Goal: Information Seeking & Learning: Learn about a topic

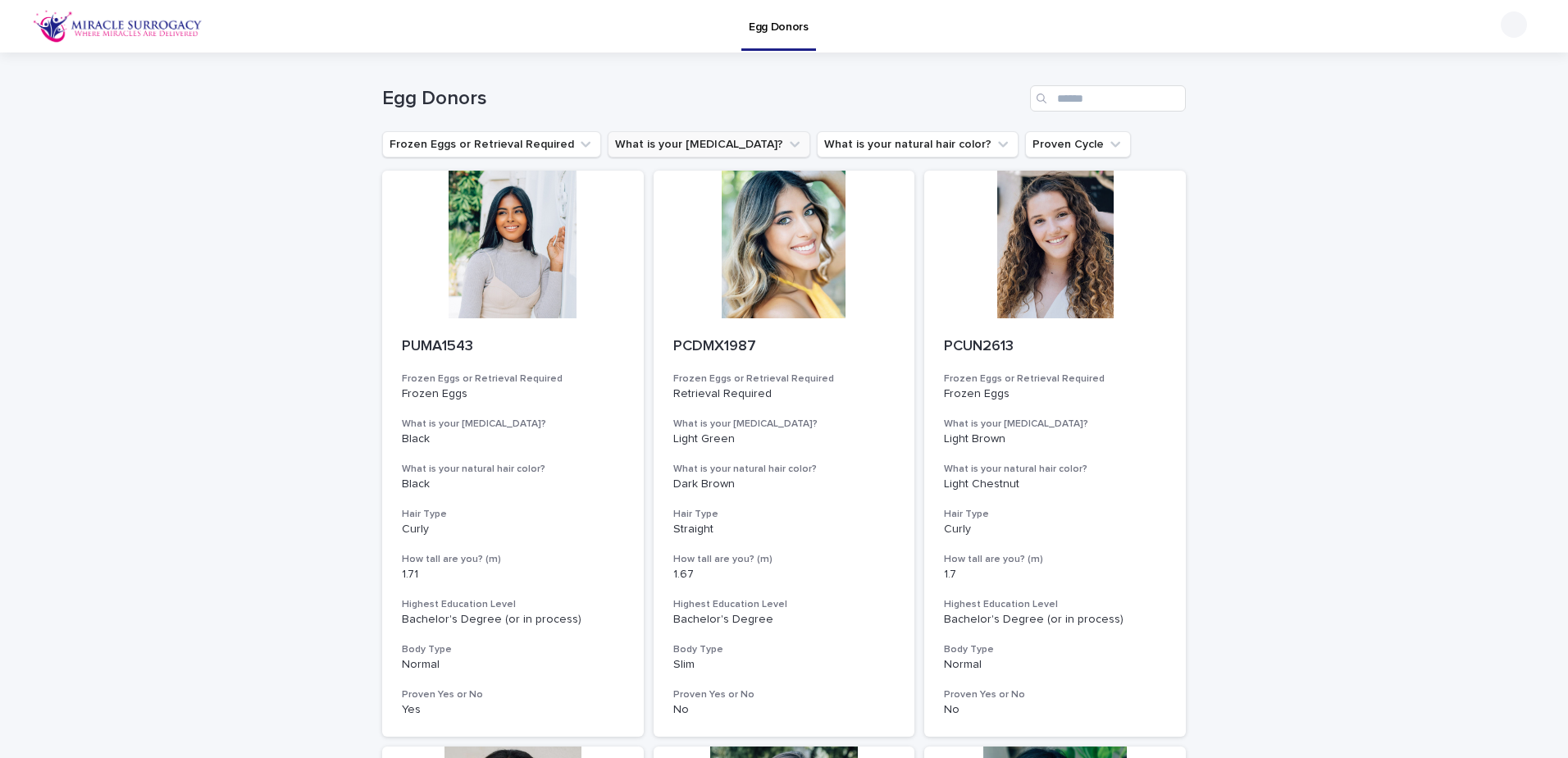
click at [680, 146] on button "What is your [MEDICAL_DATA]?" at bounding box center [709, 144] width 202 height 26
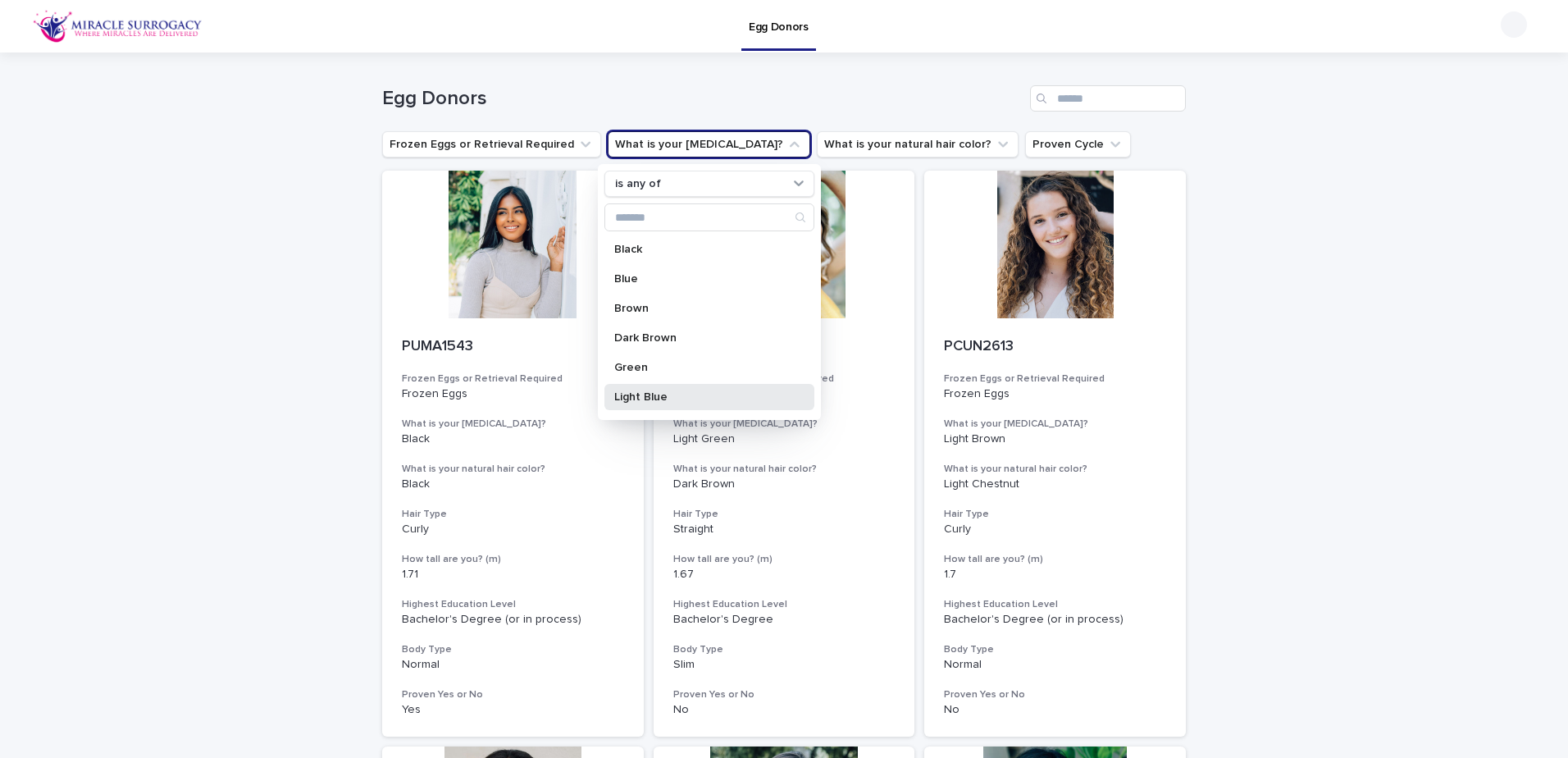
click at [634, 399] on p "Light Blue" at bounding box center [701, 397] width 174 height 12
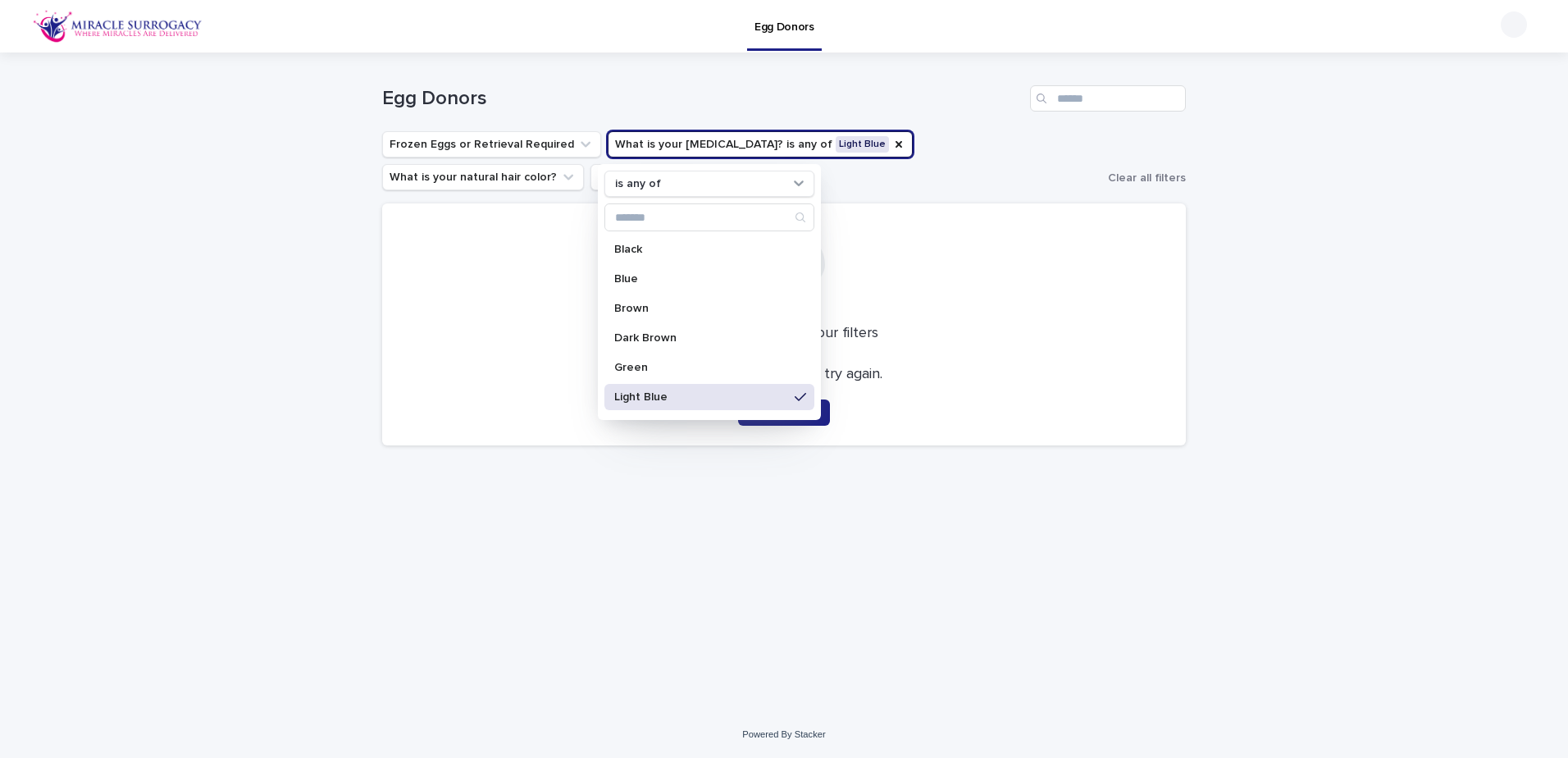
click at [1206, 648] on div "Loading... Saving… Loading... Saving… Egg Donors Frozen Eggs or Retrieval Requi…" at bounding box center [784, 382] width 1568 height 659
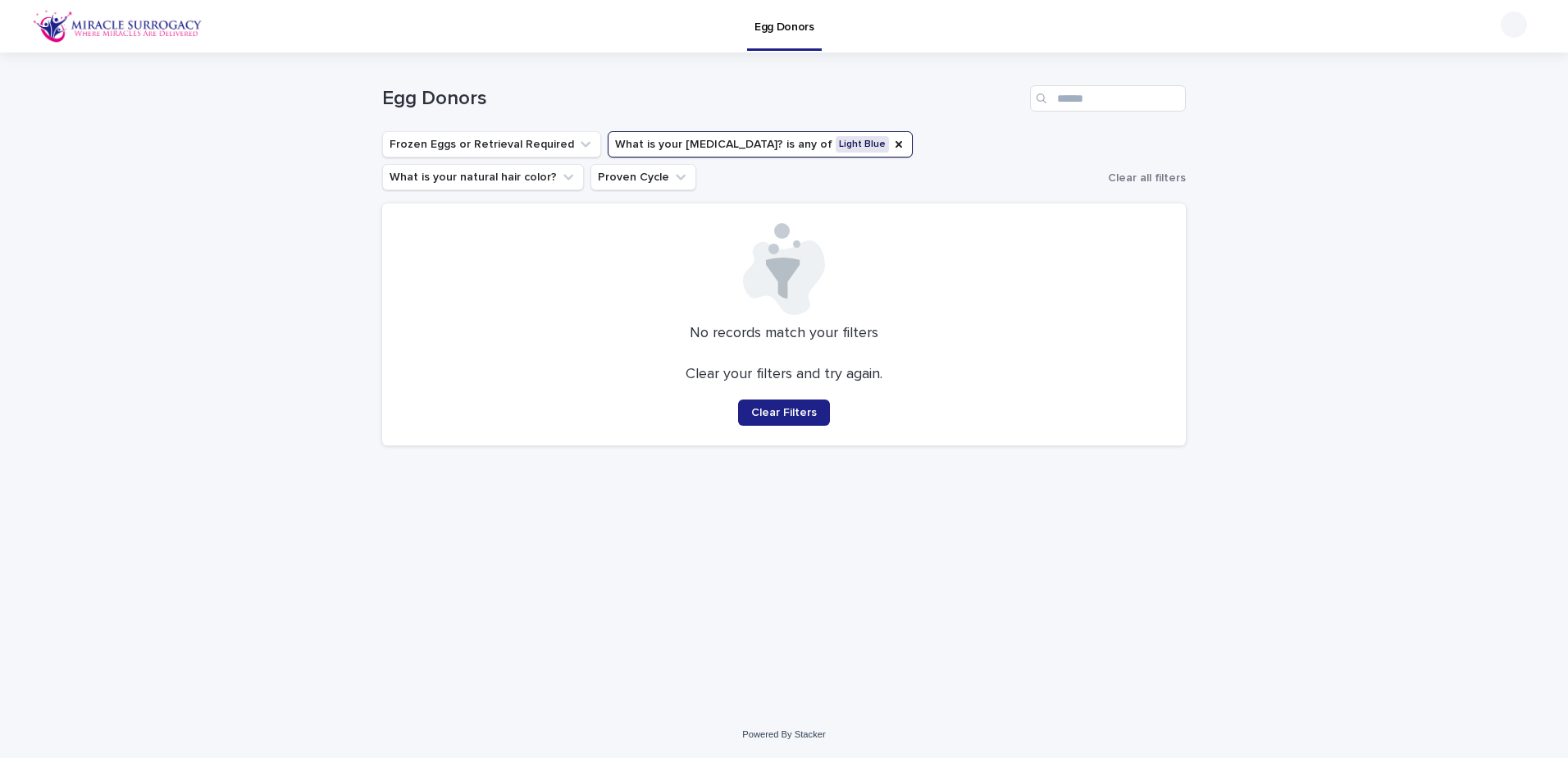
click at [795, 146] on button "What is your [MEDICAL_DATA]? is any of Light Blue" at bounding box center [760, 144] width 305 height 26
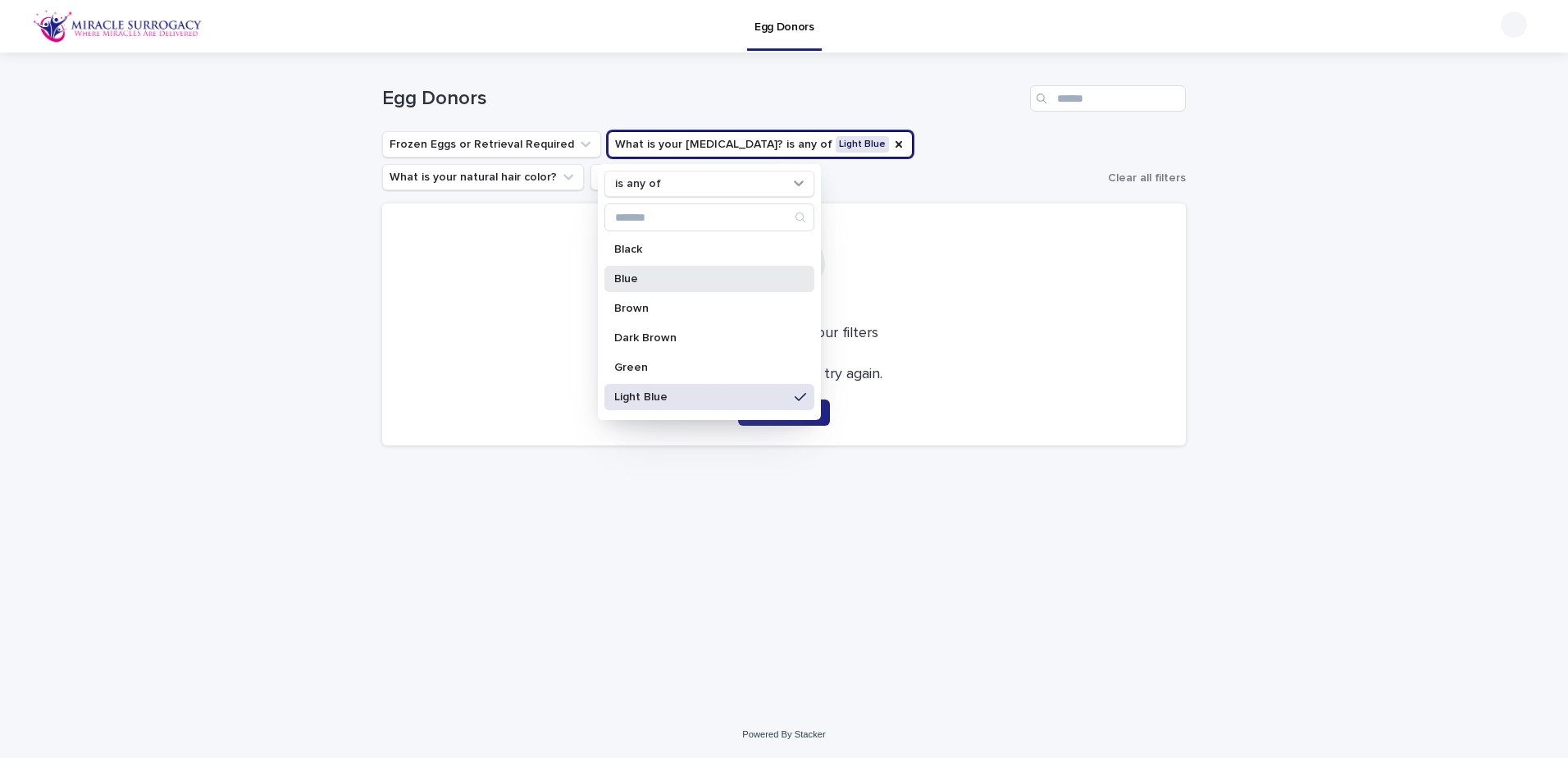
click at [641, 282] on p "Blue" at bounding box center [701, 279] width 174 height 12
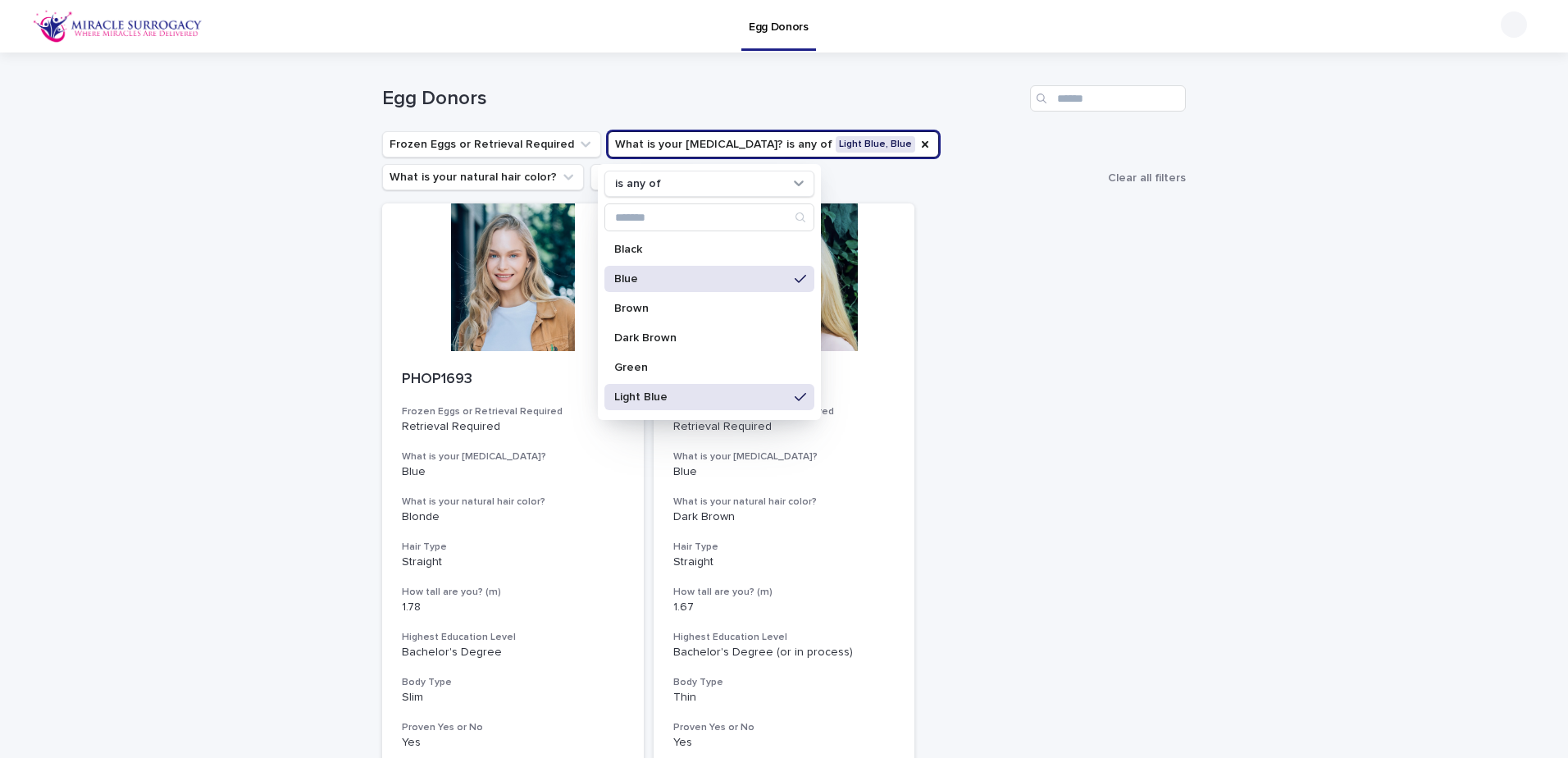
click at [1419, 491] on div "Loading... Saving… Loading... Saving… Egg Donors Frozen Eggs or Retrieval Requi…" at bounding box center [784, 472] width 1568 height 840
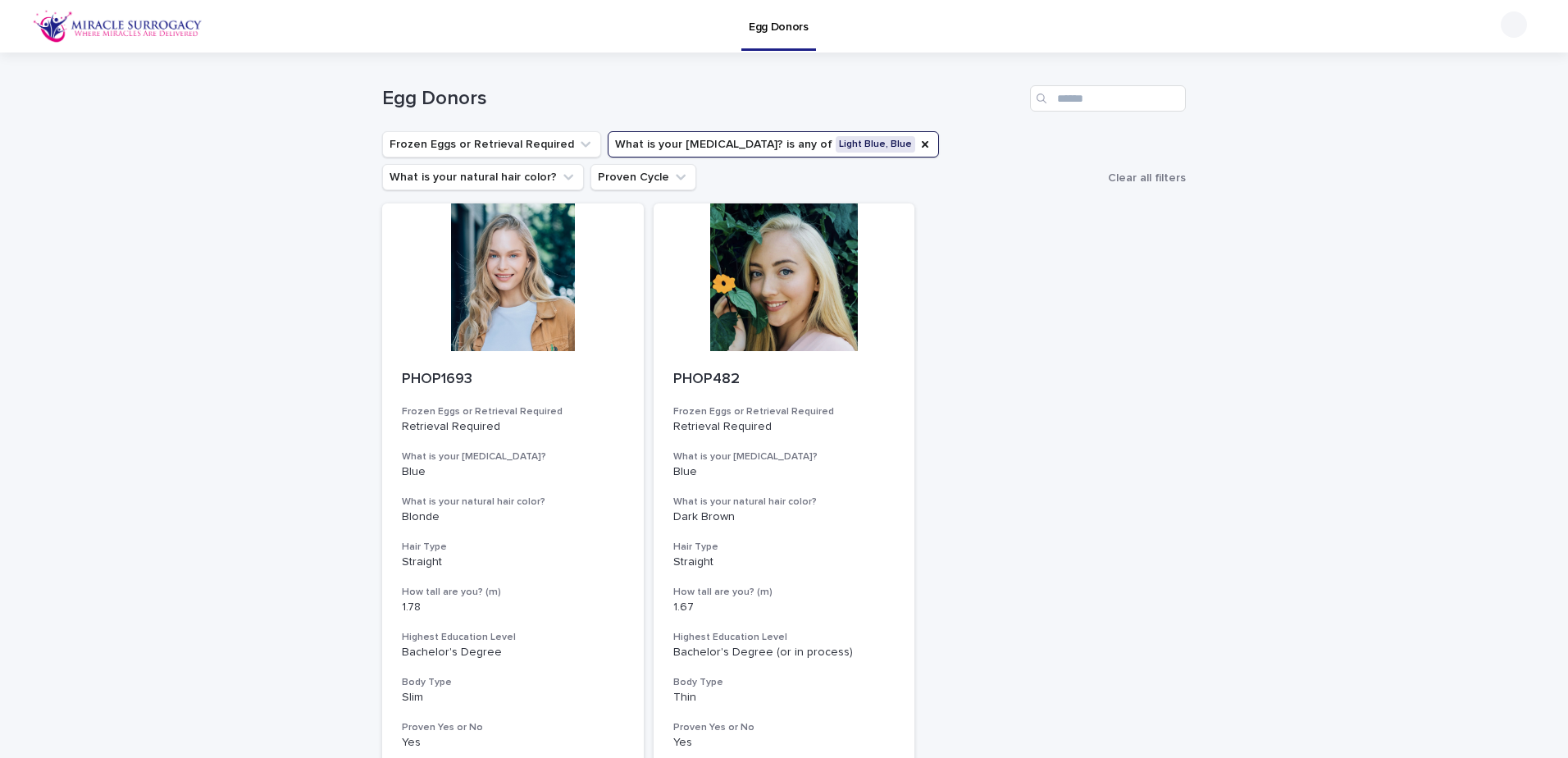
click at [827, 148] on button "What is your [MEDICAL_DATA]? is any of Light Blue, Blue" at bounding box center [773, 144] width 331 height 26
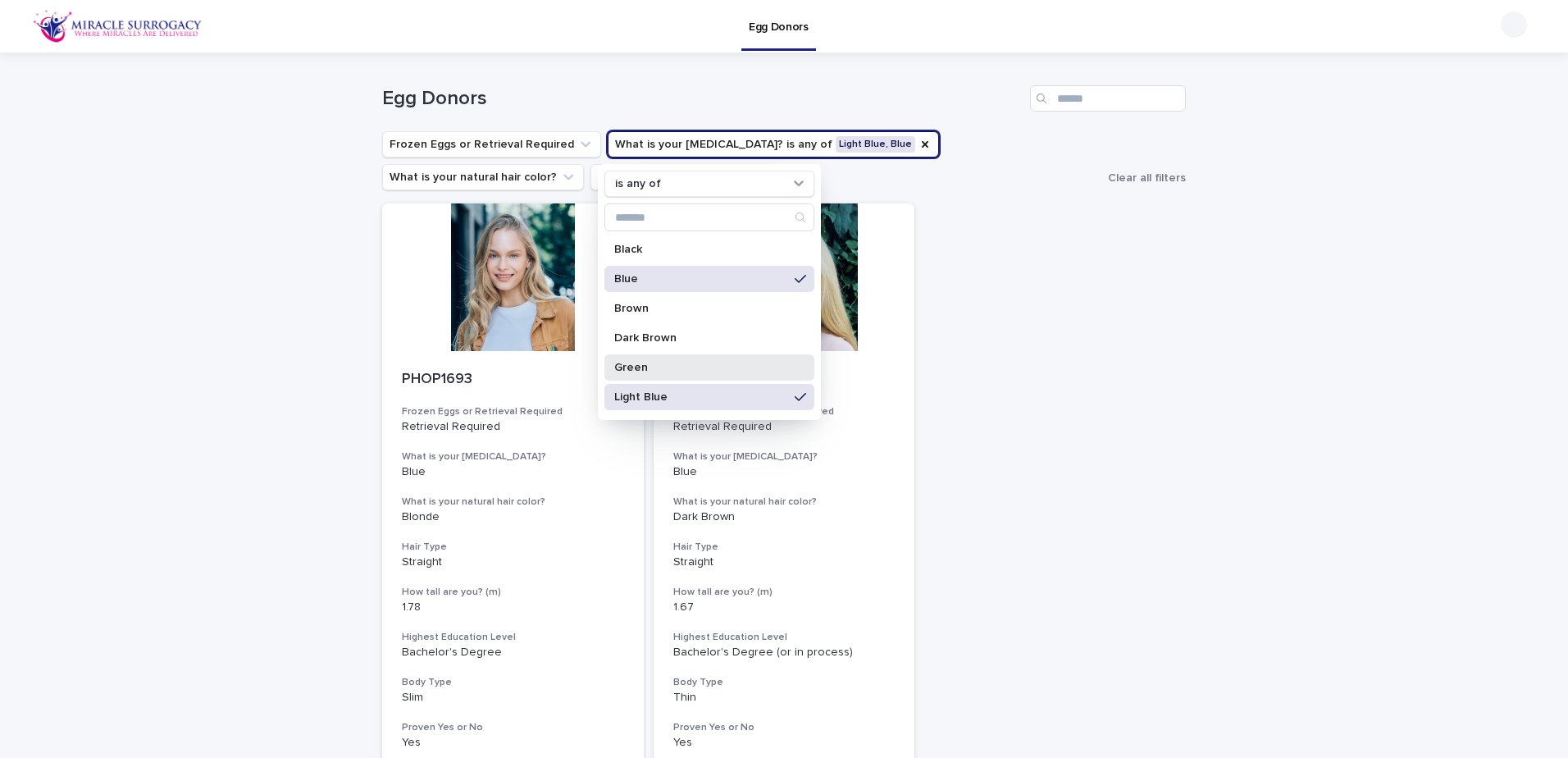
click at [626, 368] on p "Green" at bounding box center [701, 368] width 174 height 12
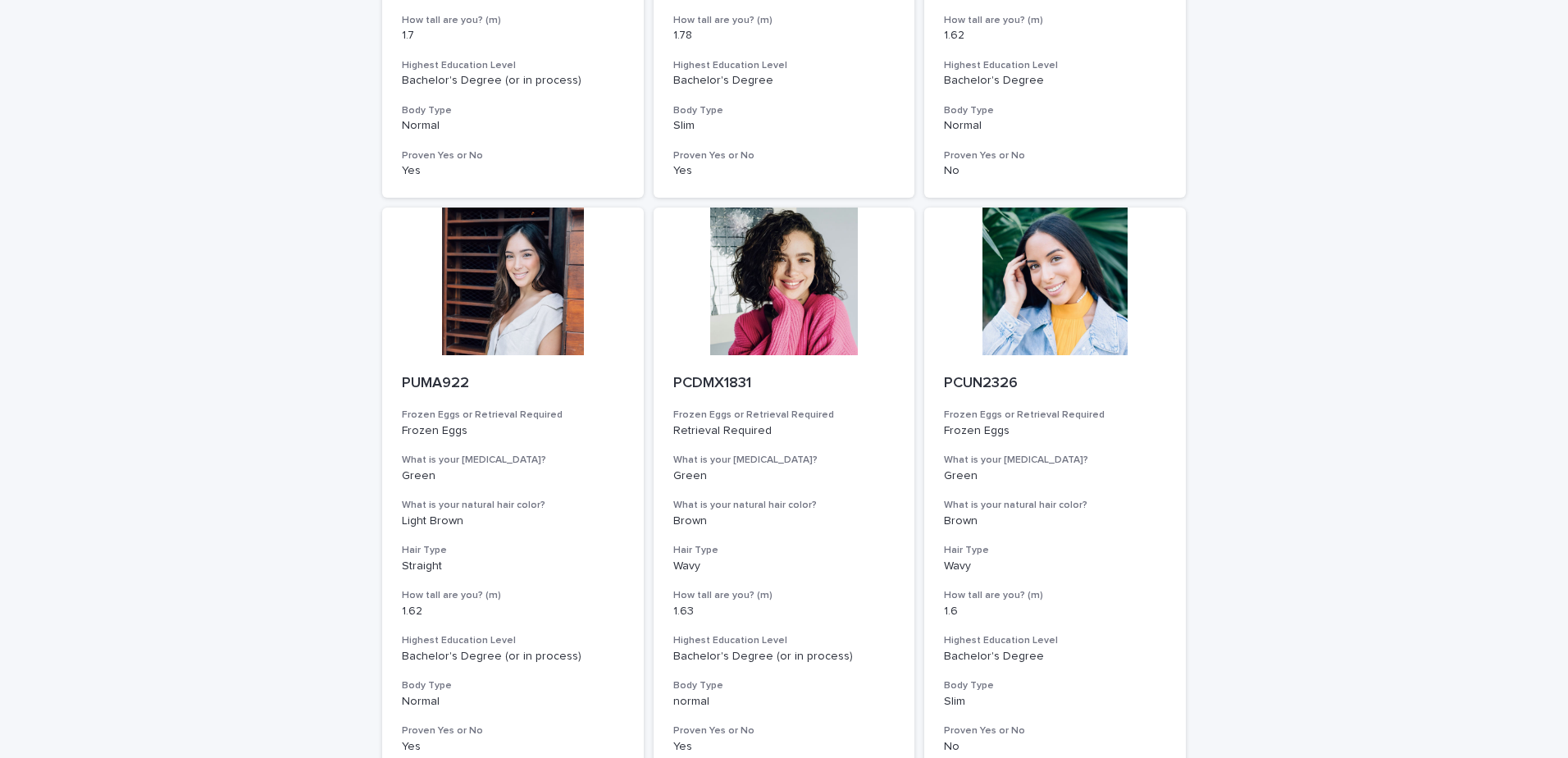
scroll to position [1907, 0]
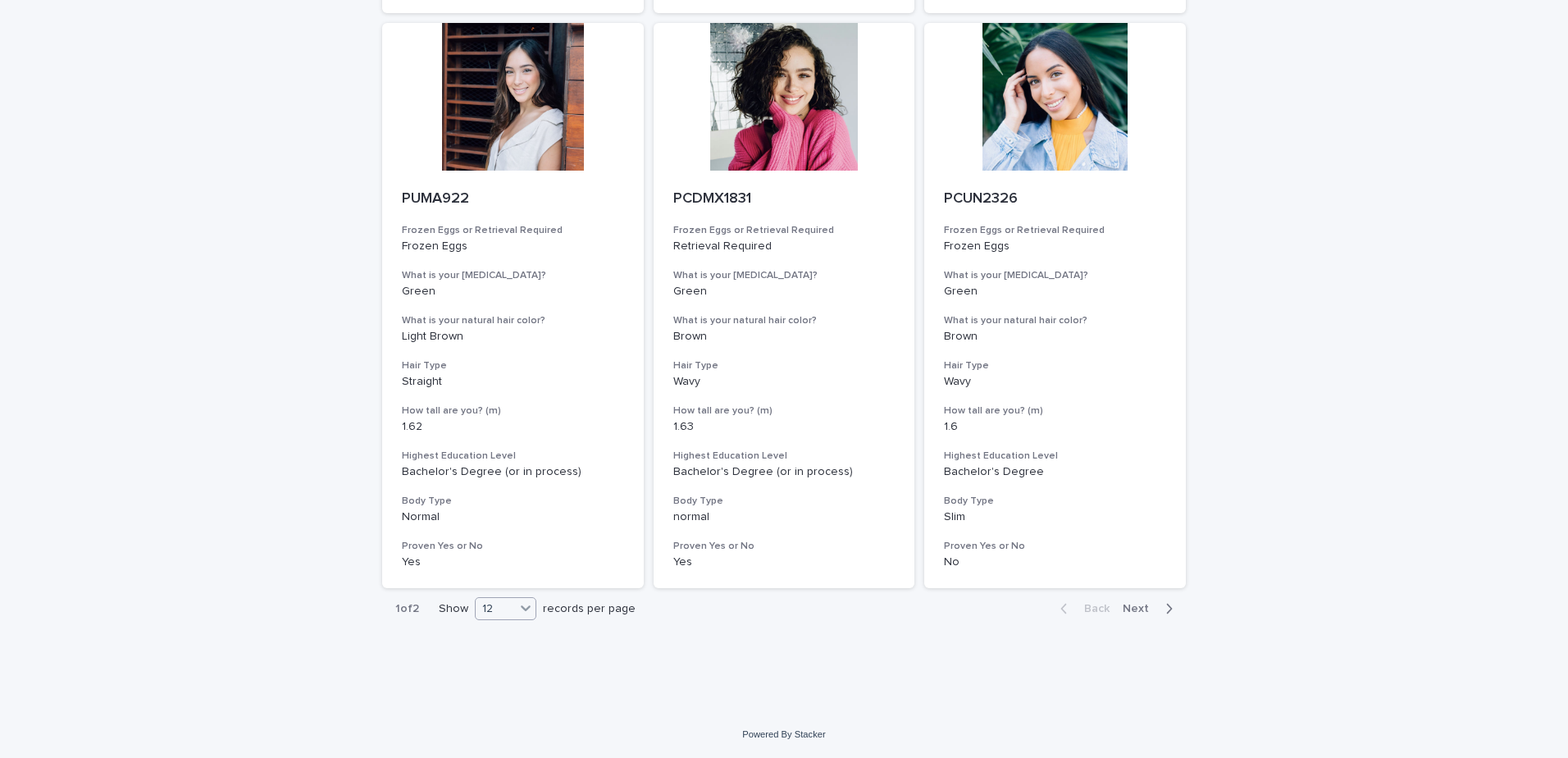
click at [525, 606] on icon at bounding box center [526, 608] width 16 height 16
click at [500, 674] on div "36" at bounding box center [501, 670] width 60 height 20
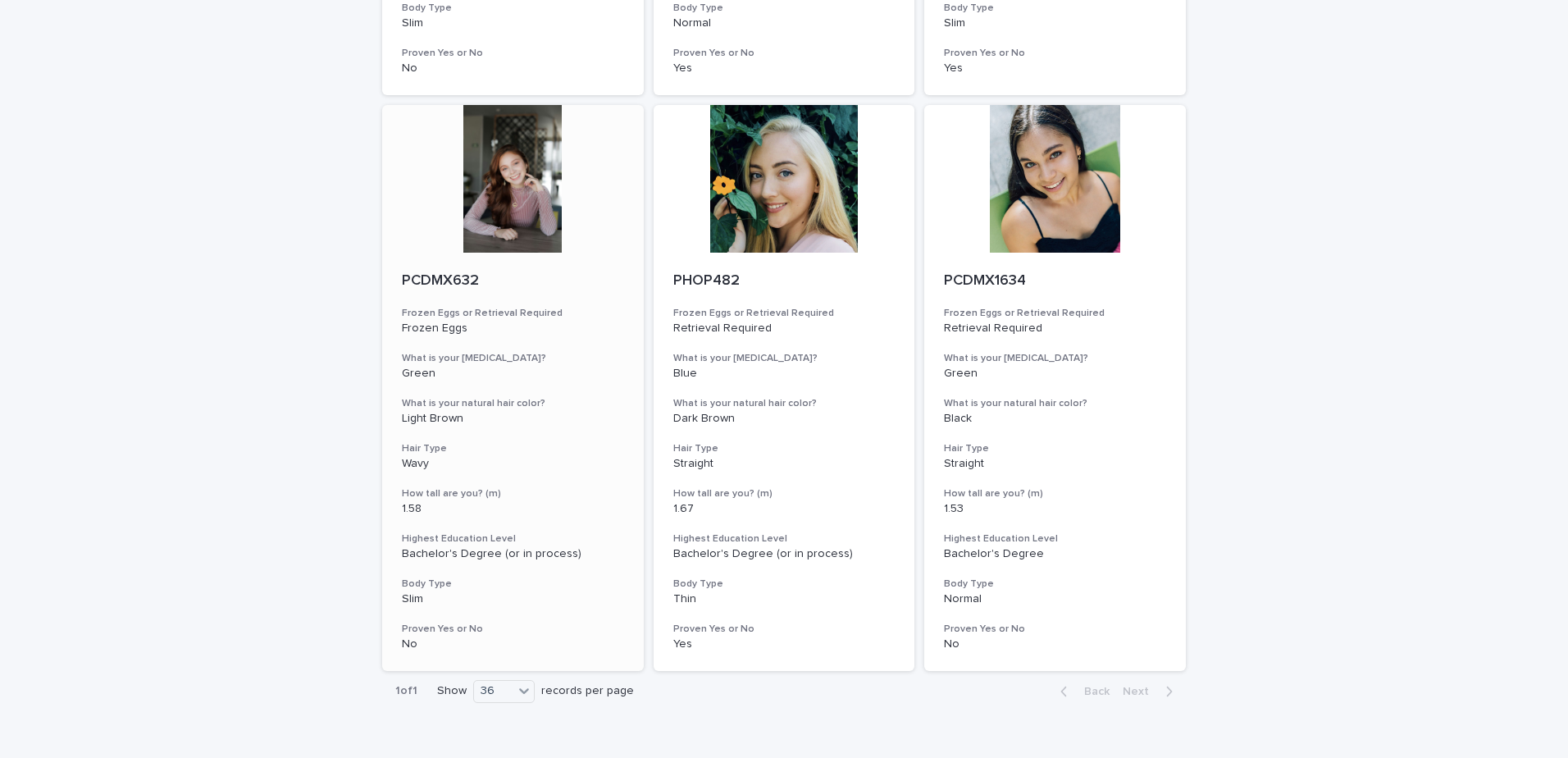
scroll to position [3059, 0]
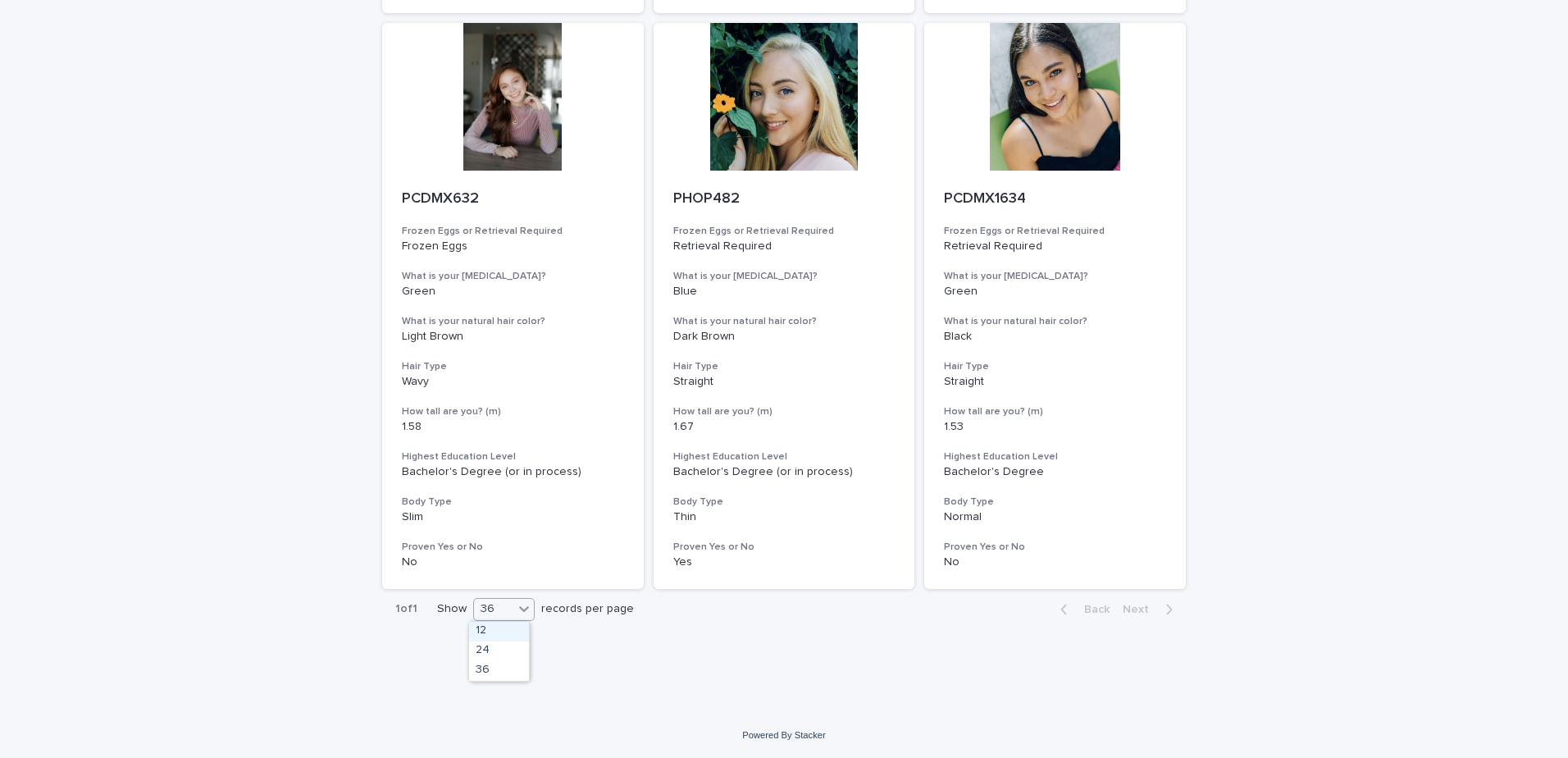
click at [496, 611] on div "36" at bounding box center [493, 608] width 39 height 17
click at [496, 674] on div "36" at bounding box center [500, 671] width 60 height 20
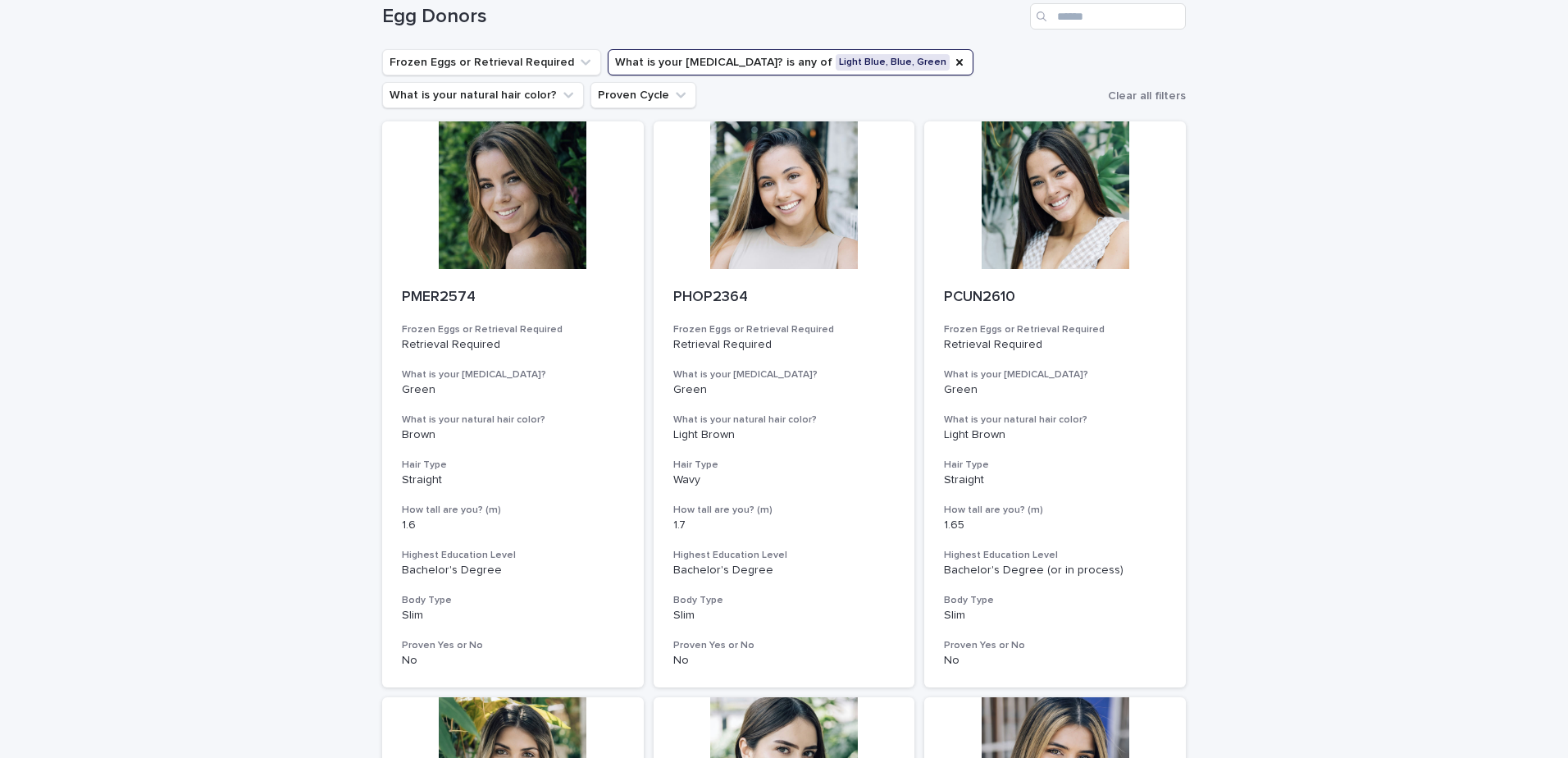
scroll to position [0, 0]
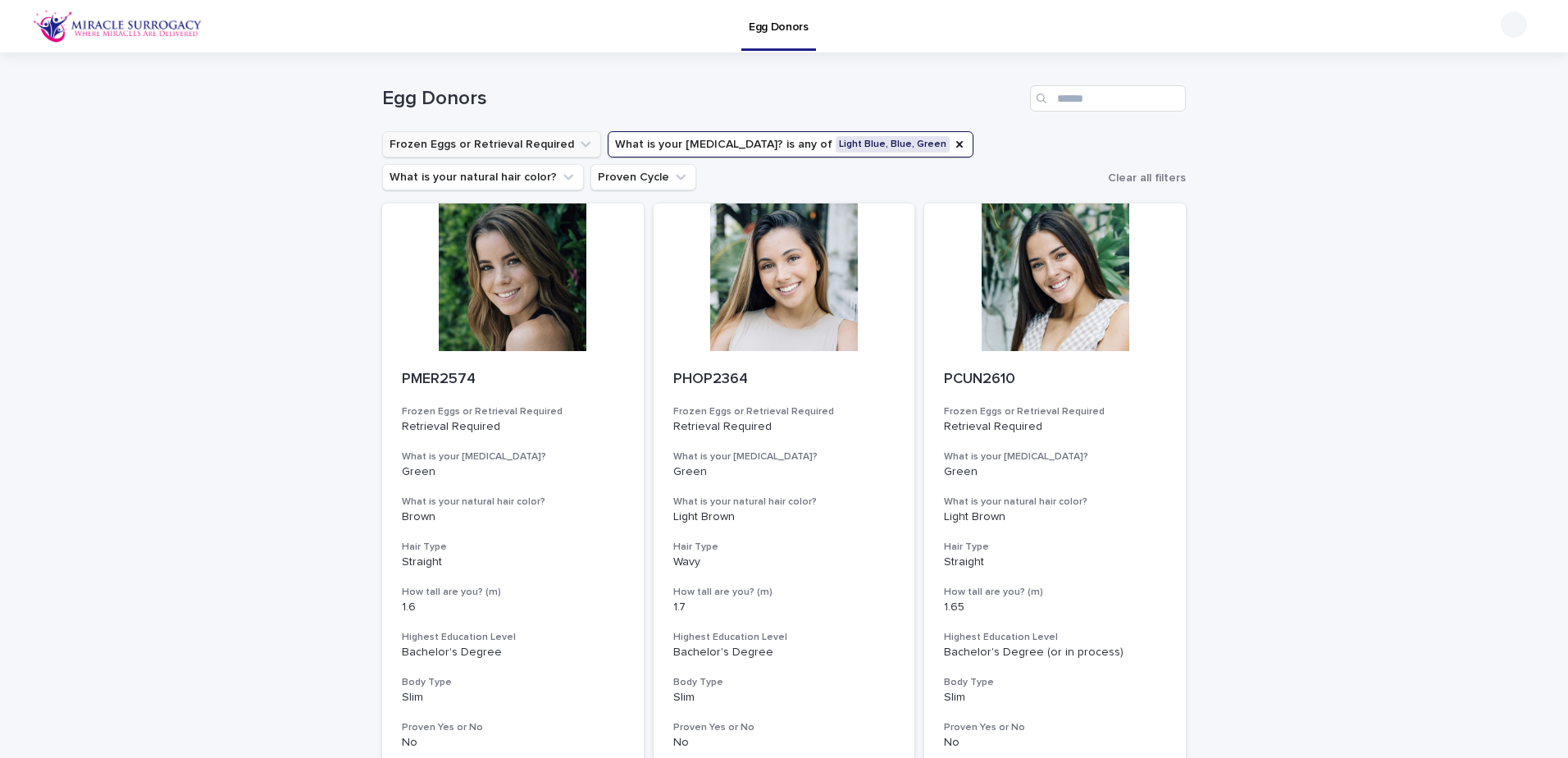
click at [556, 155] on button "Frozen Eggs or Retrieval Required" at bounding box center [491, 144] width 219 height 26
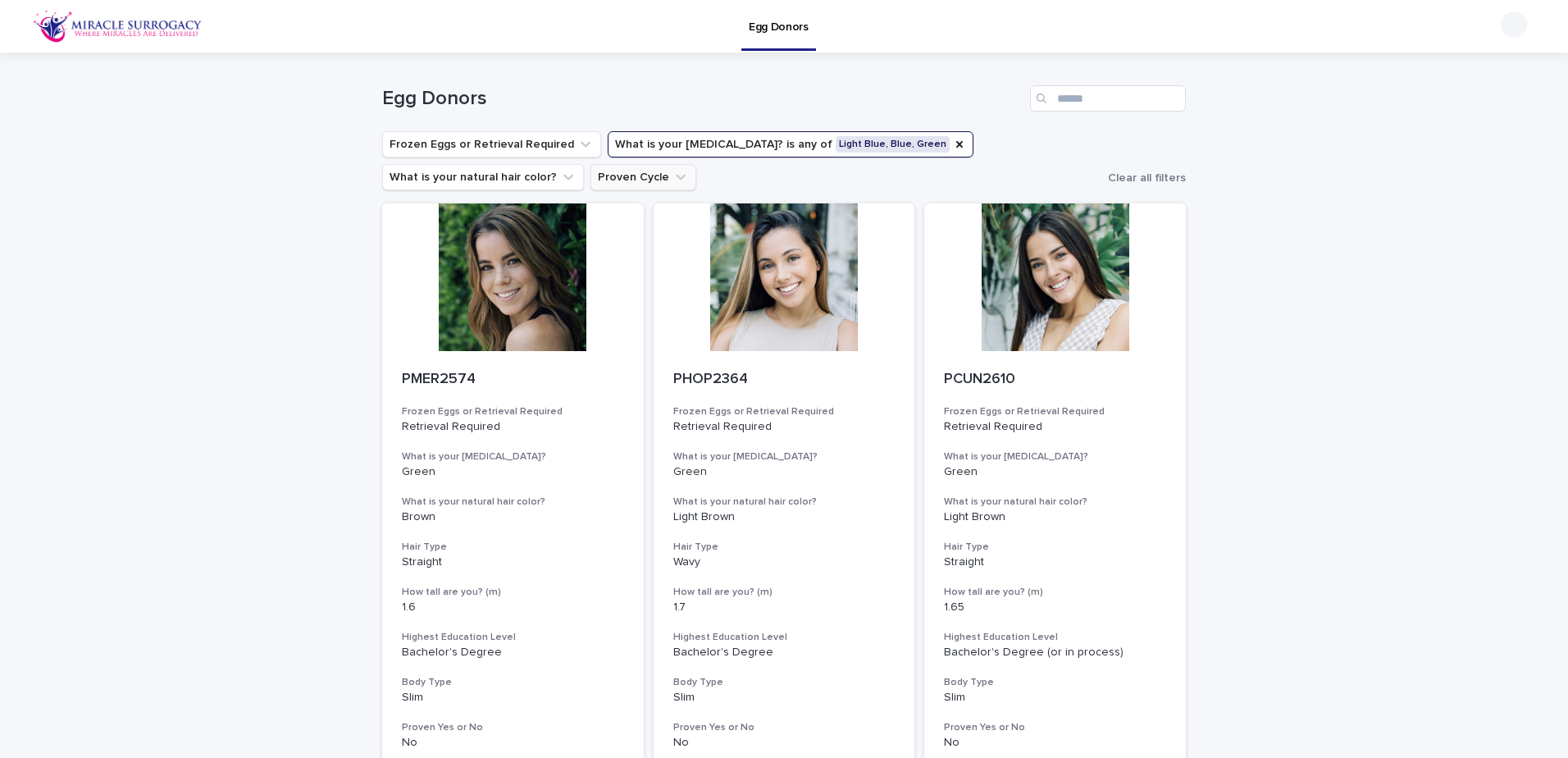
click at [673, 177] on icon "Proven Cycle" at bounding box center [681, 177] width 16 height 16
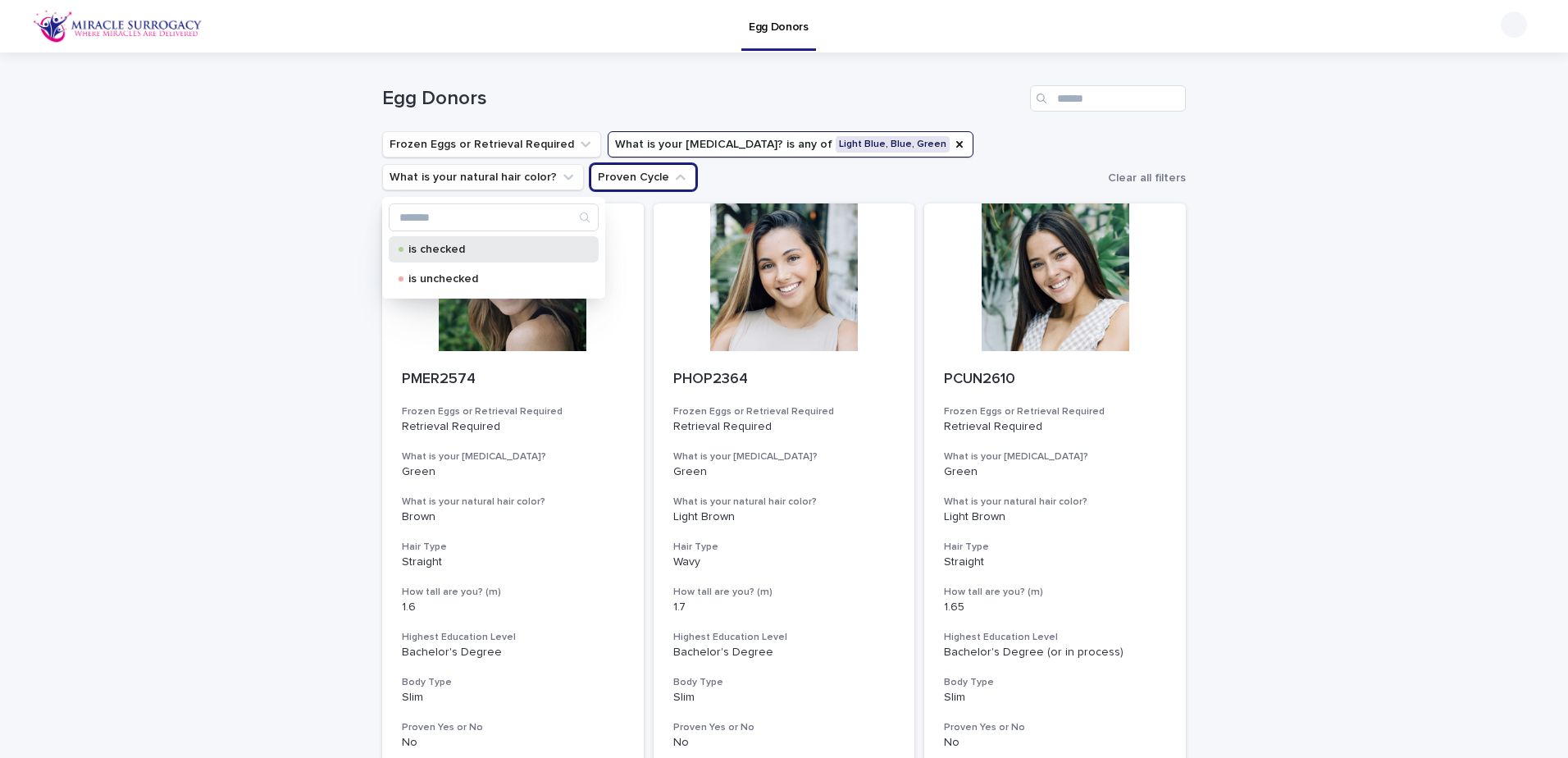
click at [445, 260] on div "is checked" at bounding box center [493, 249] width 210 height 26
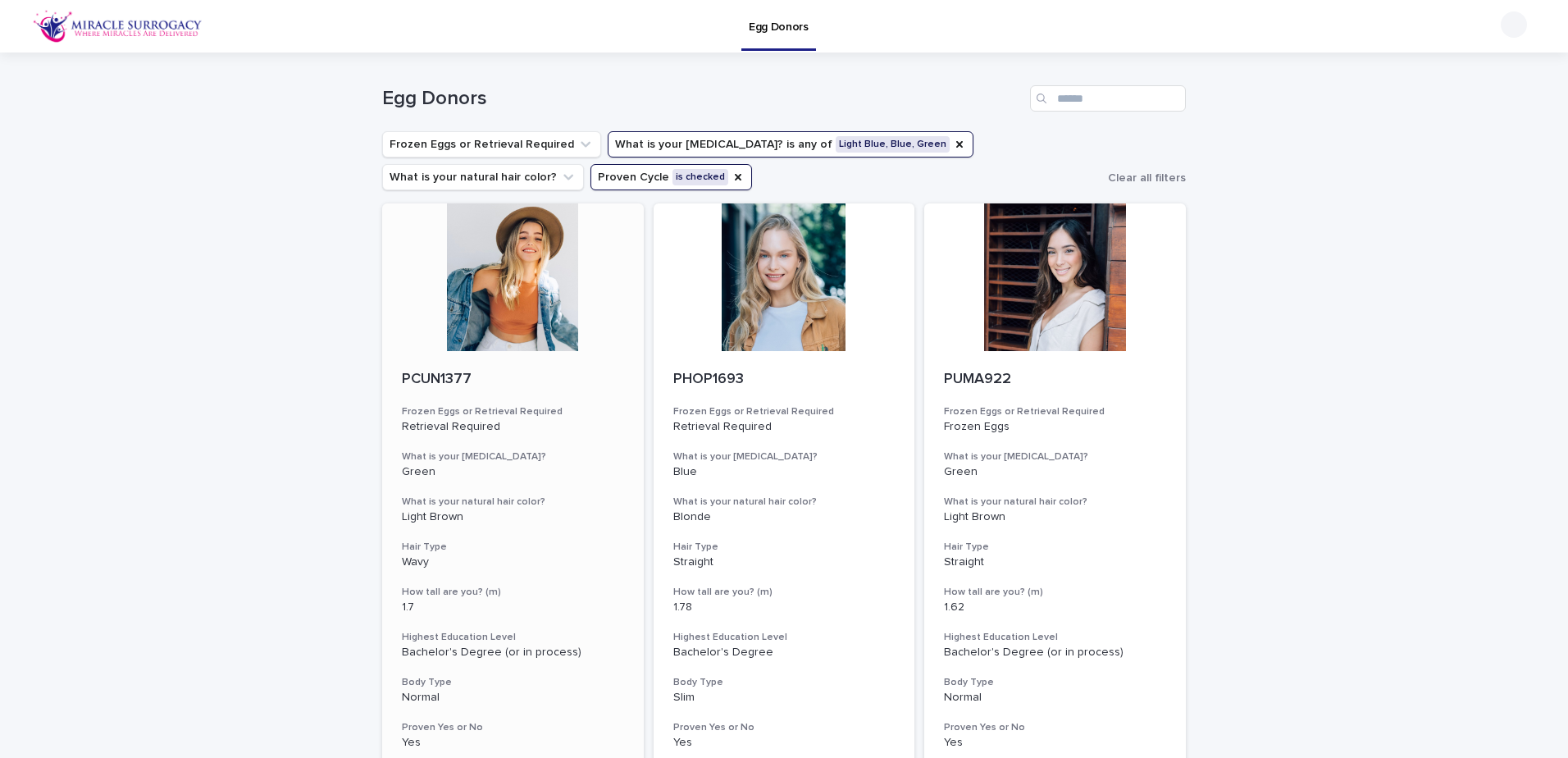
click at [560, 315] on div at bounding box center [512, 277] width 262 height 148
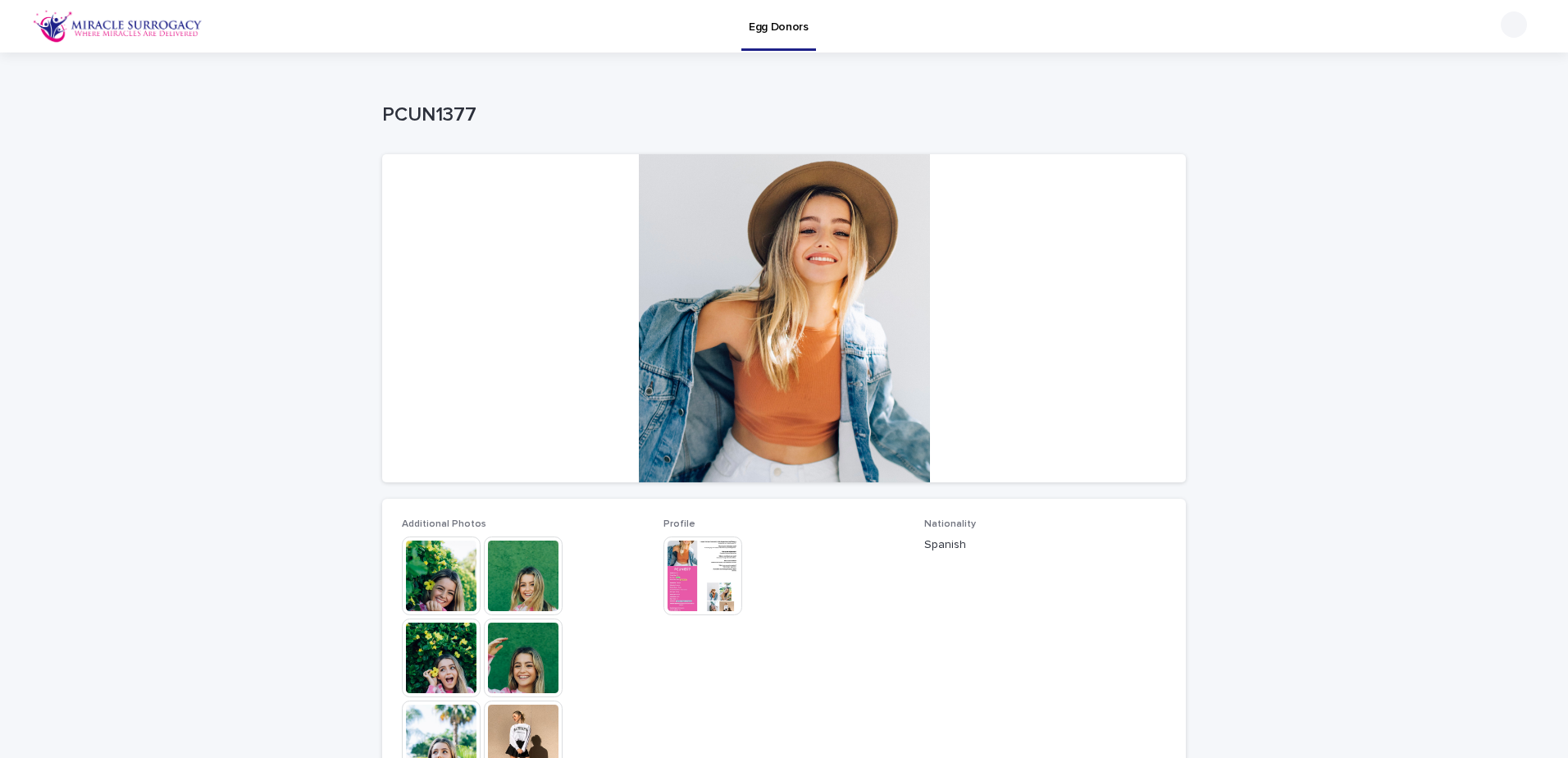
click at [418, 563] on img at bounding box center [441, 576] width 78 height 78
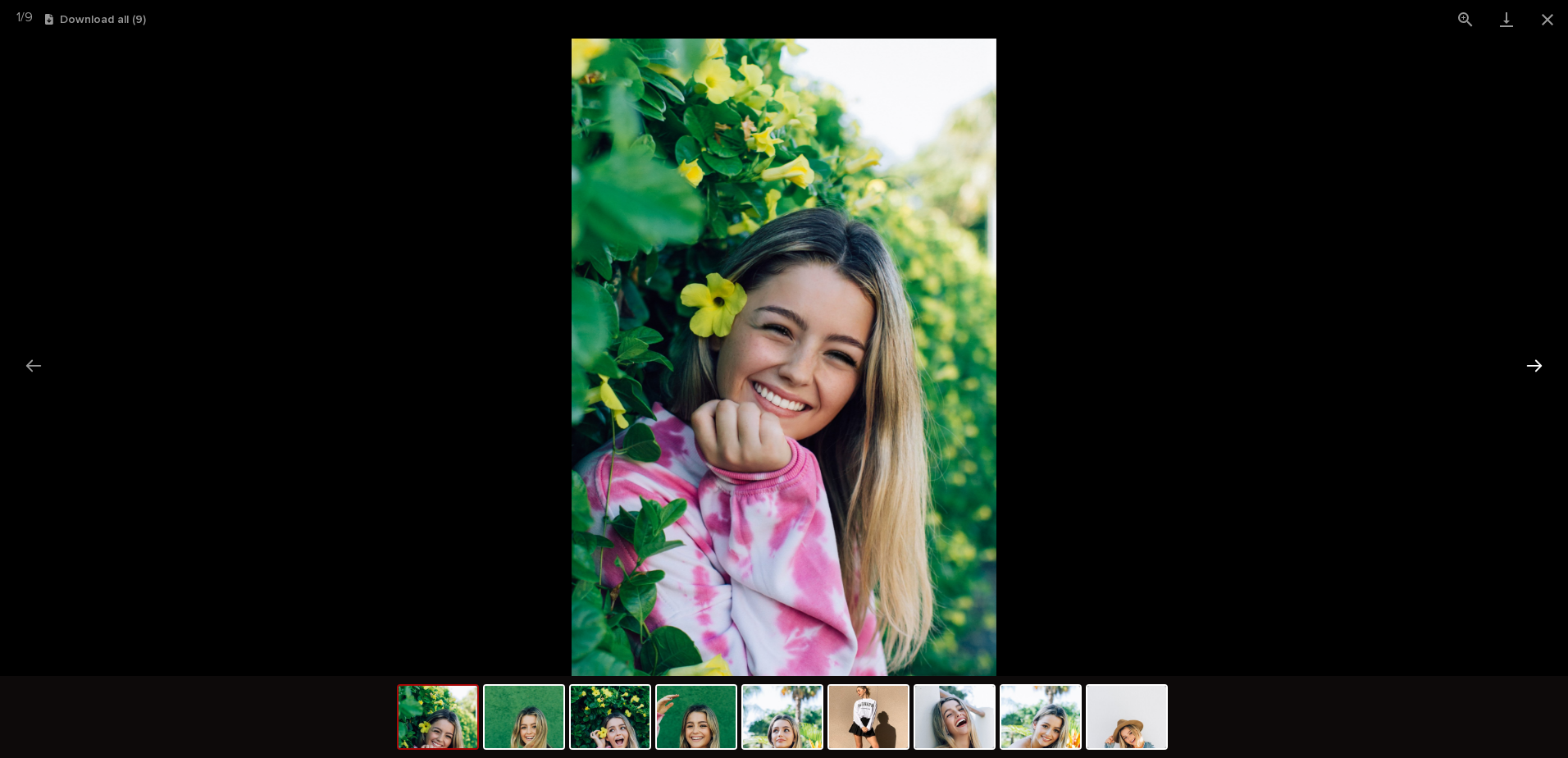
click at [1535, 369] on button "Next slide" at bounding box center [1534, 365] width 35 height 32
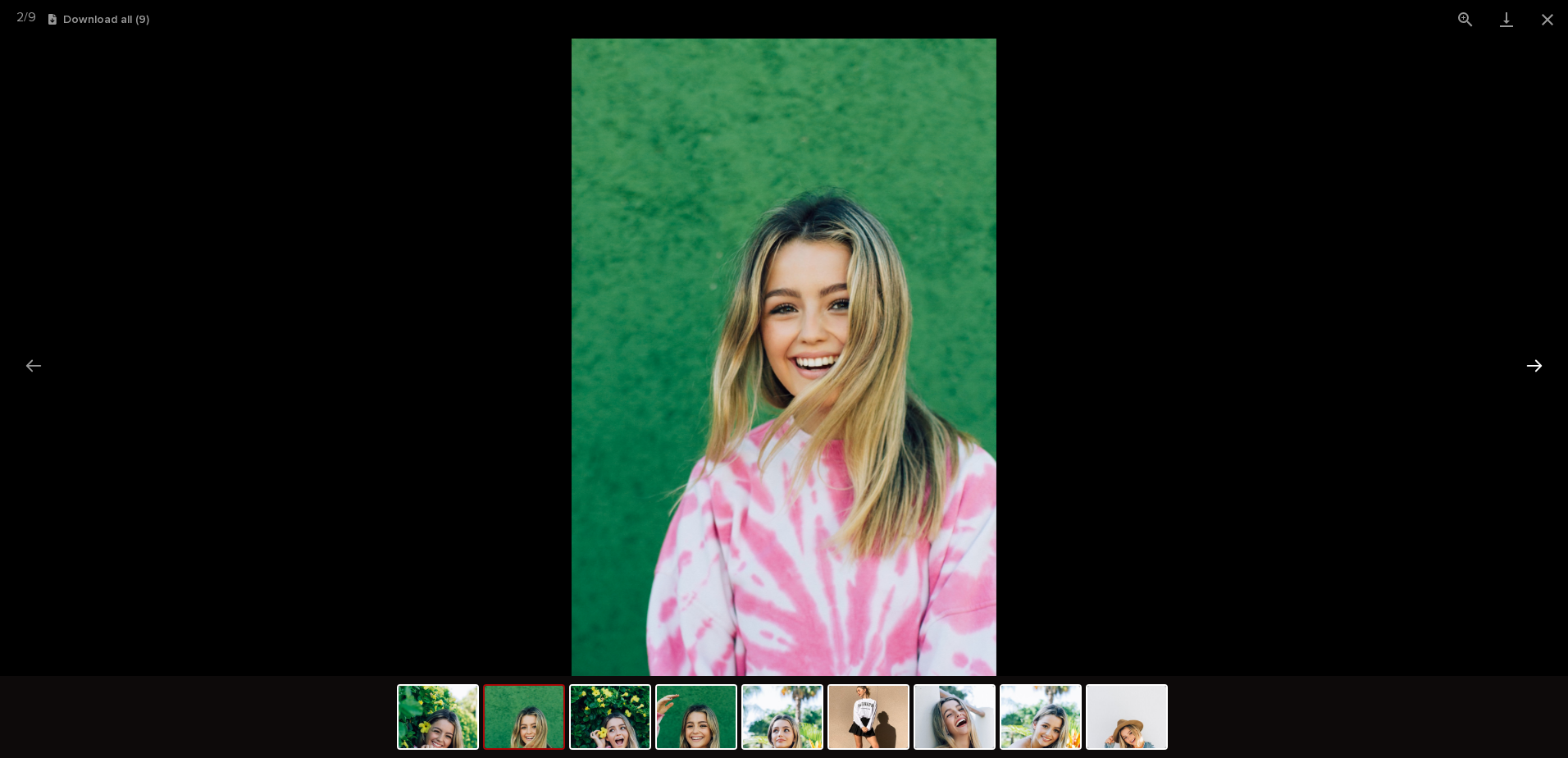
click at [1535, 369] on button "Next slide" at bounding box center [1534, 365] width 35 height 32
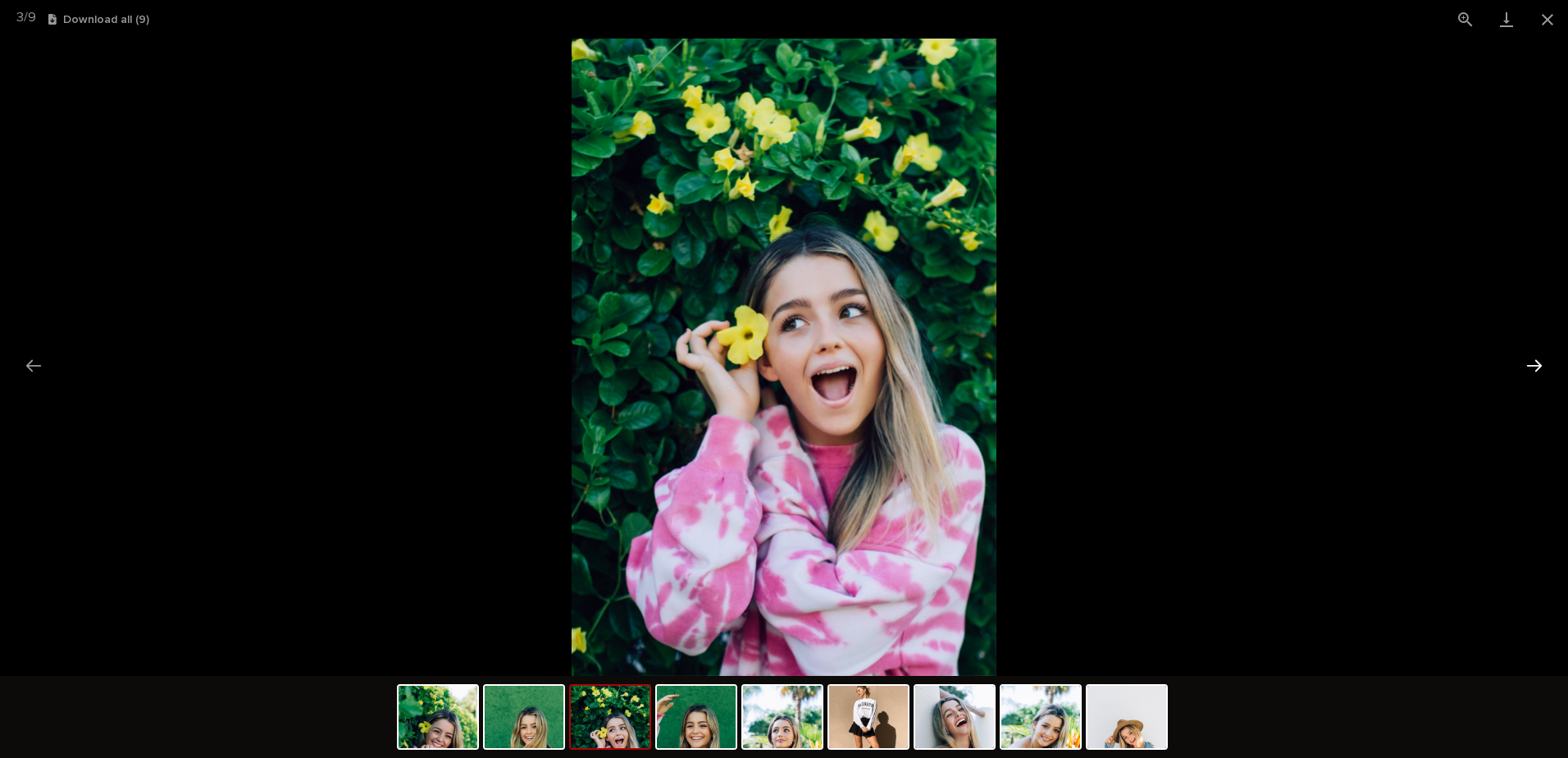
click at [1535, 369] on button "Next slide" at bounding box center [1534, 365] width 35 height 32
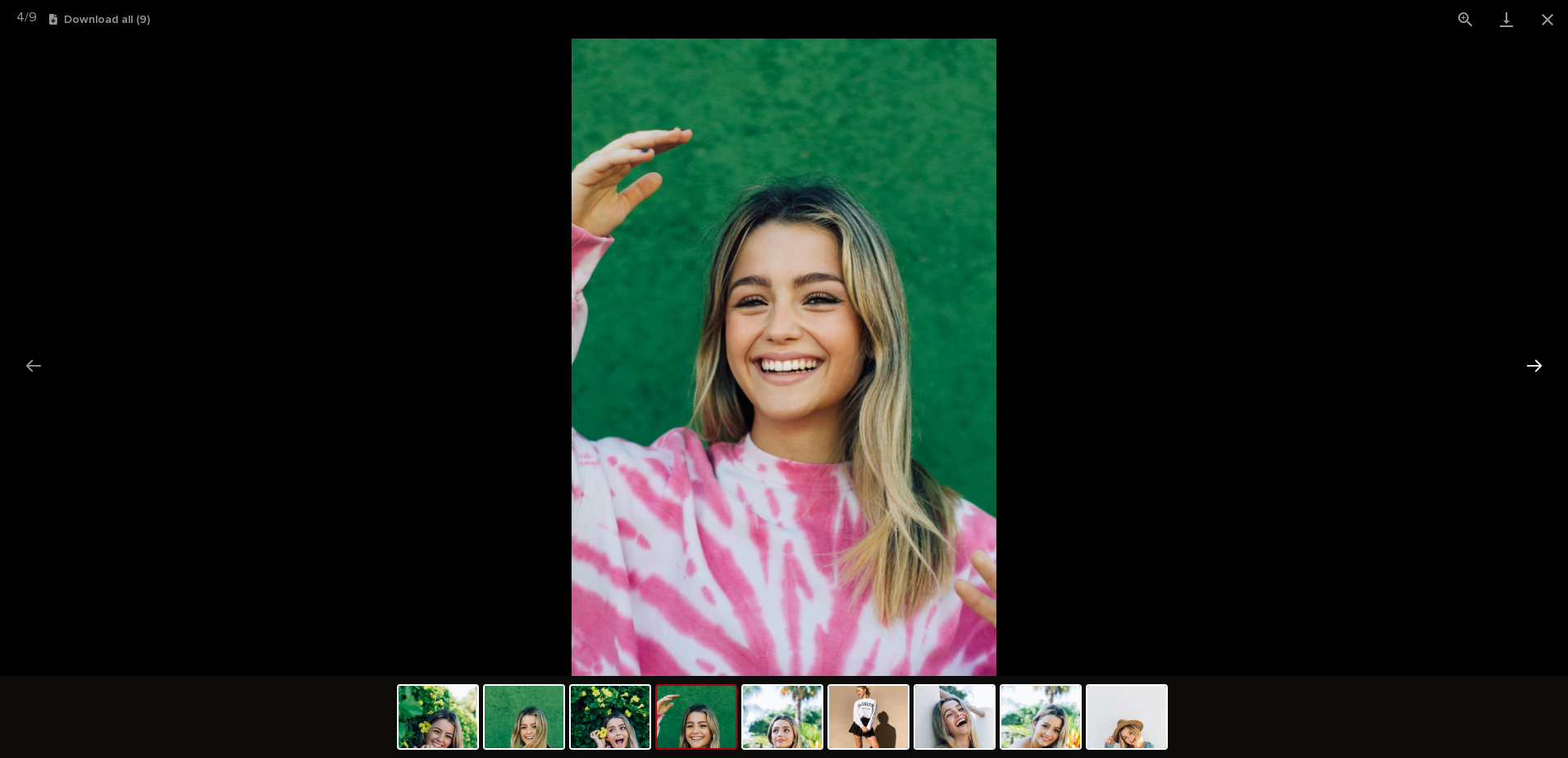
click at [1535, 369] on button "Next slide" at bounding box center [1534, 365] width 35 height 32
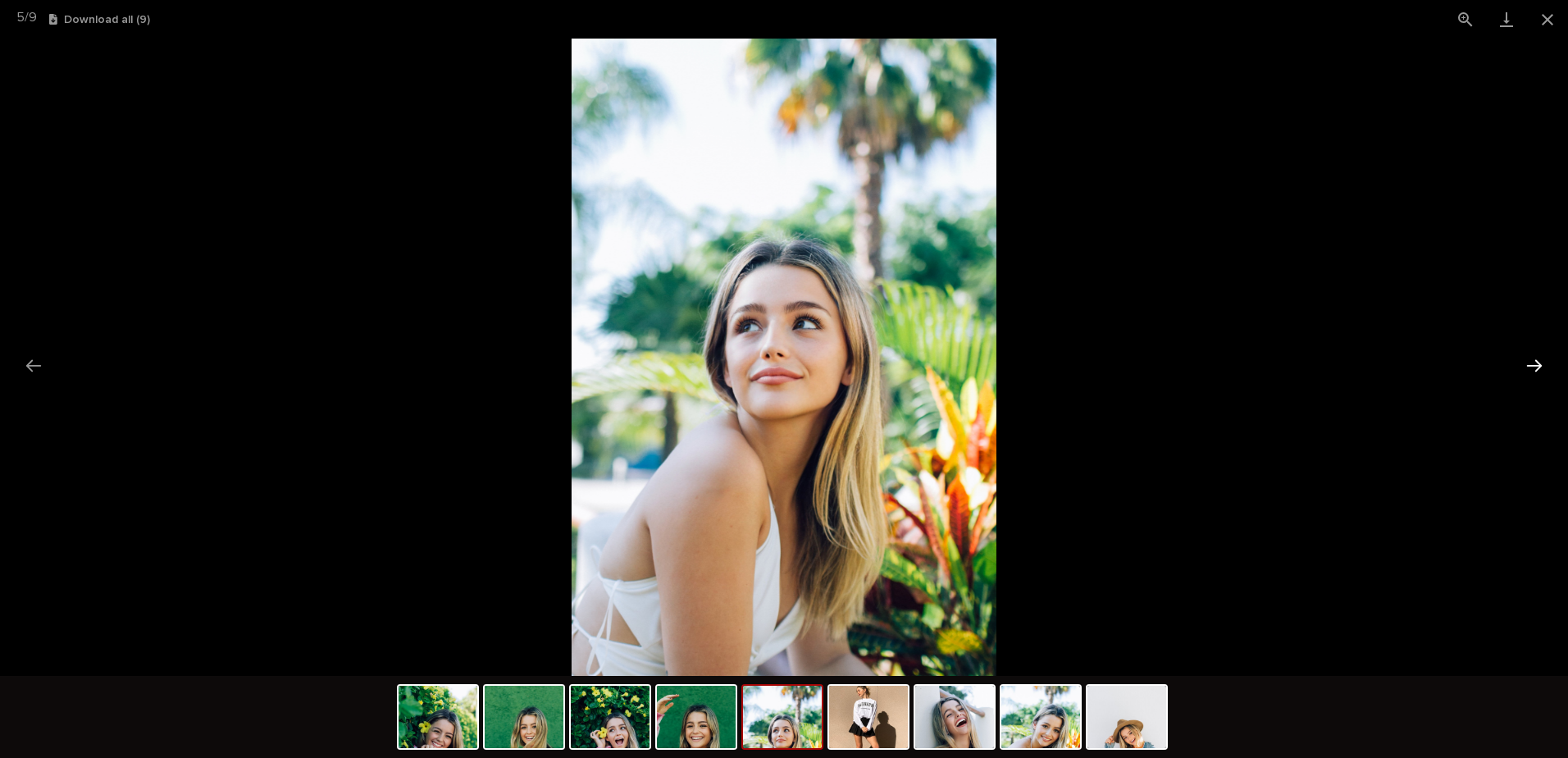
click at [1535, 369] on button "Next slide" at bounding box center [1534, 365] width 35 height 32
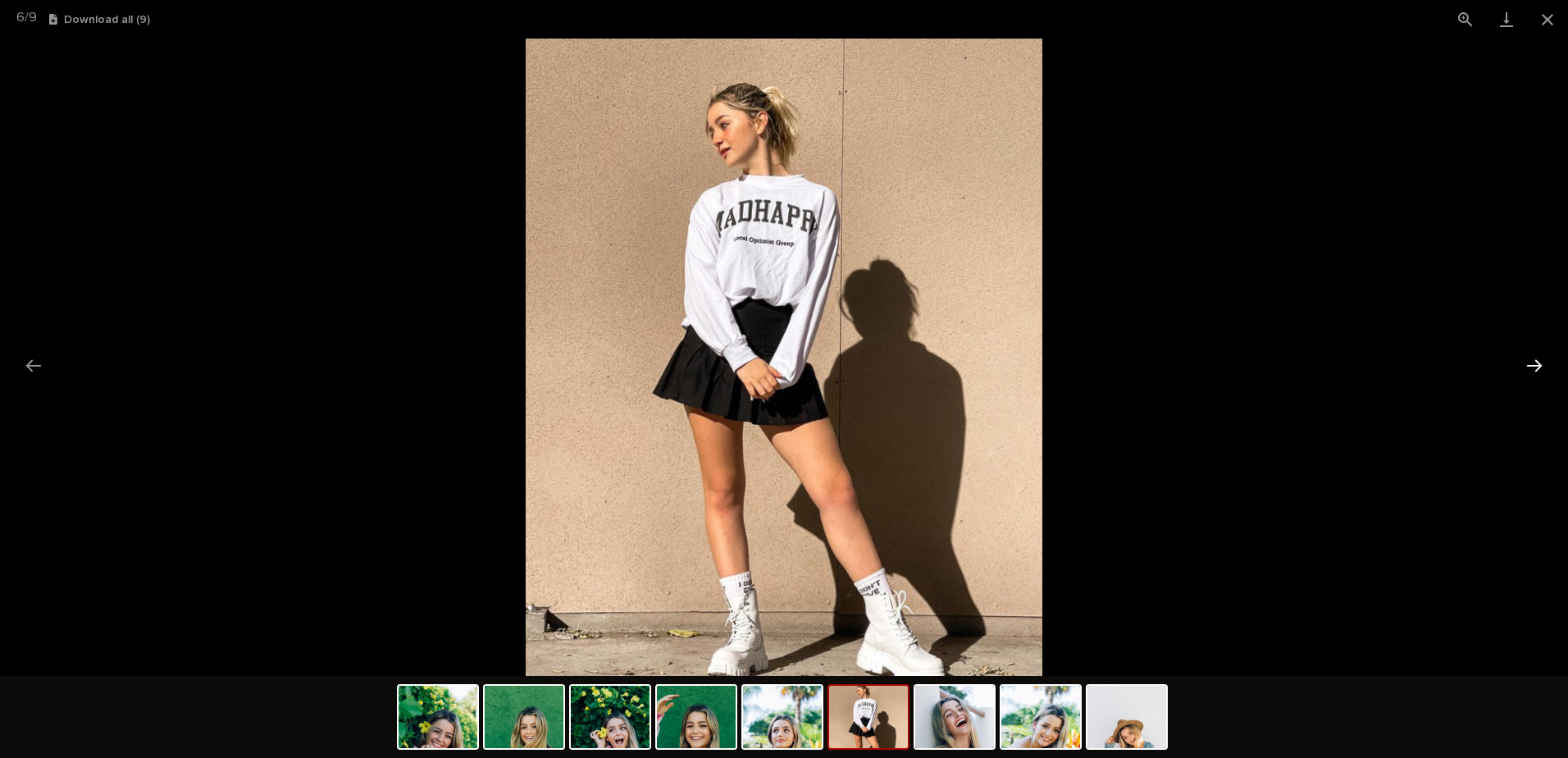
click at [1535, 369] on button "Next slide" at bounding box center [1534, 365] width 35 height 32
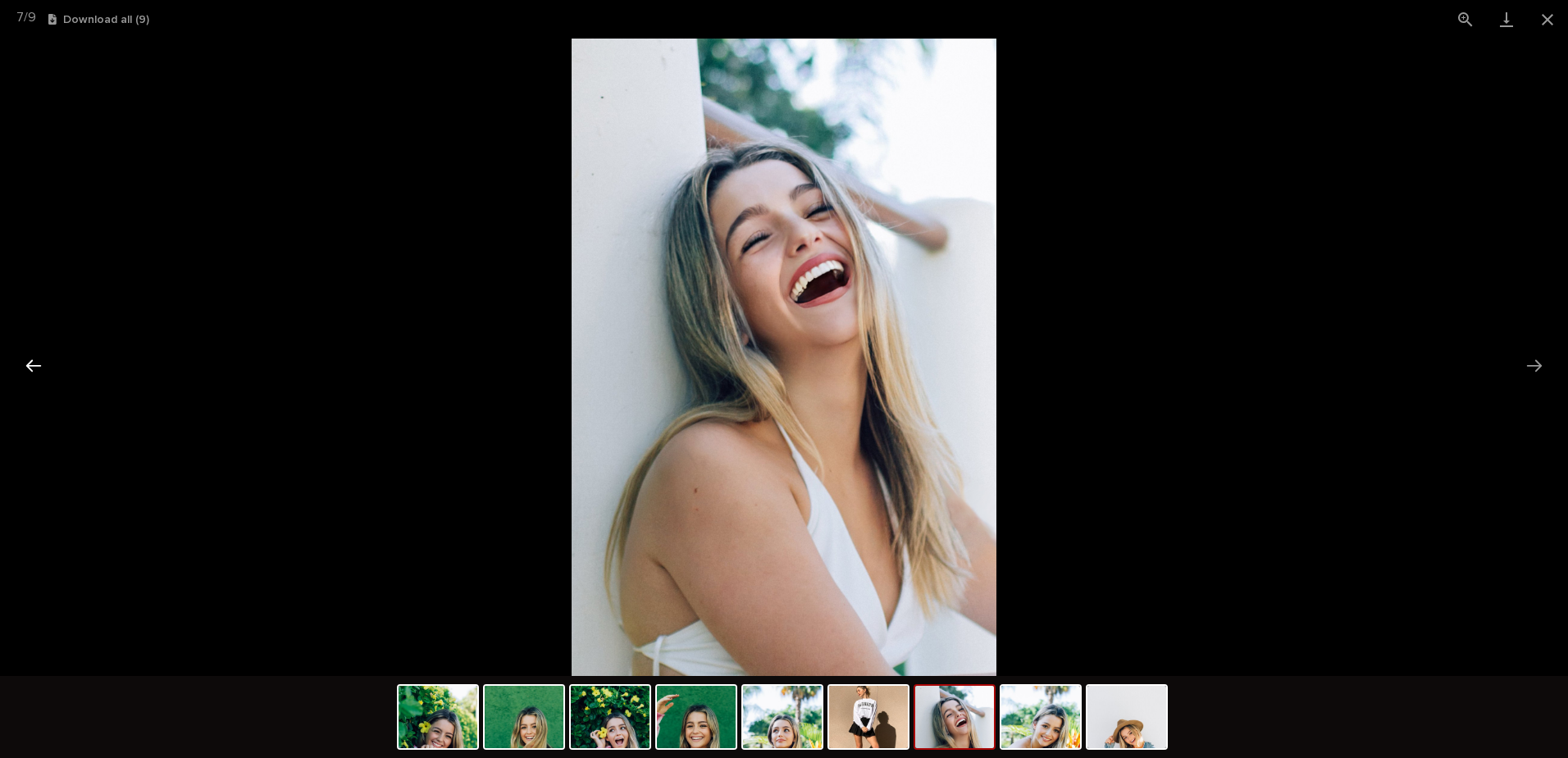
click at [39, 363] on button "Previous slide" at bounding box center [34, 365] width 35 height 32
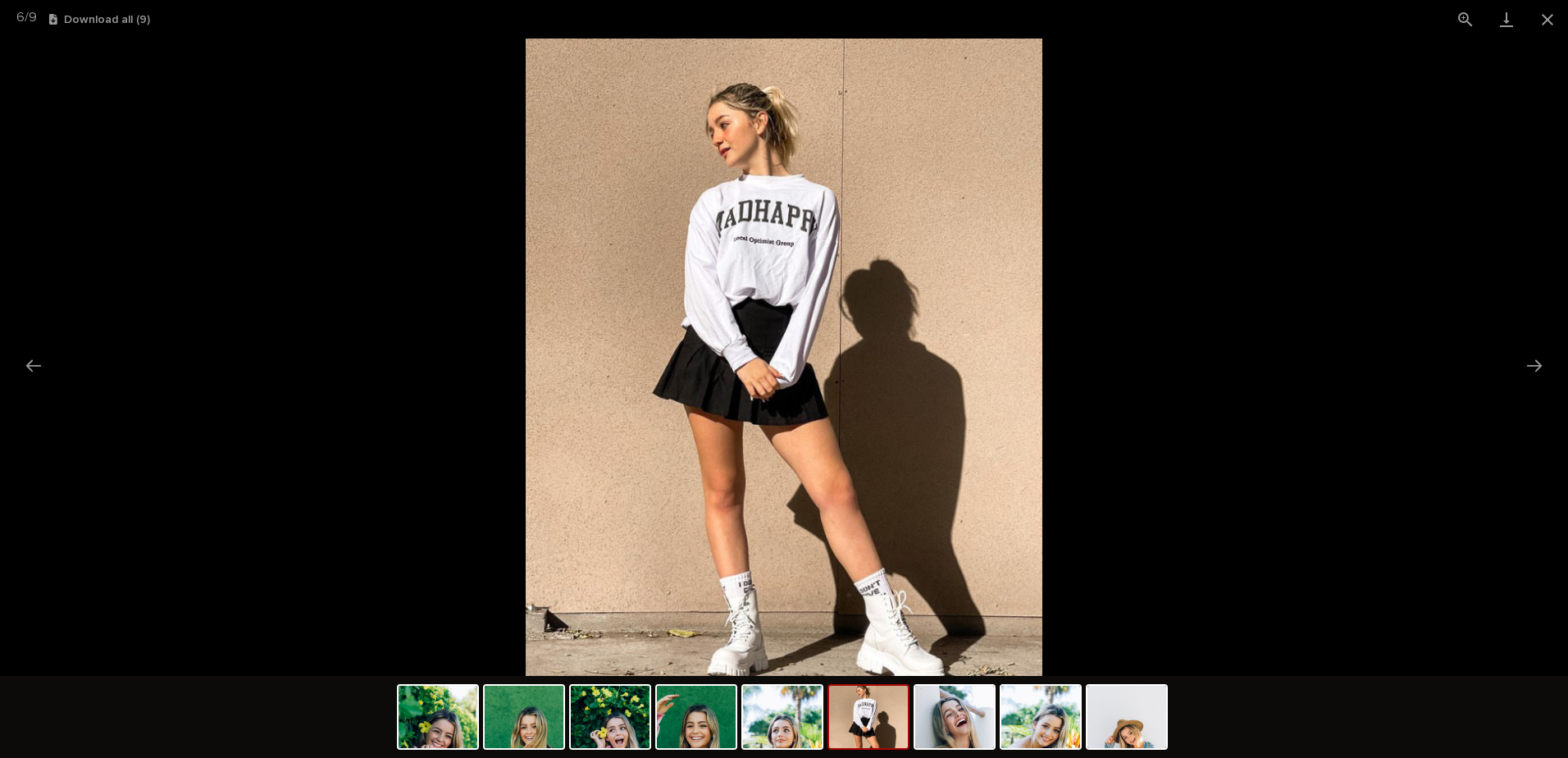
click at [1522, 389] on picture at bounding box center [784, 357] width 1568 height 638
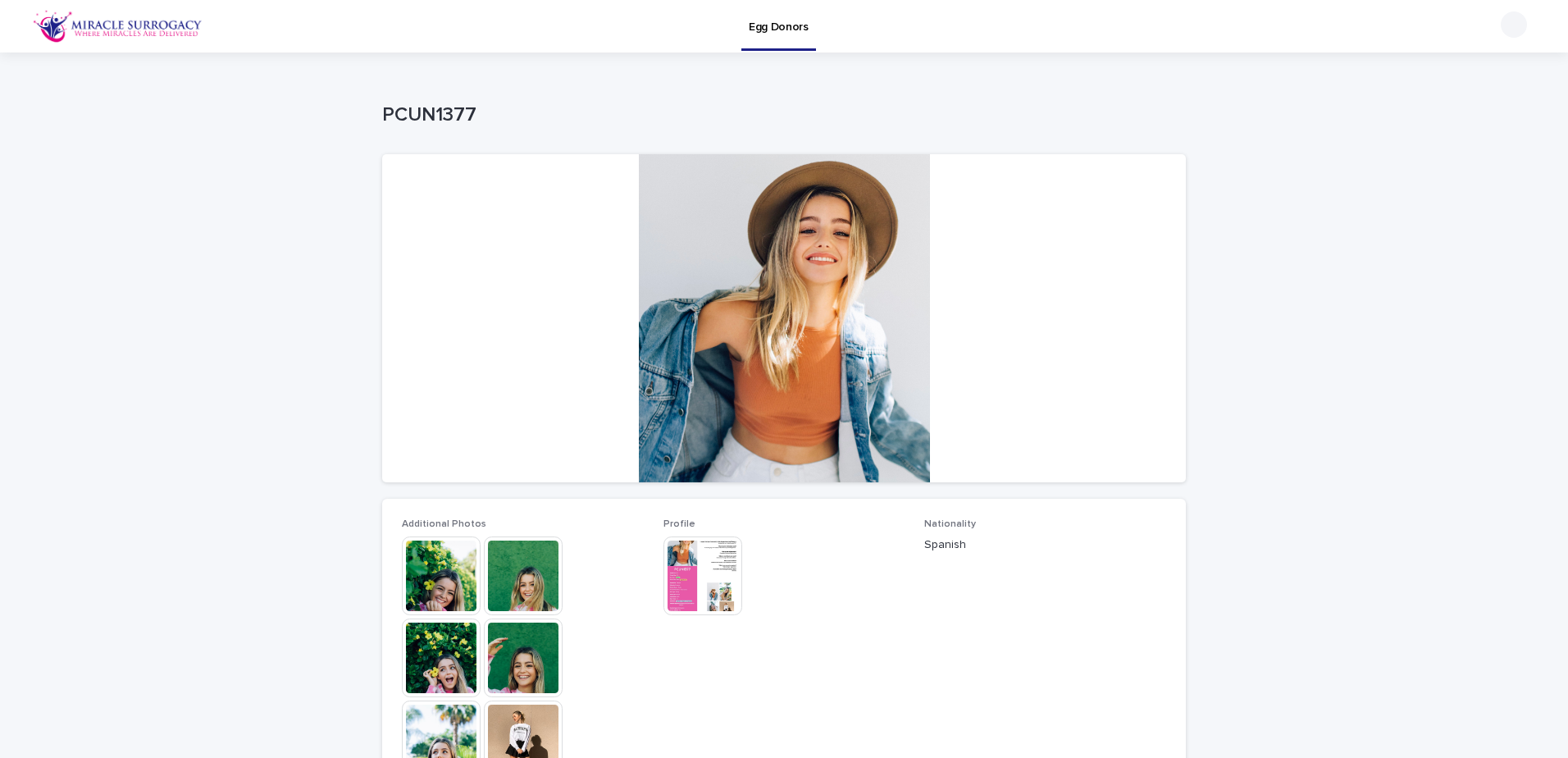
scroll to position [246, 0]
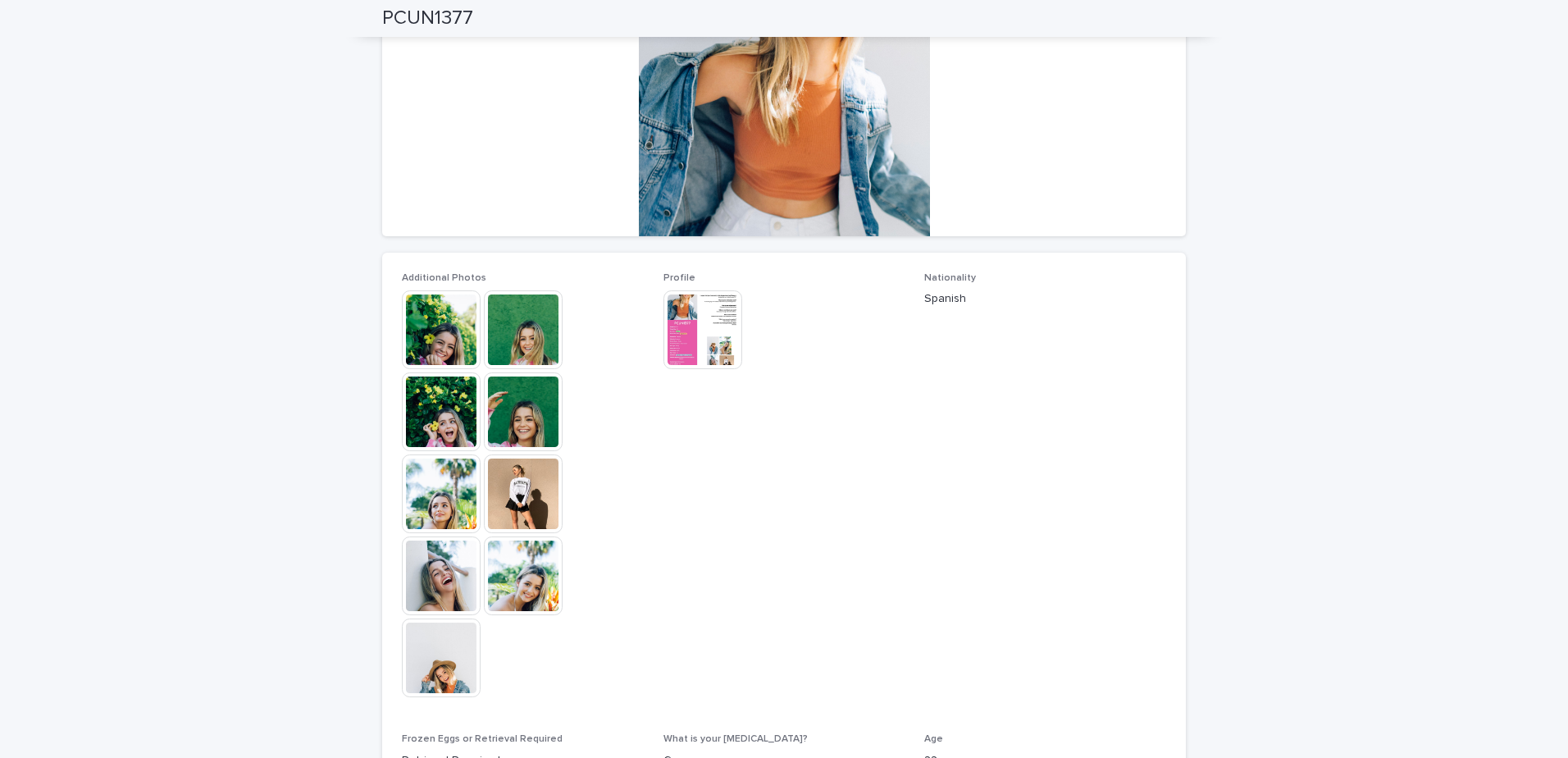
click at [500, 501] on img at bounding box center [523, 493] width 78 height 78
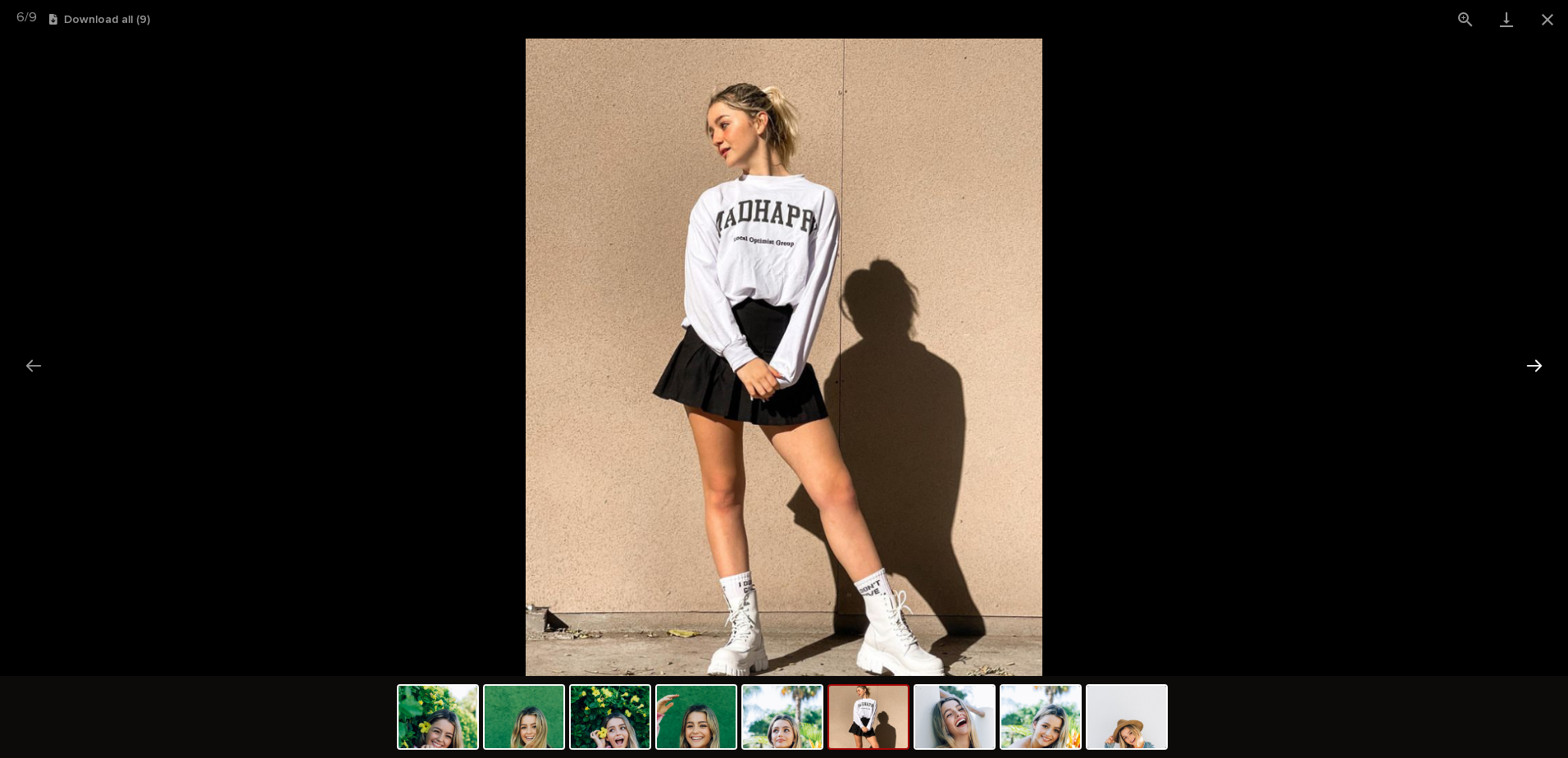
click at [1530, 364] on button "Next slide" at bounding box center [1534, 365] width 35 height 32
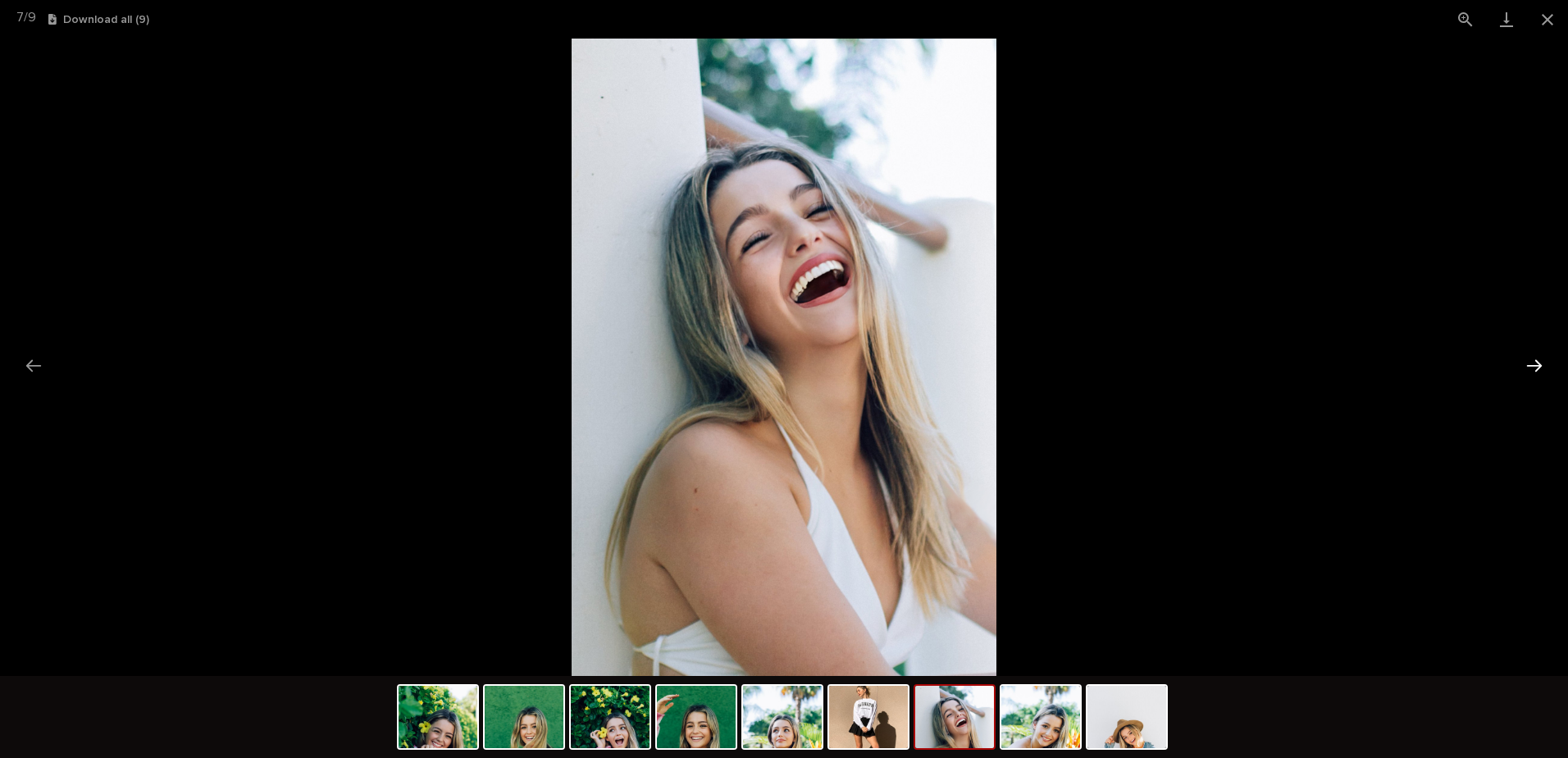
click at [1530, 364] on button "Next slide" at bounding box center [1534, 365] width 35 height 32
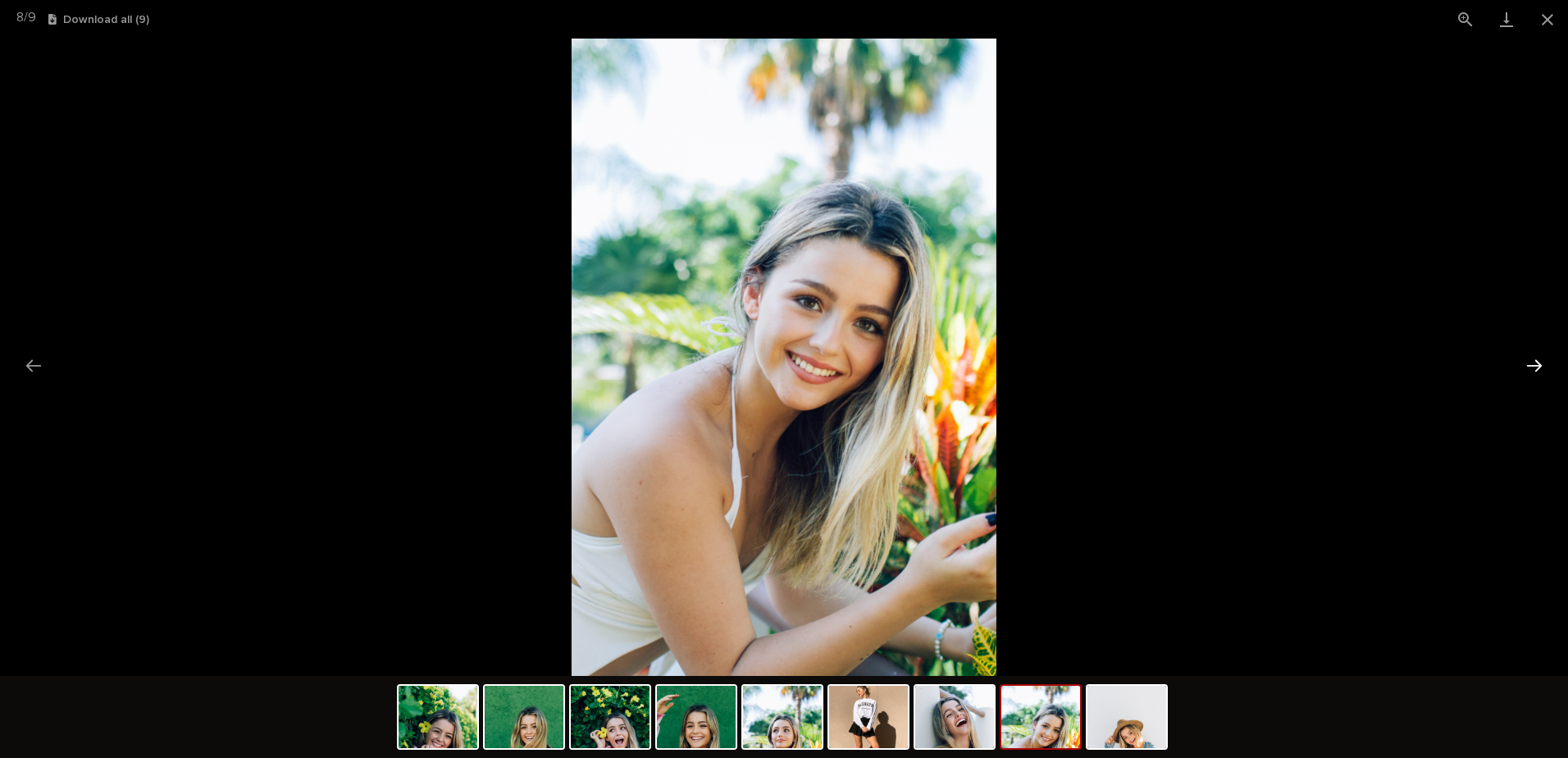
click at [1530, 364] on button "Next slide" at bounding box center [1534, 365] width 35 height 32
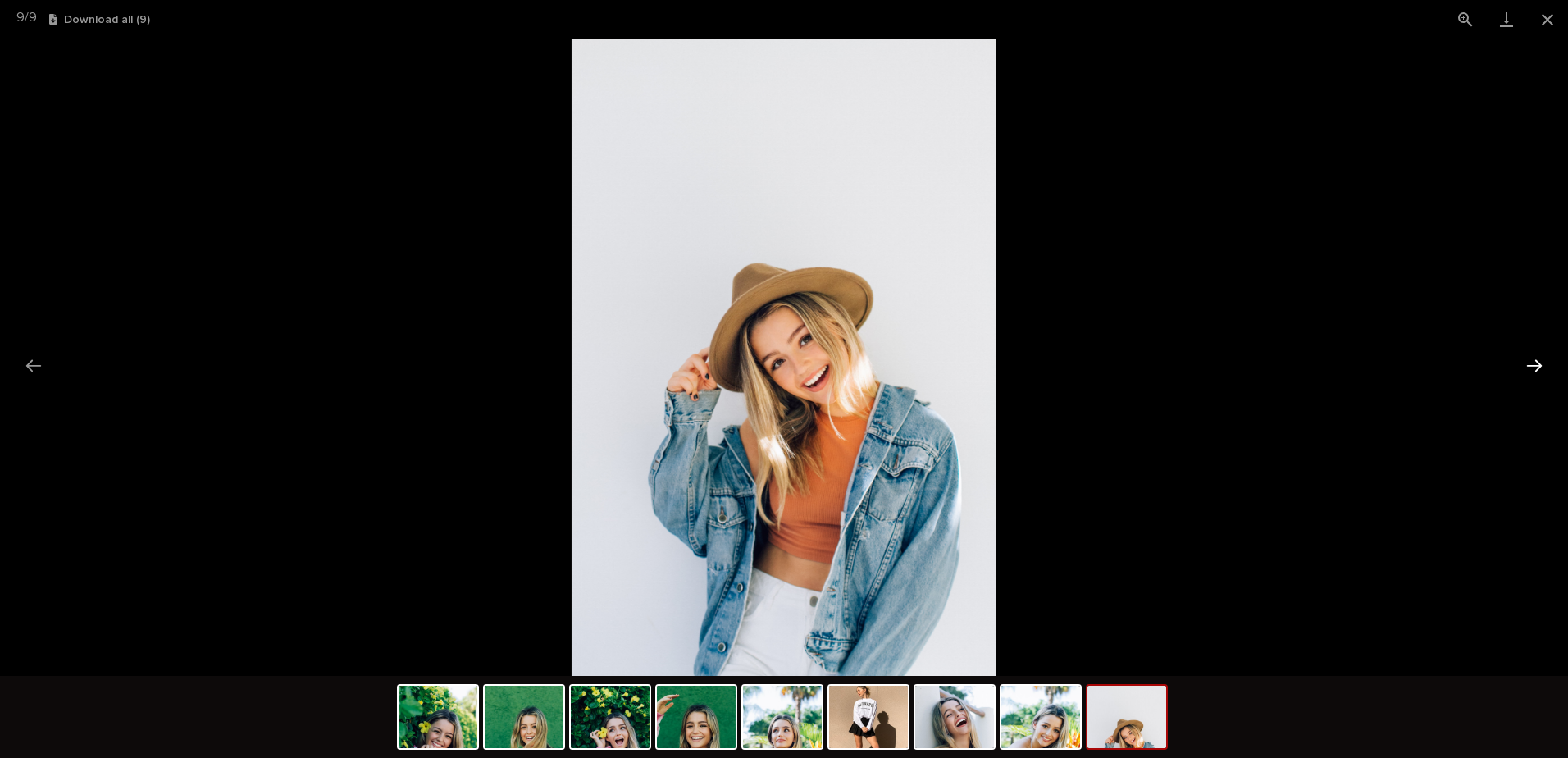
click at [1530, 364] on button "Next slide" at bounding box center [1534, 365] width 35 height 32
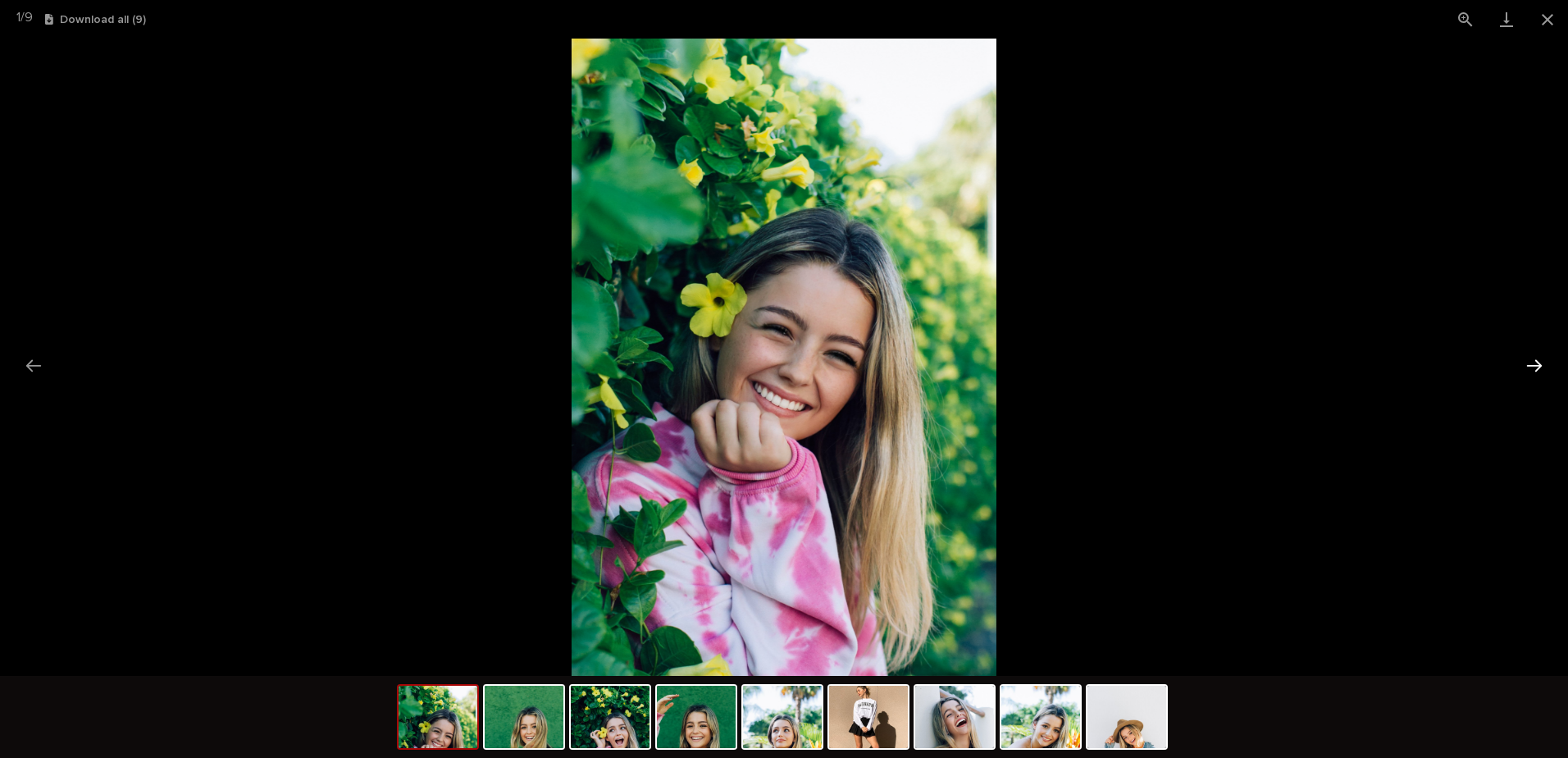
click at [1530, 364] on button "Next slide" at bounding box center [1534, 365] width 35 height 32
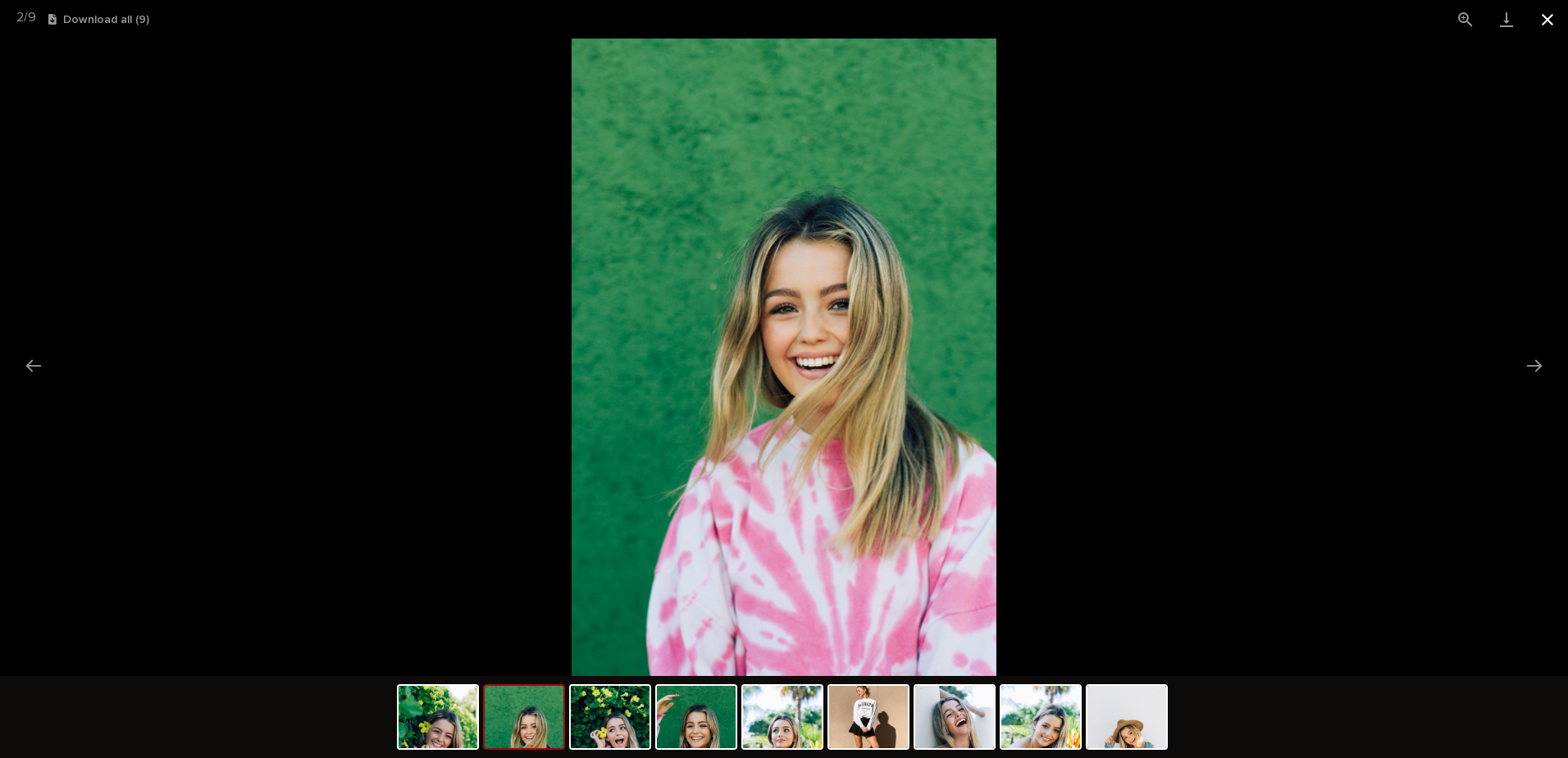
click at [1542, 23] on button "Close gallery" at bounding box center [1547, 19] width 41 height 38
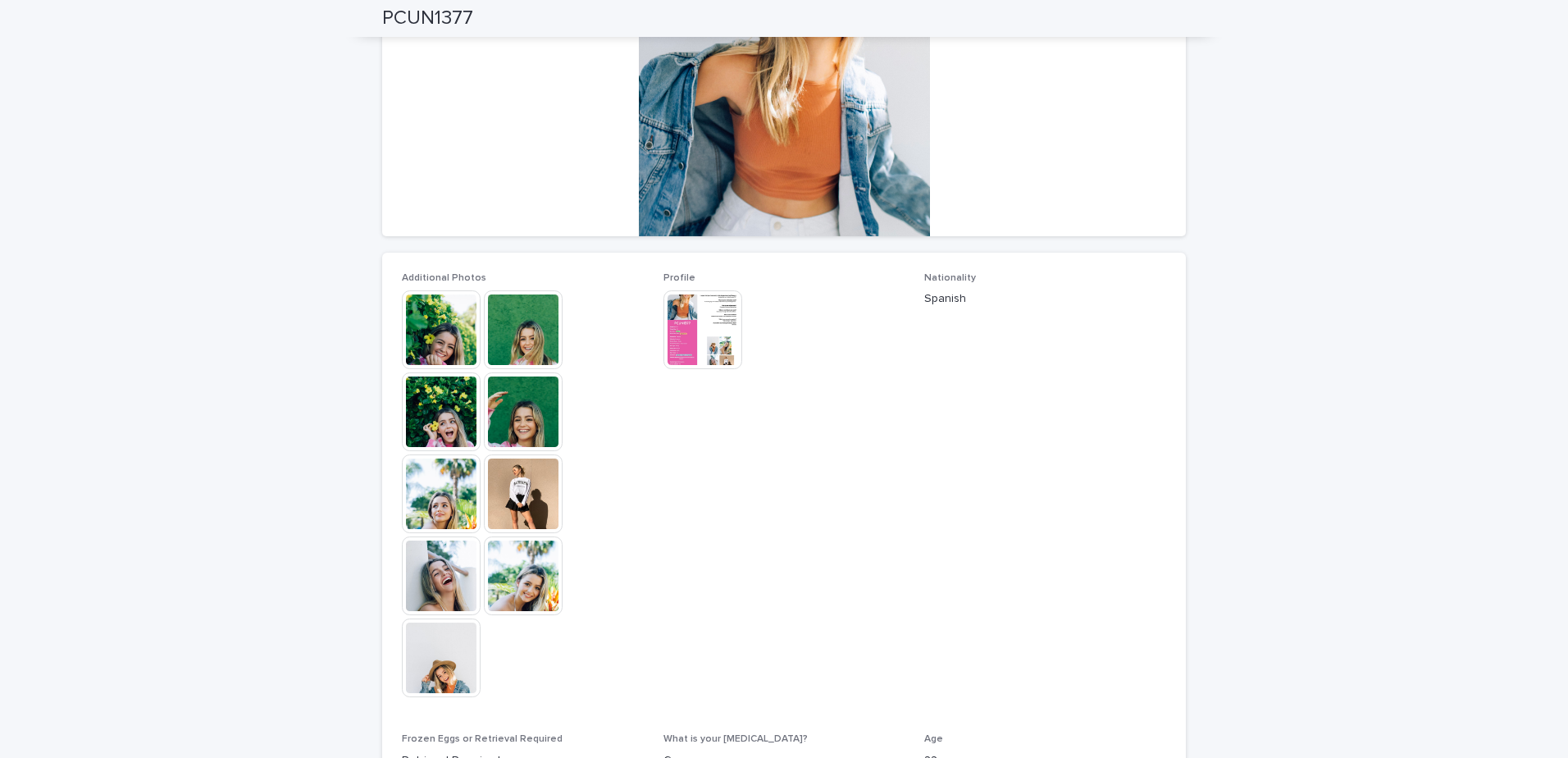
click at [690, 349] on img at bounding box center [703, 329] width 78 height 78
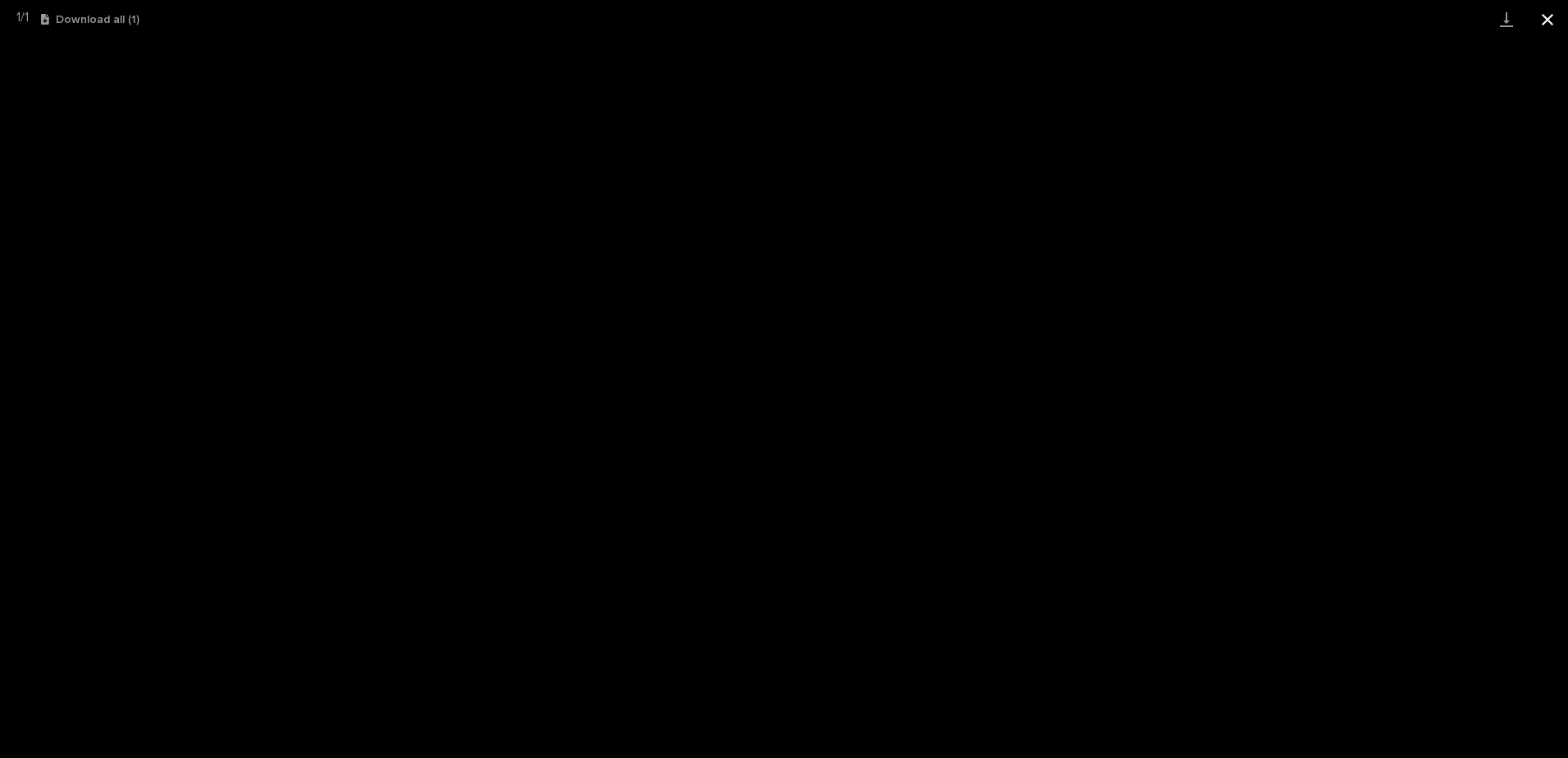
click at [1550, 29] on button "Close gallery" at bounding box center [1547, 19] width 41 height 38
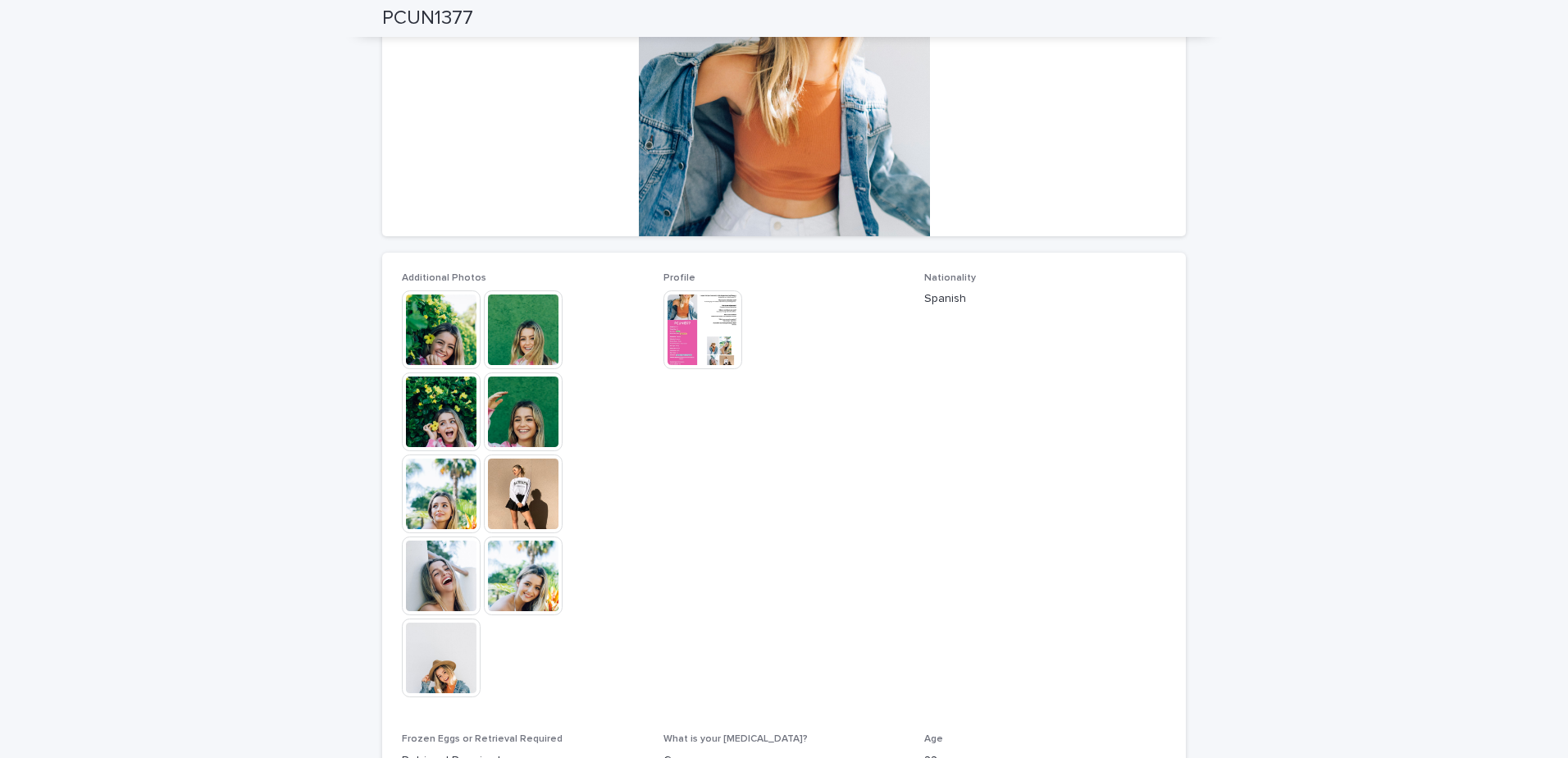
scroll to position [637, 0]
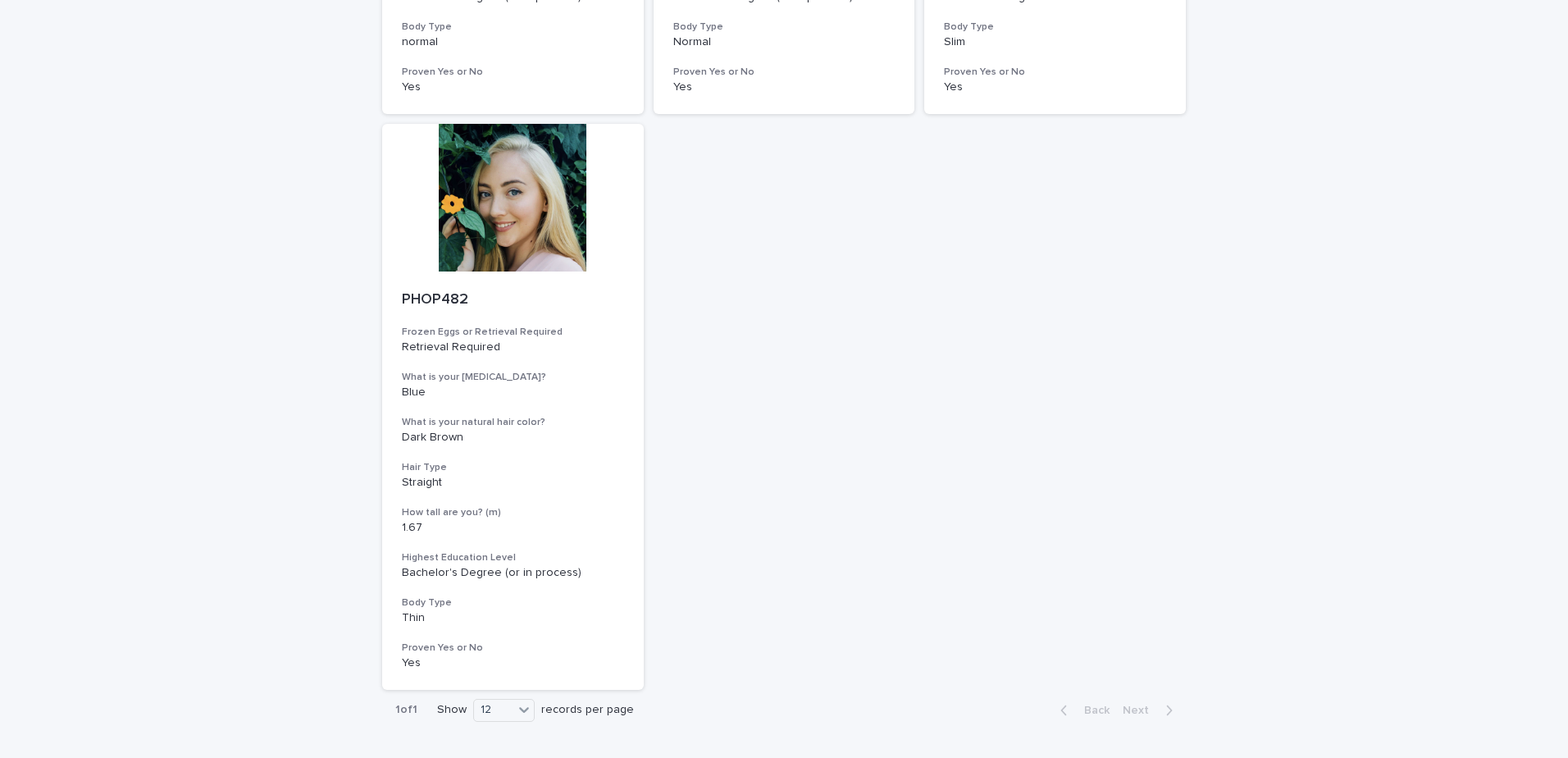
scroll to position [1333, 0]
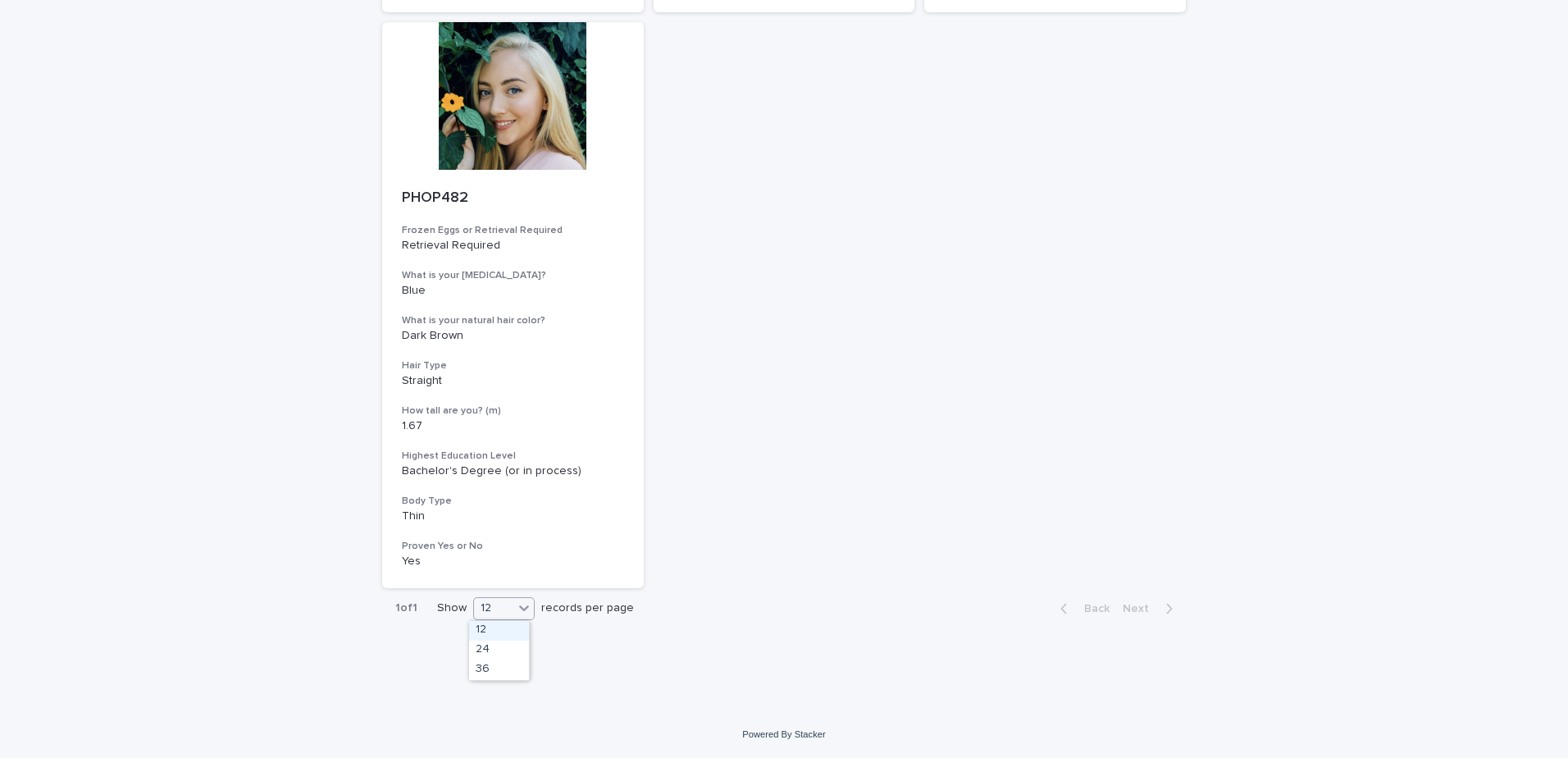
click at [514, 610] on div at bounding box center [524, 608] width 20 height 20
click at [504, 651] on div "24" at bounding box center [500, 651] width 60 height 20
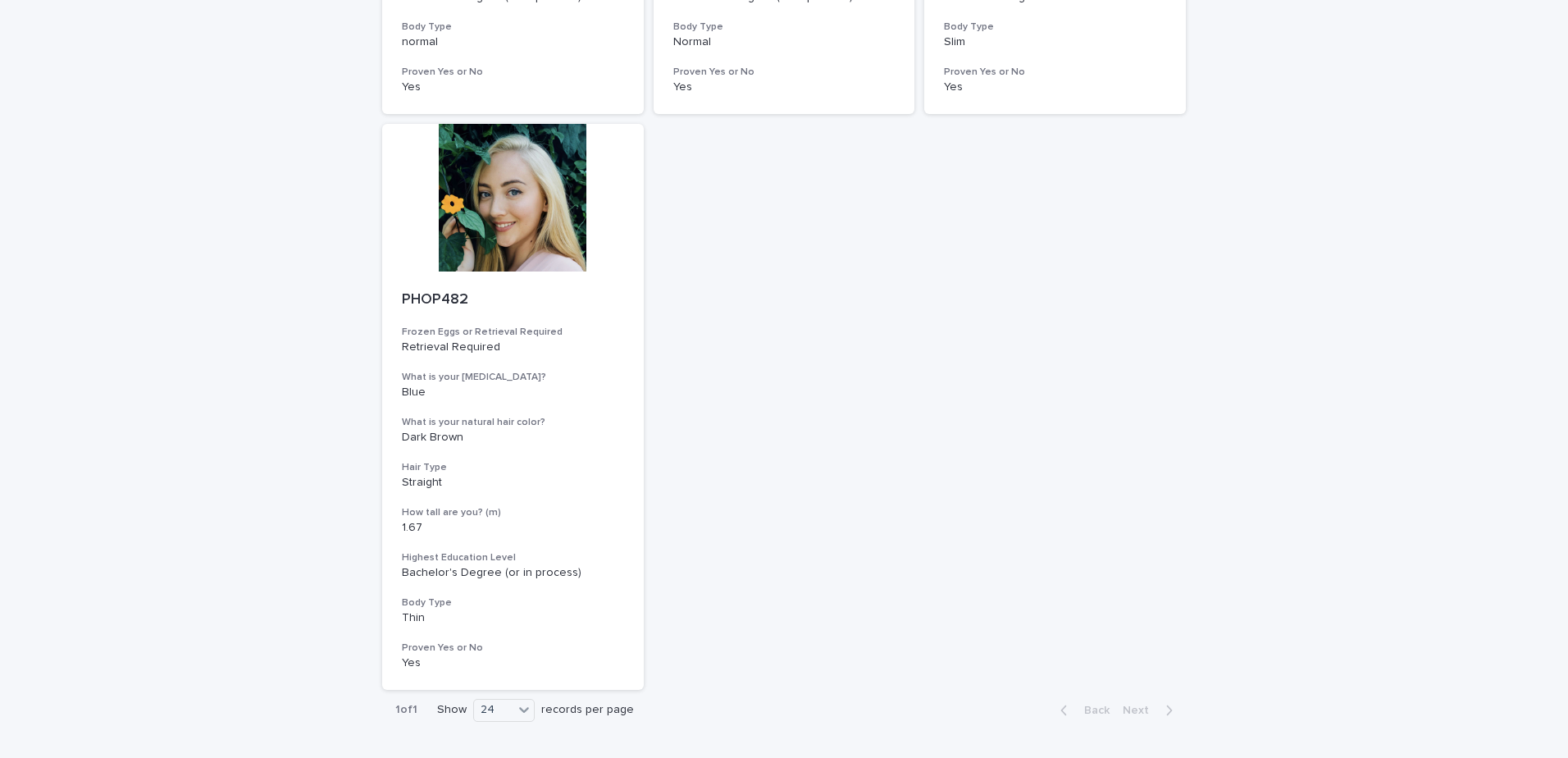
scroll to position [739, 0]
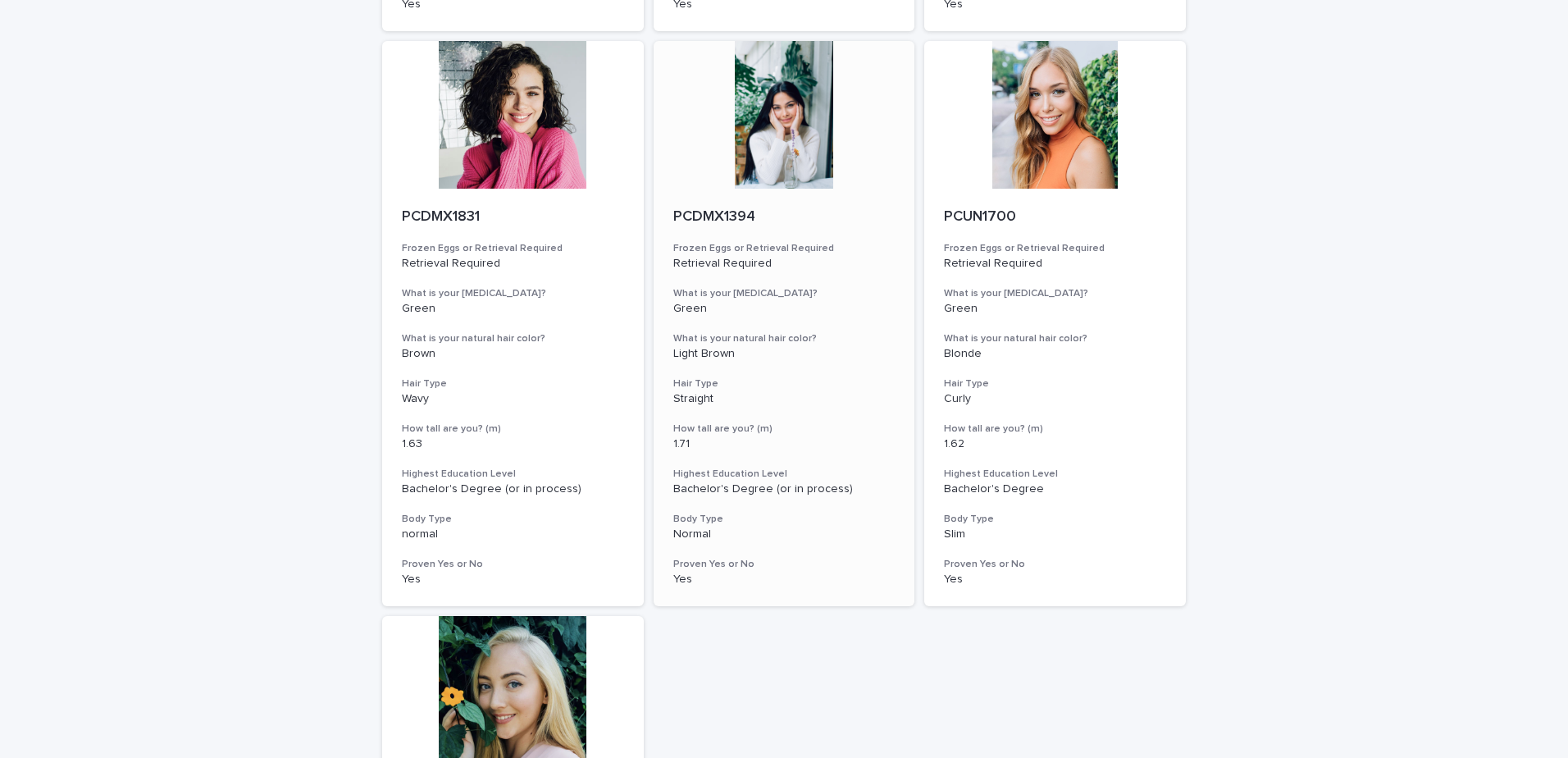
click at [726, 130] on div at bounding box center [784, 115] width 262 height 148
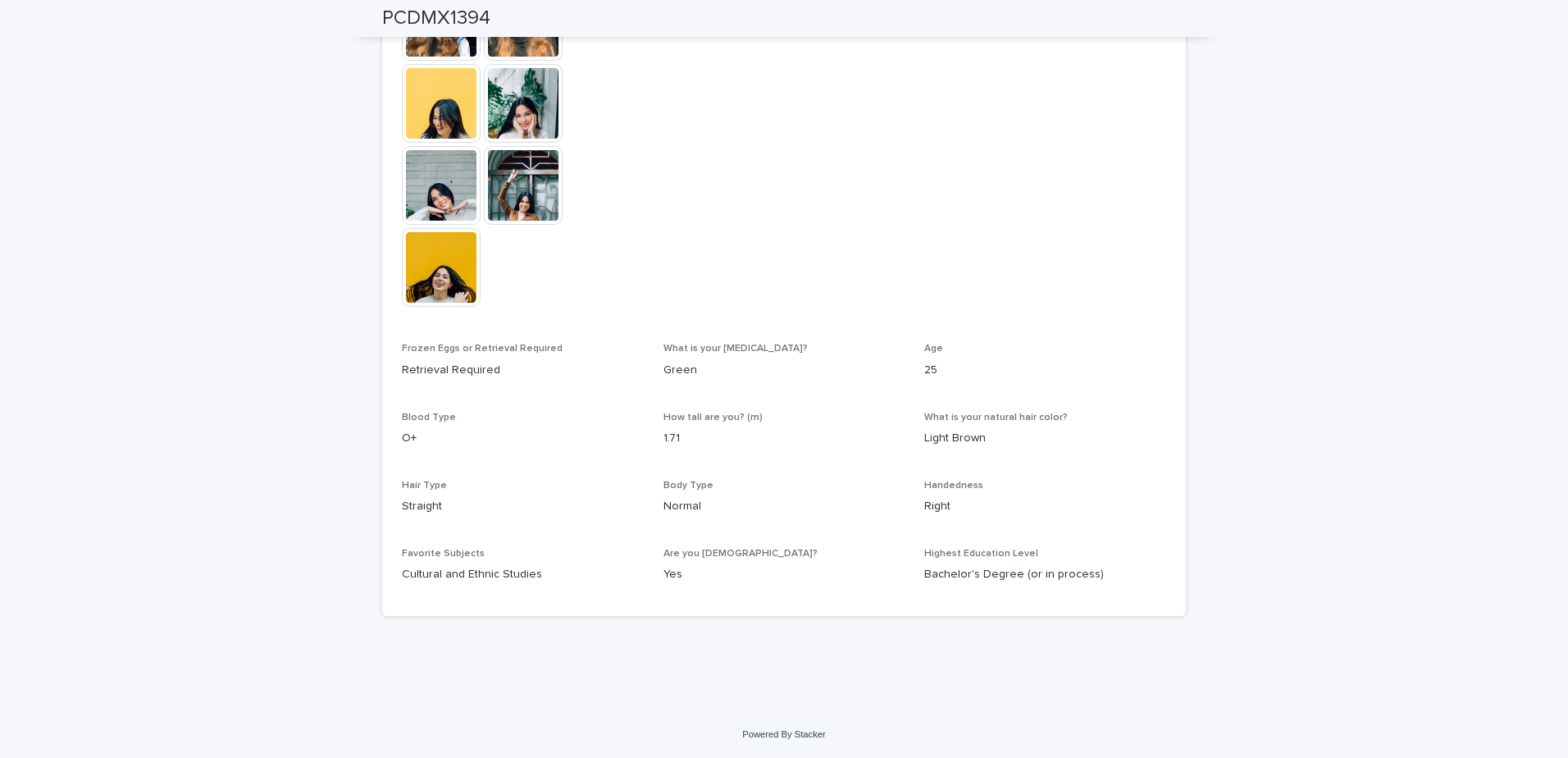
scroll to position [390, 0]
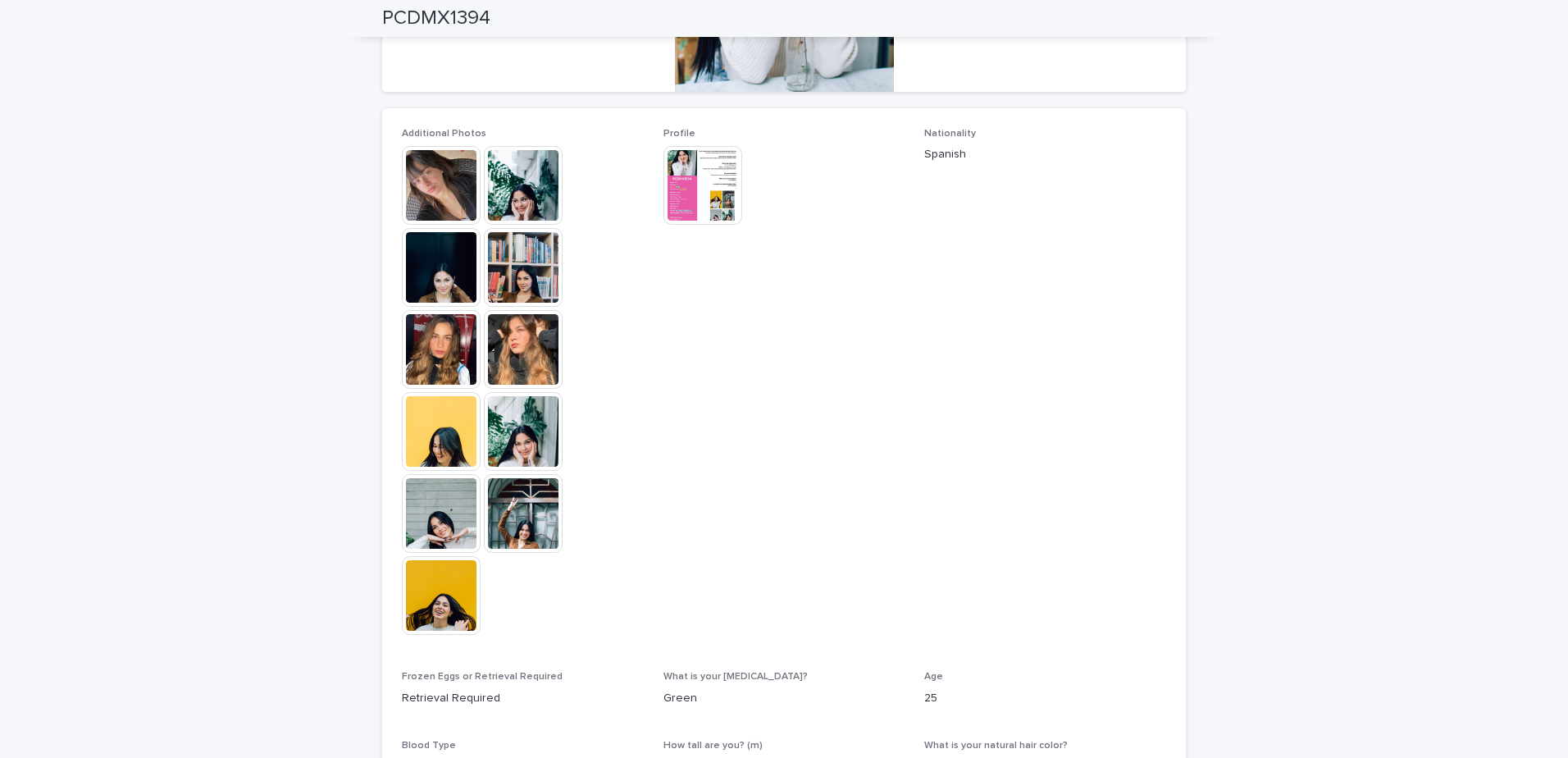
click at [413, 171] on img at bounding box center [441, 185] width 78 height 78
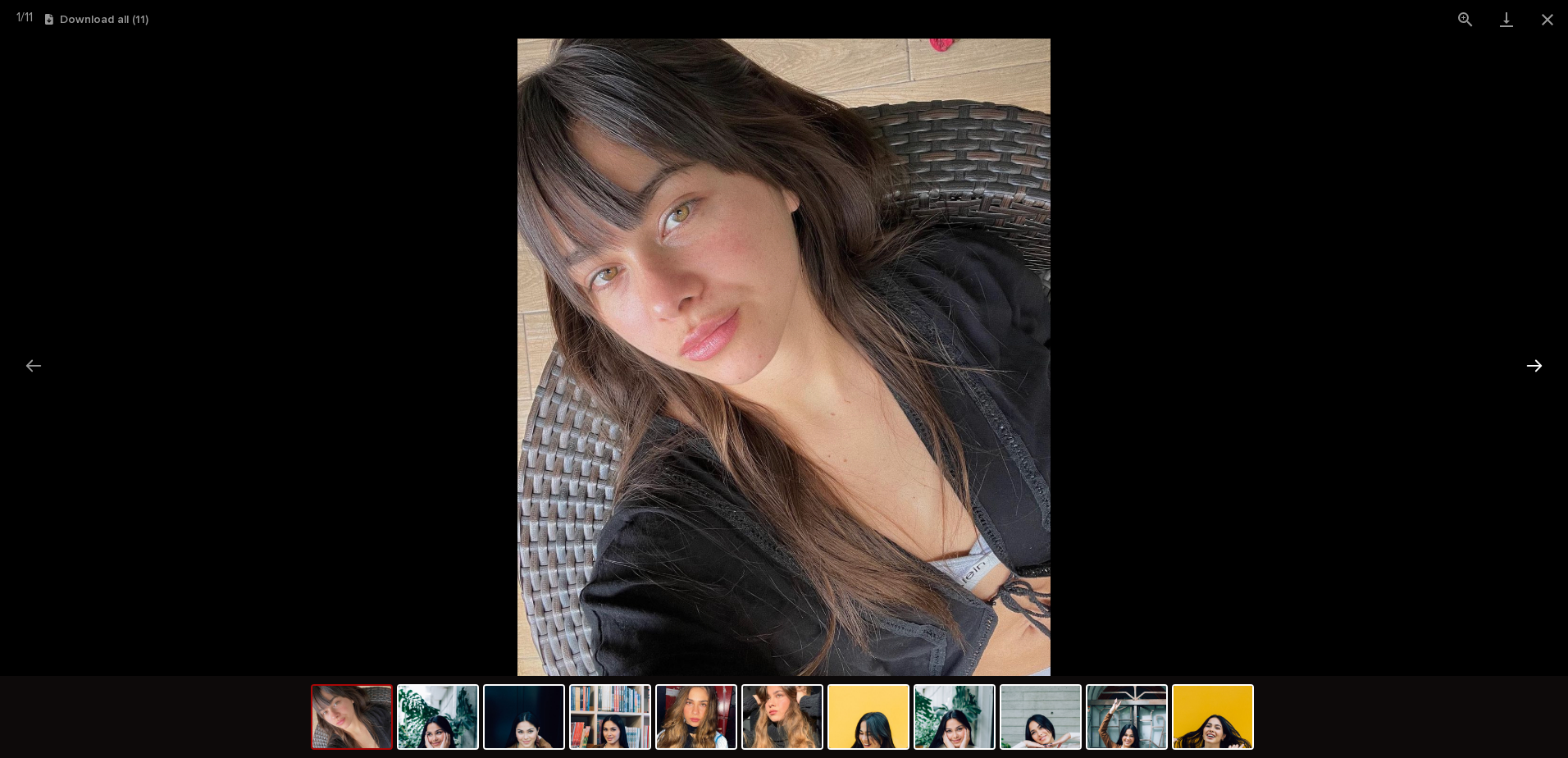
click at [1529, 360] on button "Next slide" at bounding box center [1534, 365] width 35 height 32
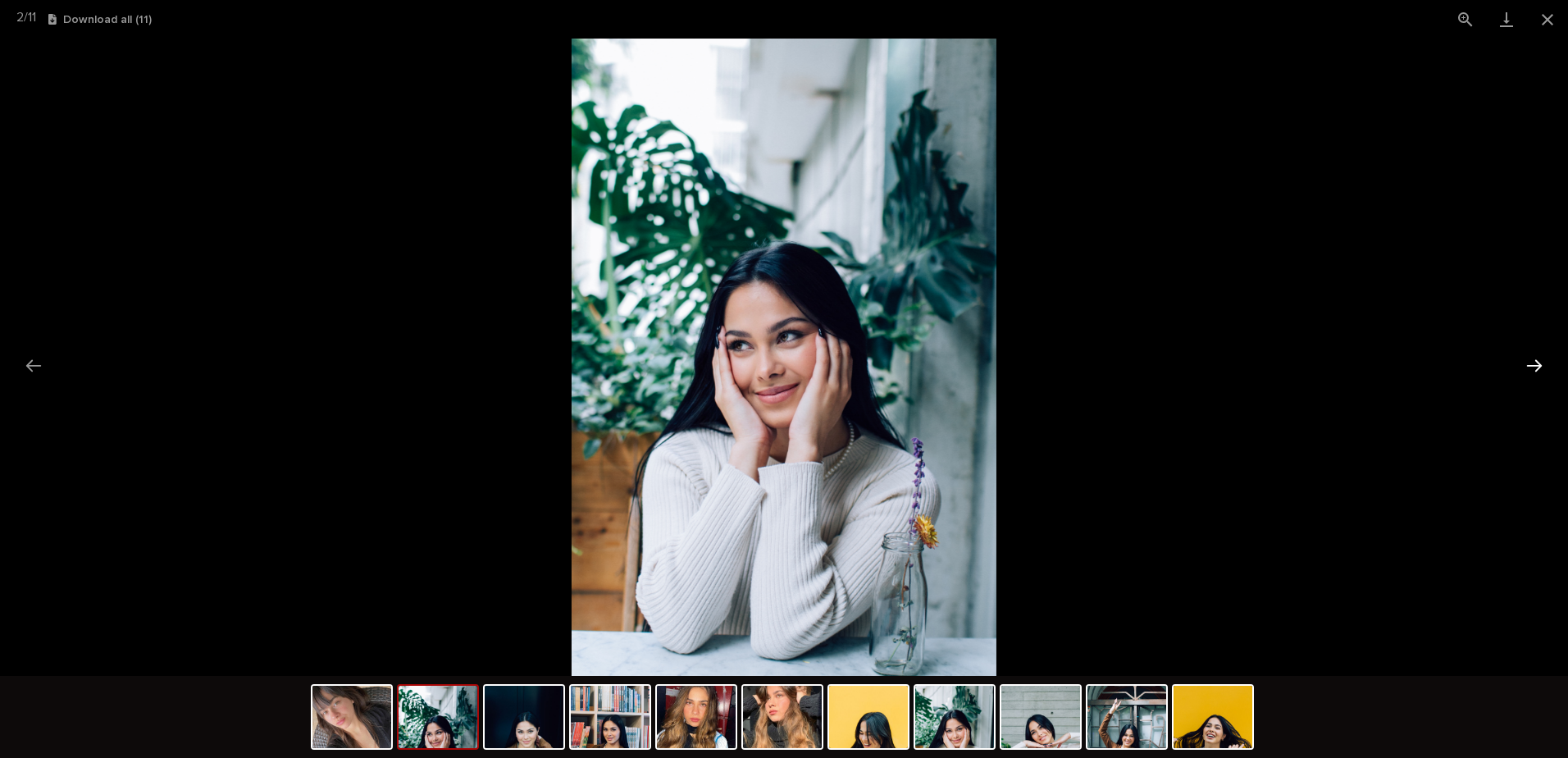
click at [1529, 360] on button "Next slide" at bounding box center [1534, 365] width 35 height 32
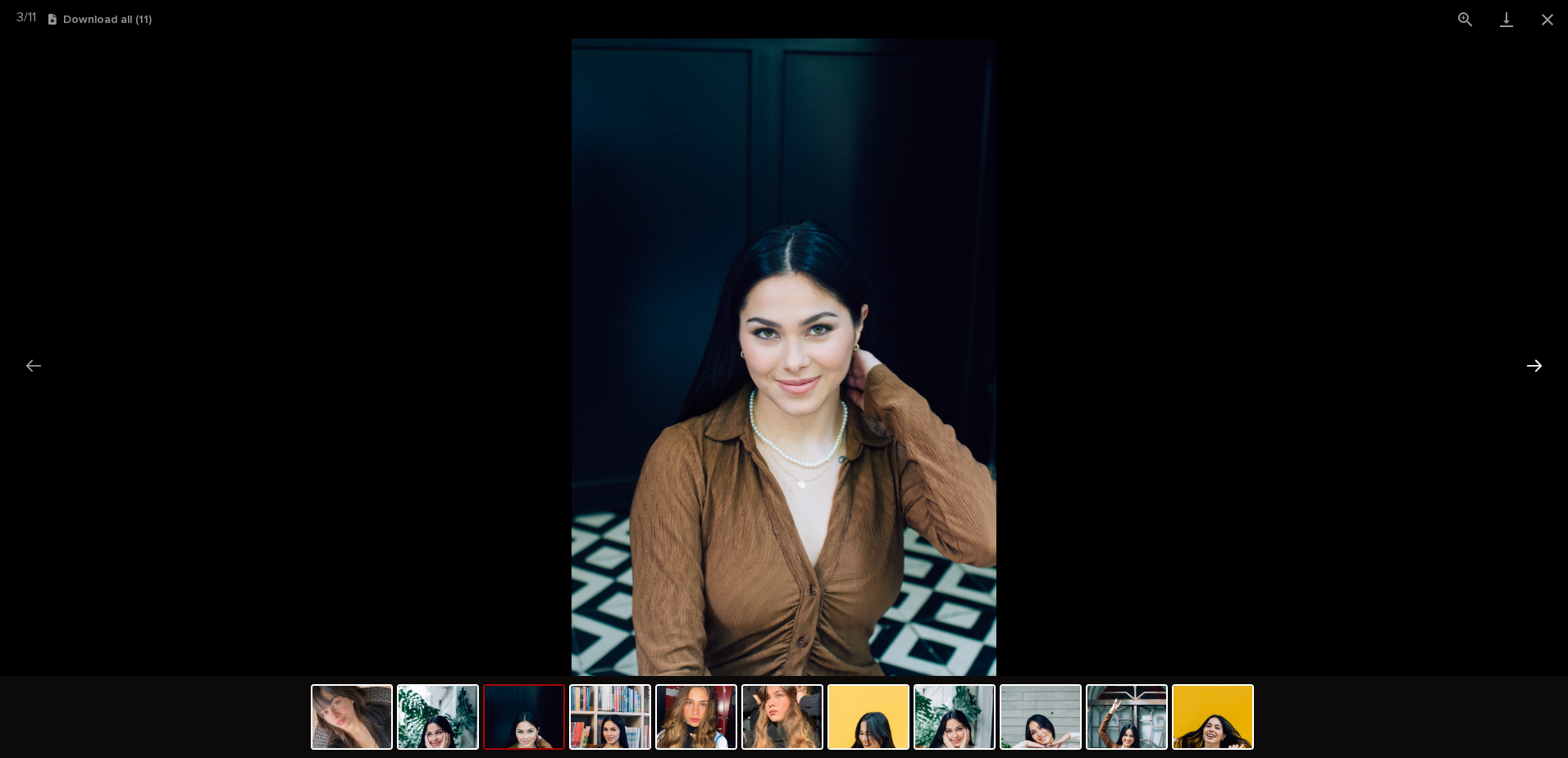
click at [1530, 360] on button "Next slide" at bounding box center [1534, 365] width 35 height 32
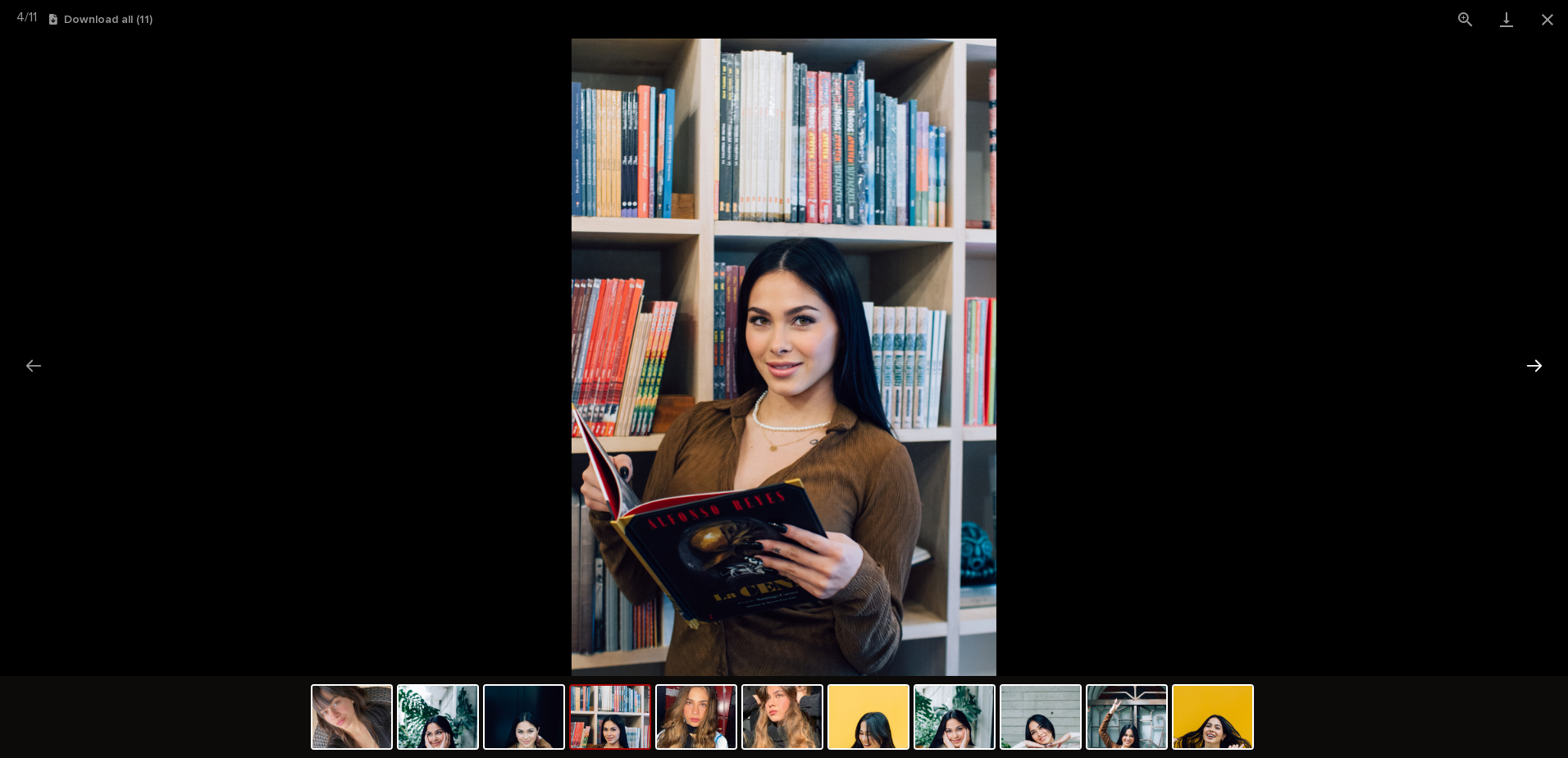
click at [1531, 360] on button "Next slide" at bounding box center [1534, 365] width 35 height 32
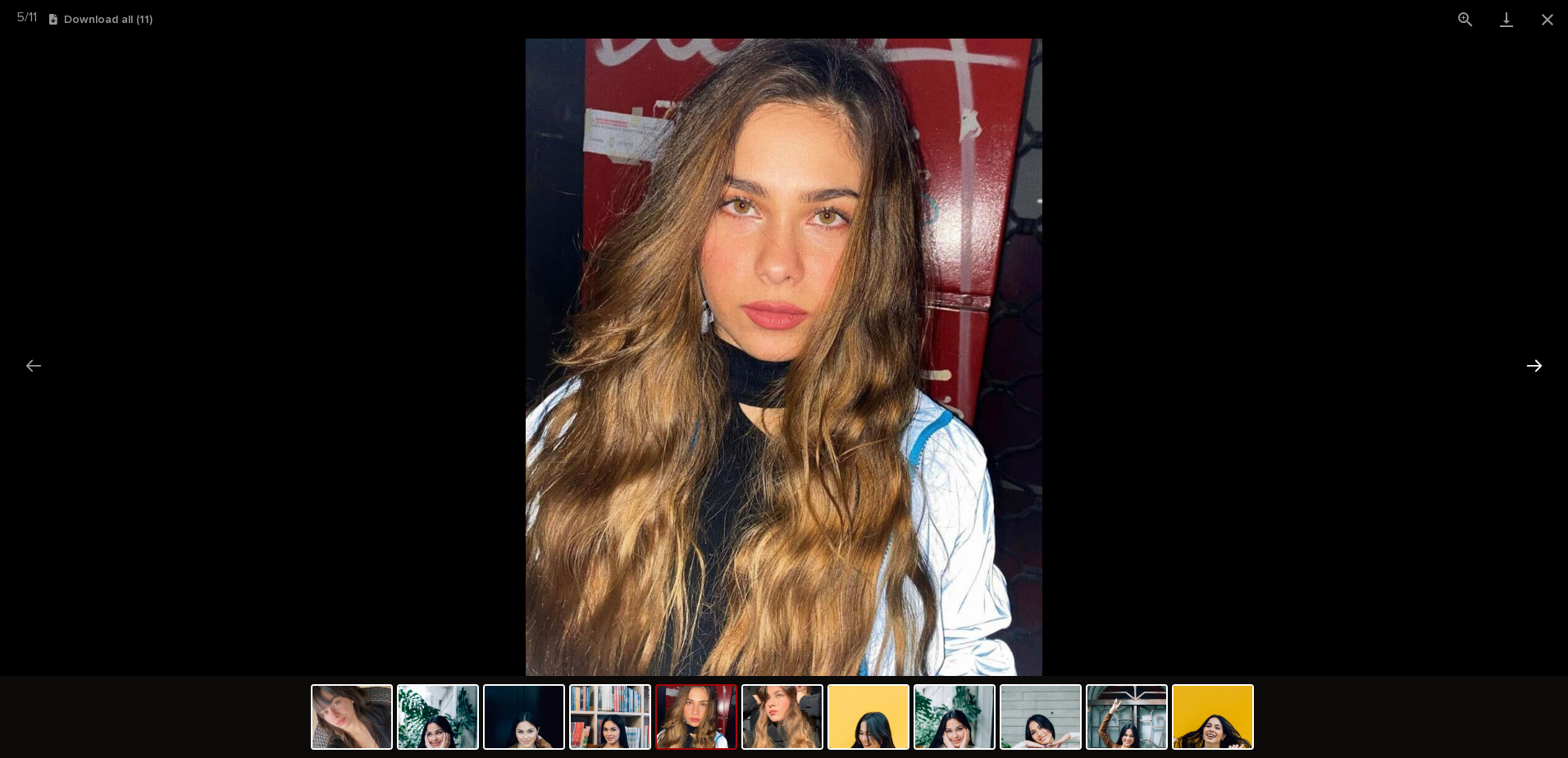
click at [1531, 360] on button "Next slide" at bounding box center [1534, 365] width 35 height 32
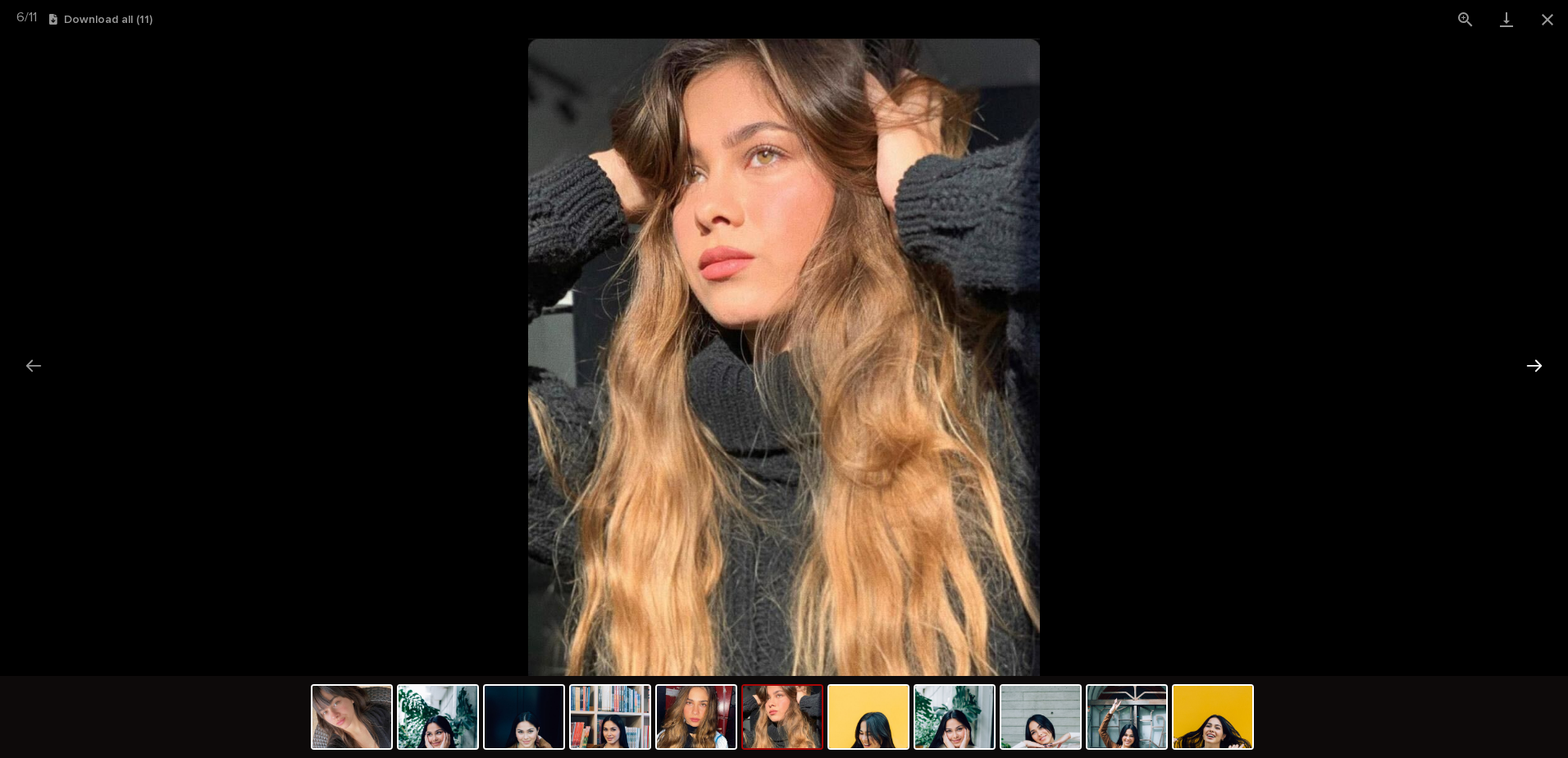
click at [1531, 360] on button "Next slide" at bounding box center [1534, 365] width 35 height 32
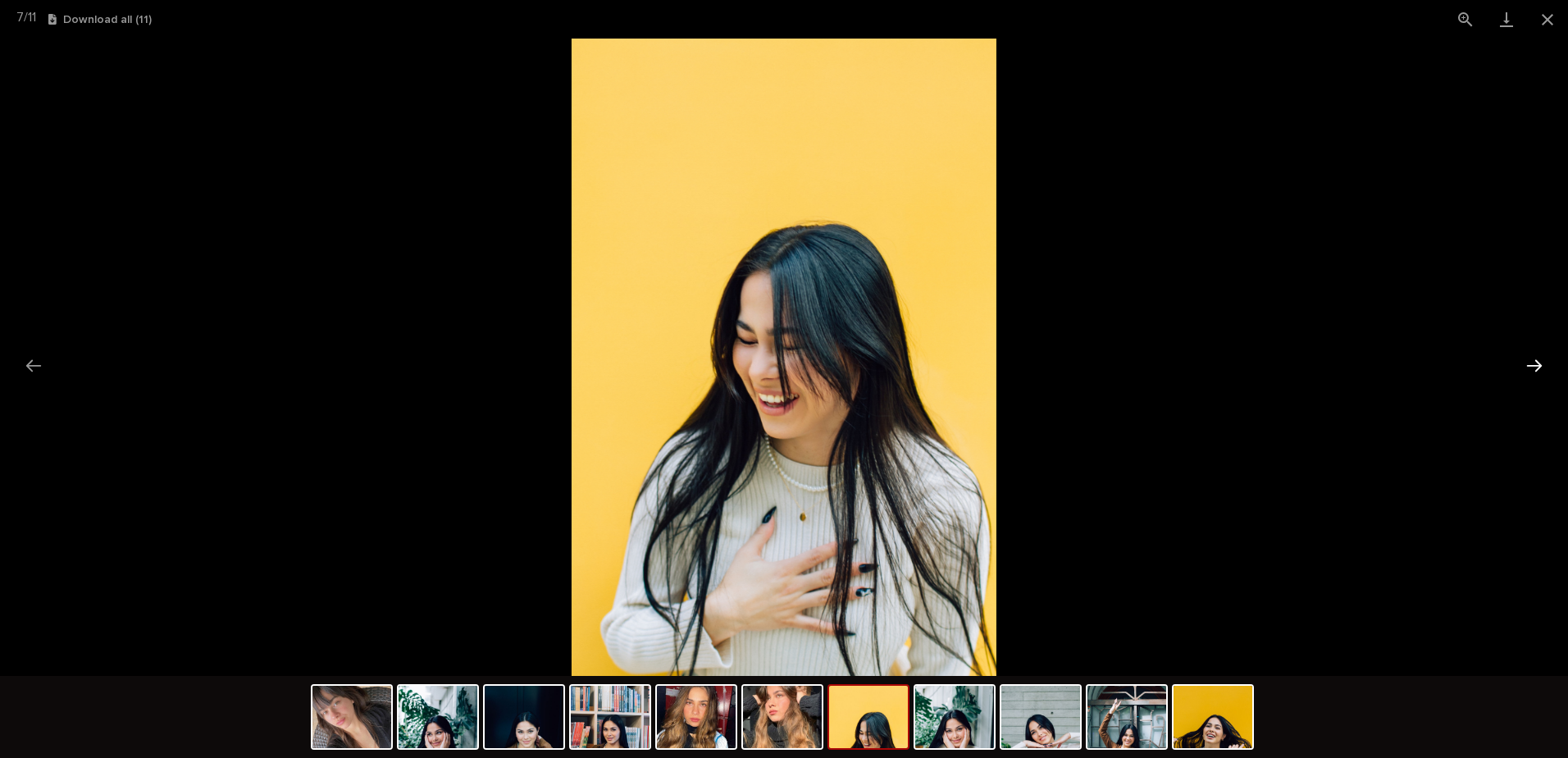
click at [1532, 358] on button "Next slide" at bounding box center [1534, 365] width 35 height 32
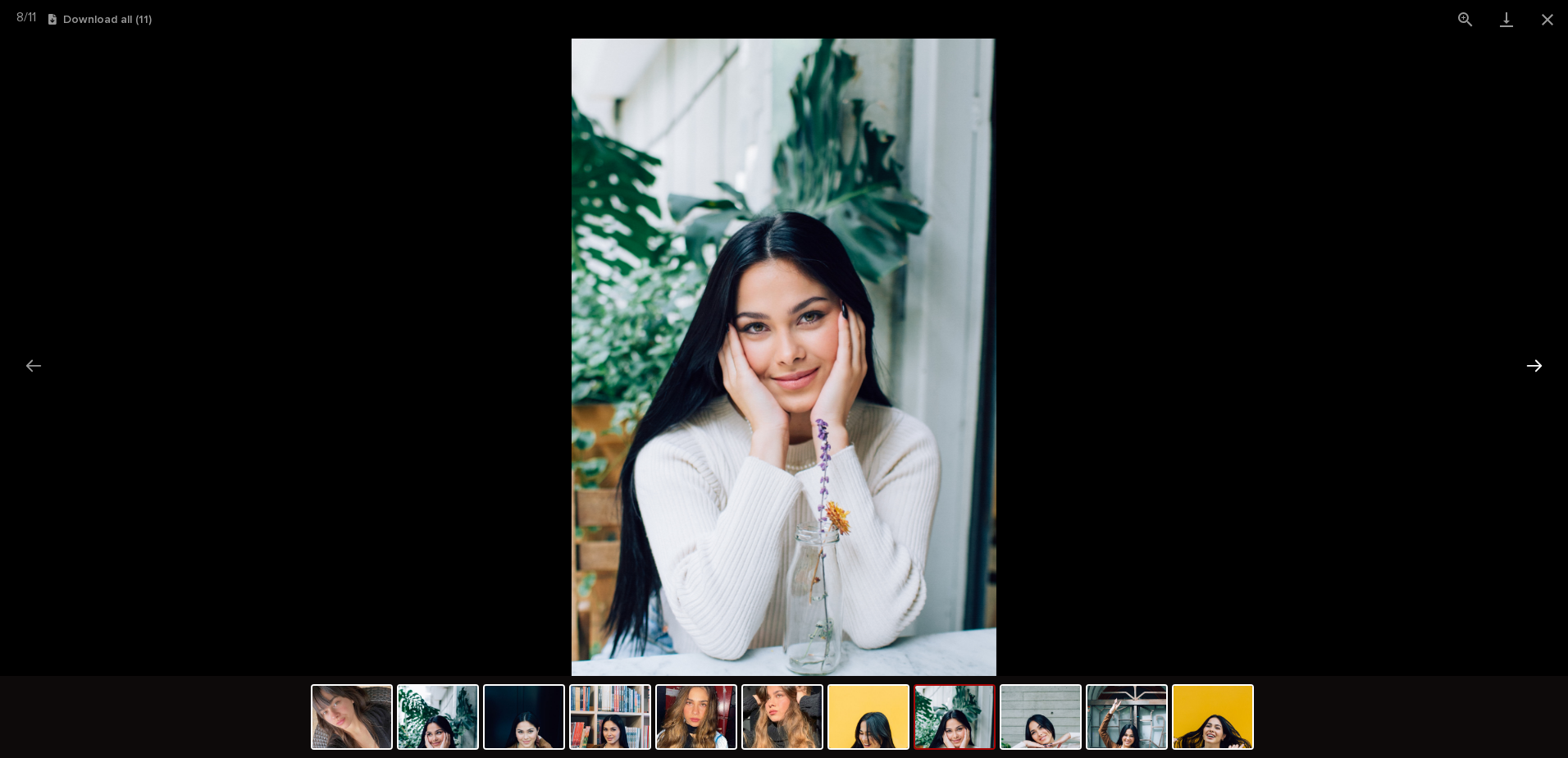
click at [1532, 358] on button "Next slide" at bounding box center [1534, 365] width 35 height 32
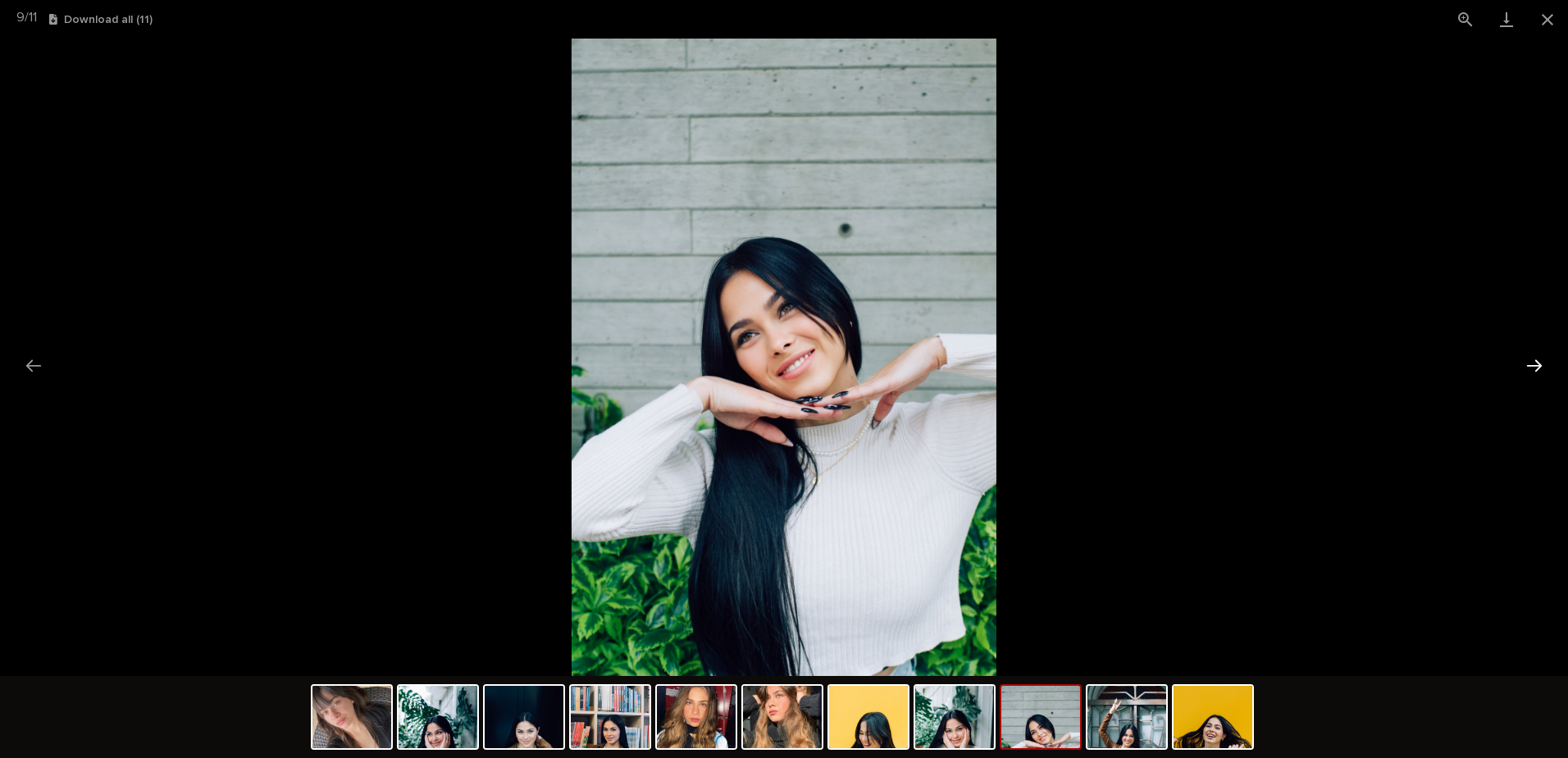
click at [1532, 358] on button "Next slide" at bounding box center [1534, 365] width 35 height 32
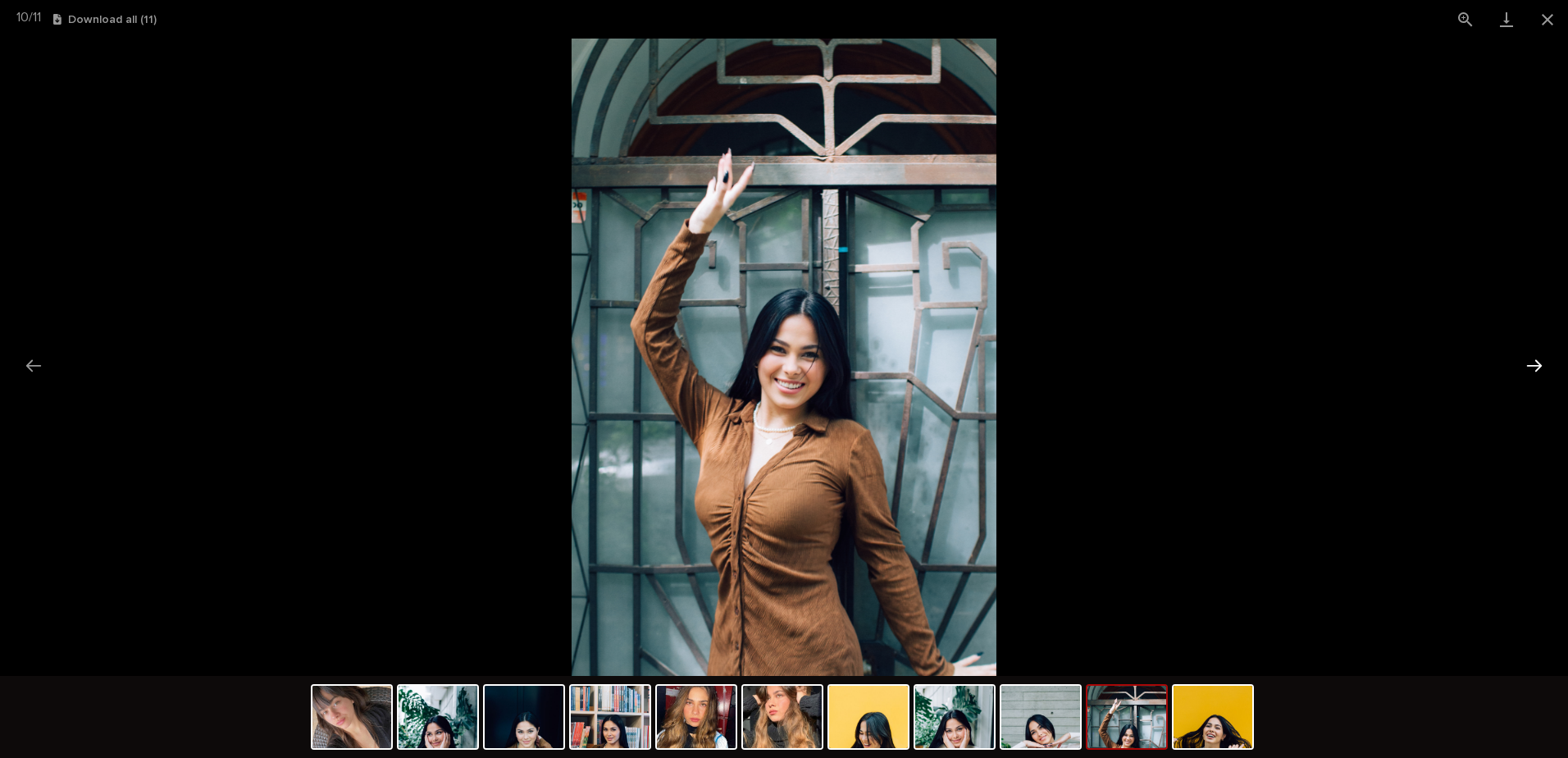
click at [1532, 358] on button "Next slide" at bounding box center [1534, 365] width 35 height 32
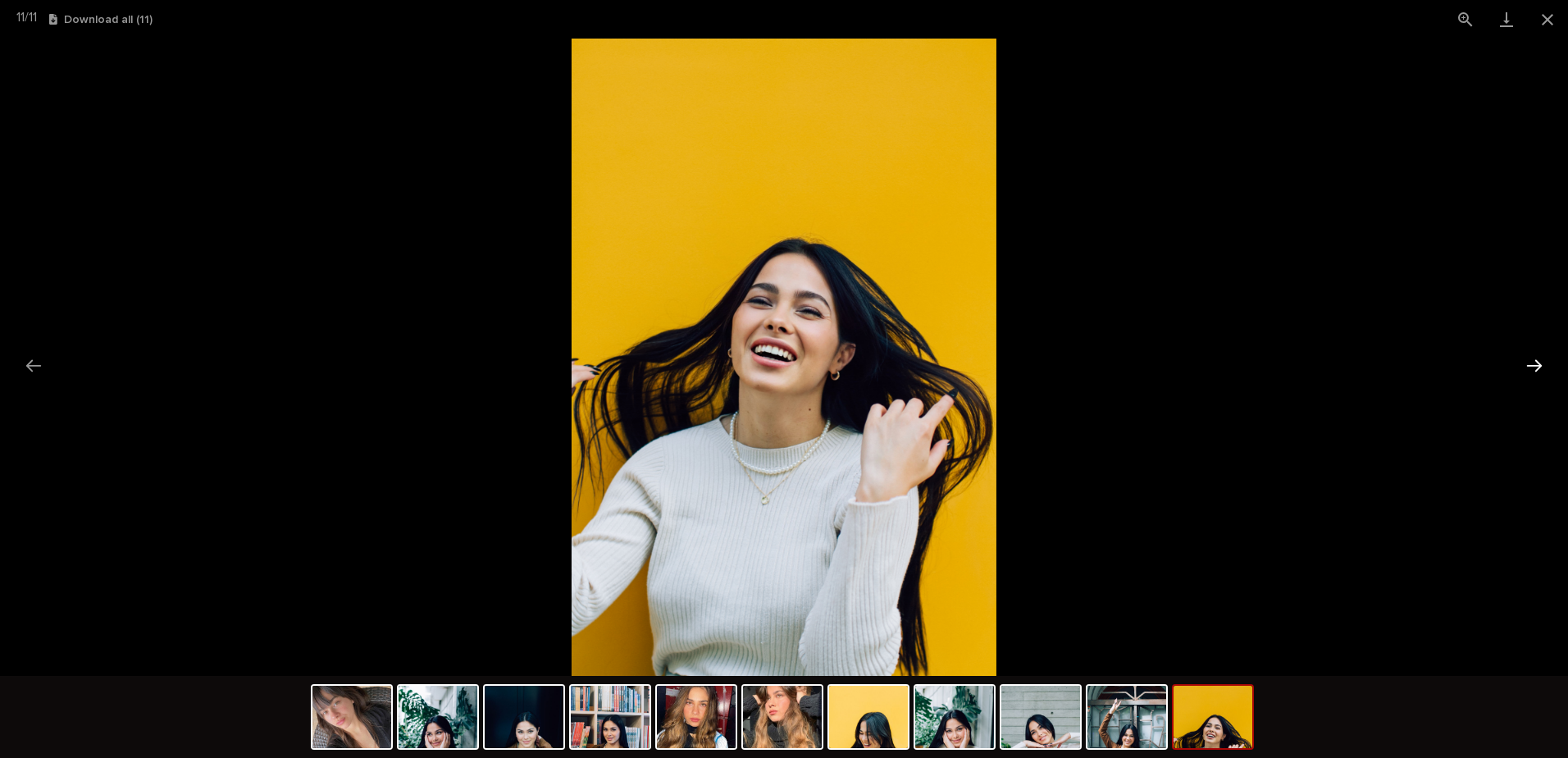
click at [1532, 358] on button "Next slide" at bounding box center [1534, 365] width 35 height 32
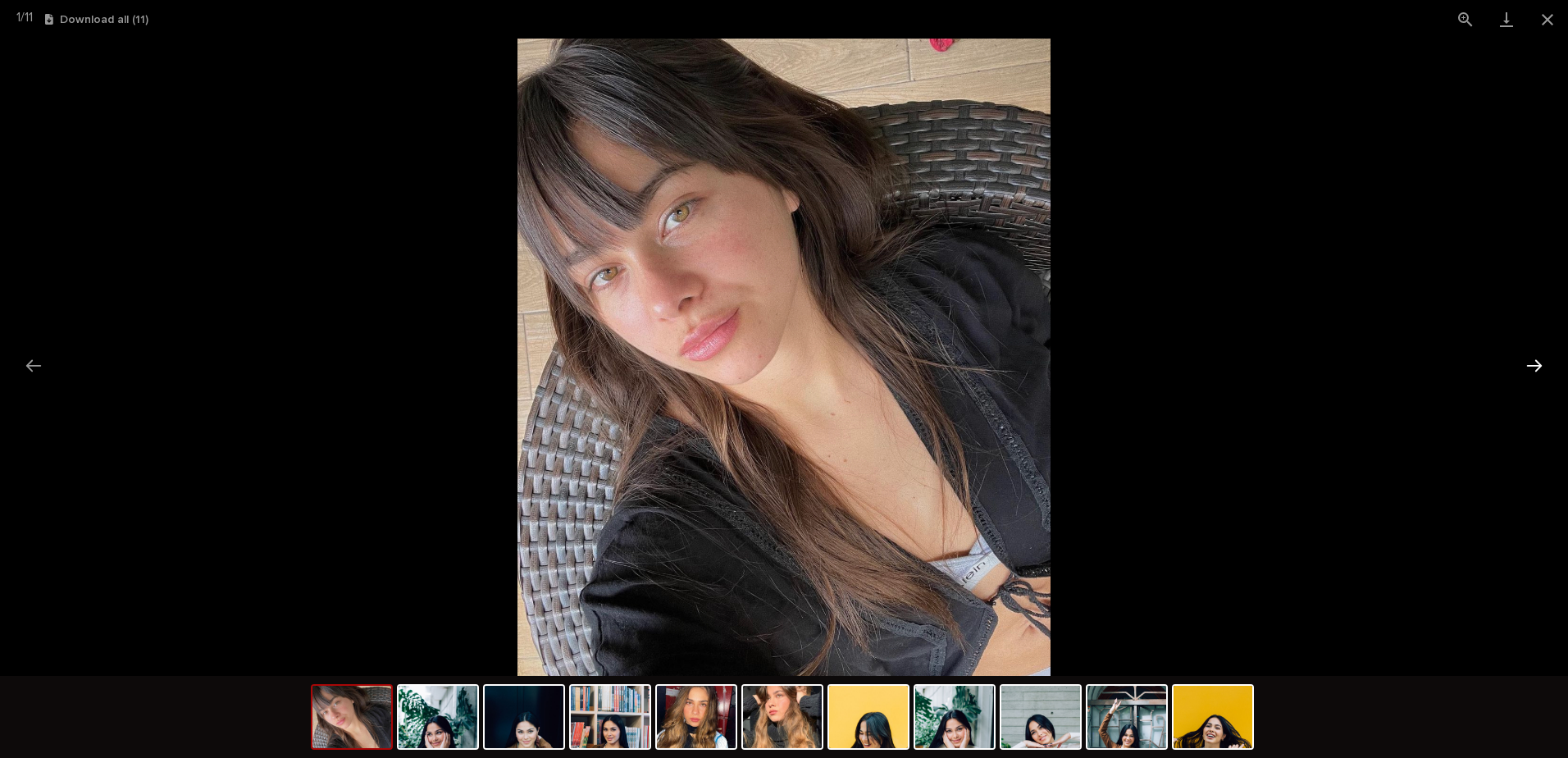
click at [1532, 358] on button "Next slide" at bounding box center [1534, 365] width 35 height 32
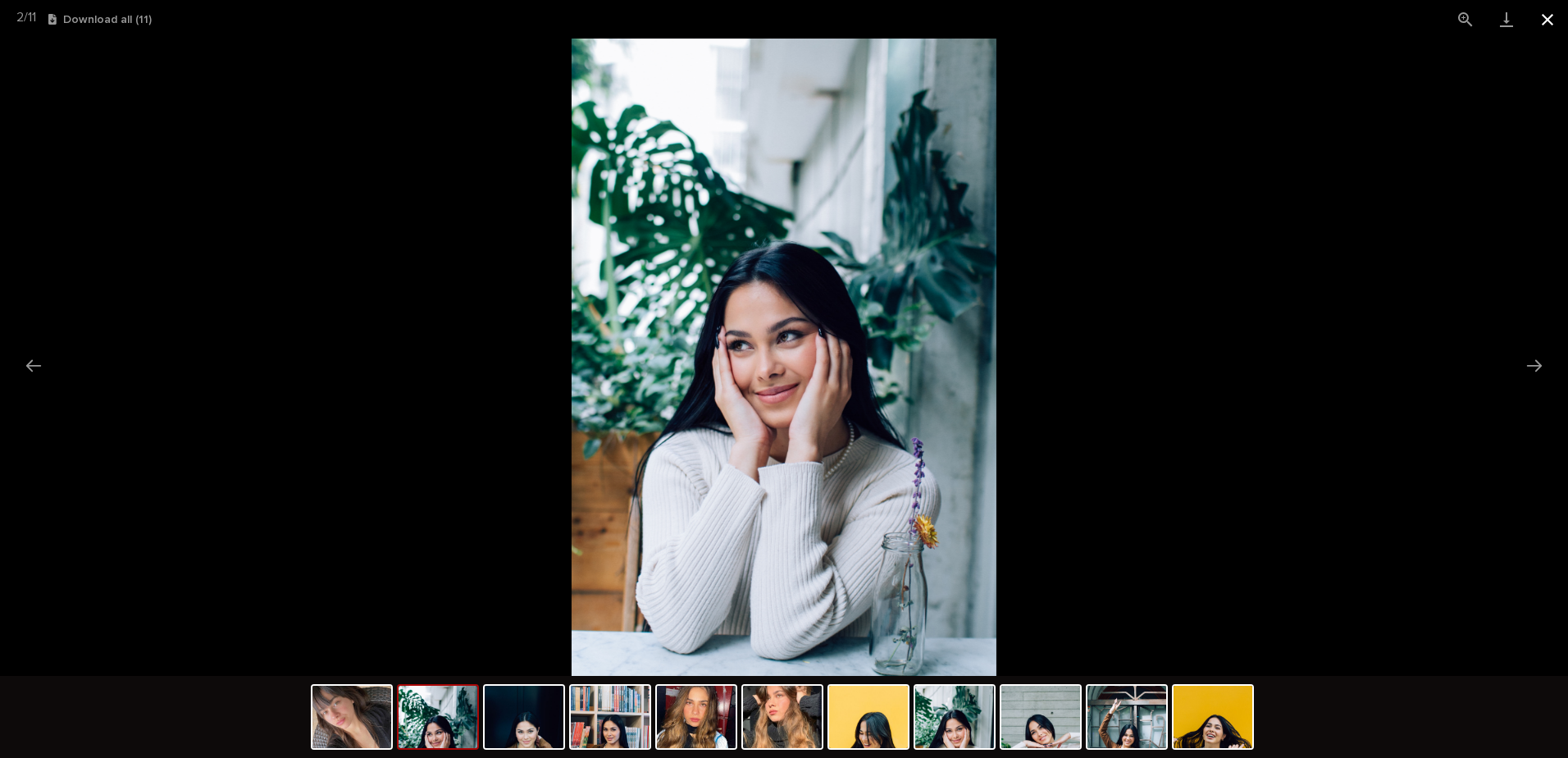
click at [1549, 13] on button "Close gallery" at bounding box center [1547, 19] width 41 height 38
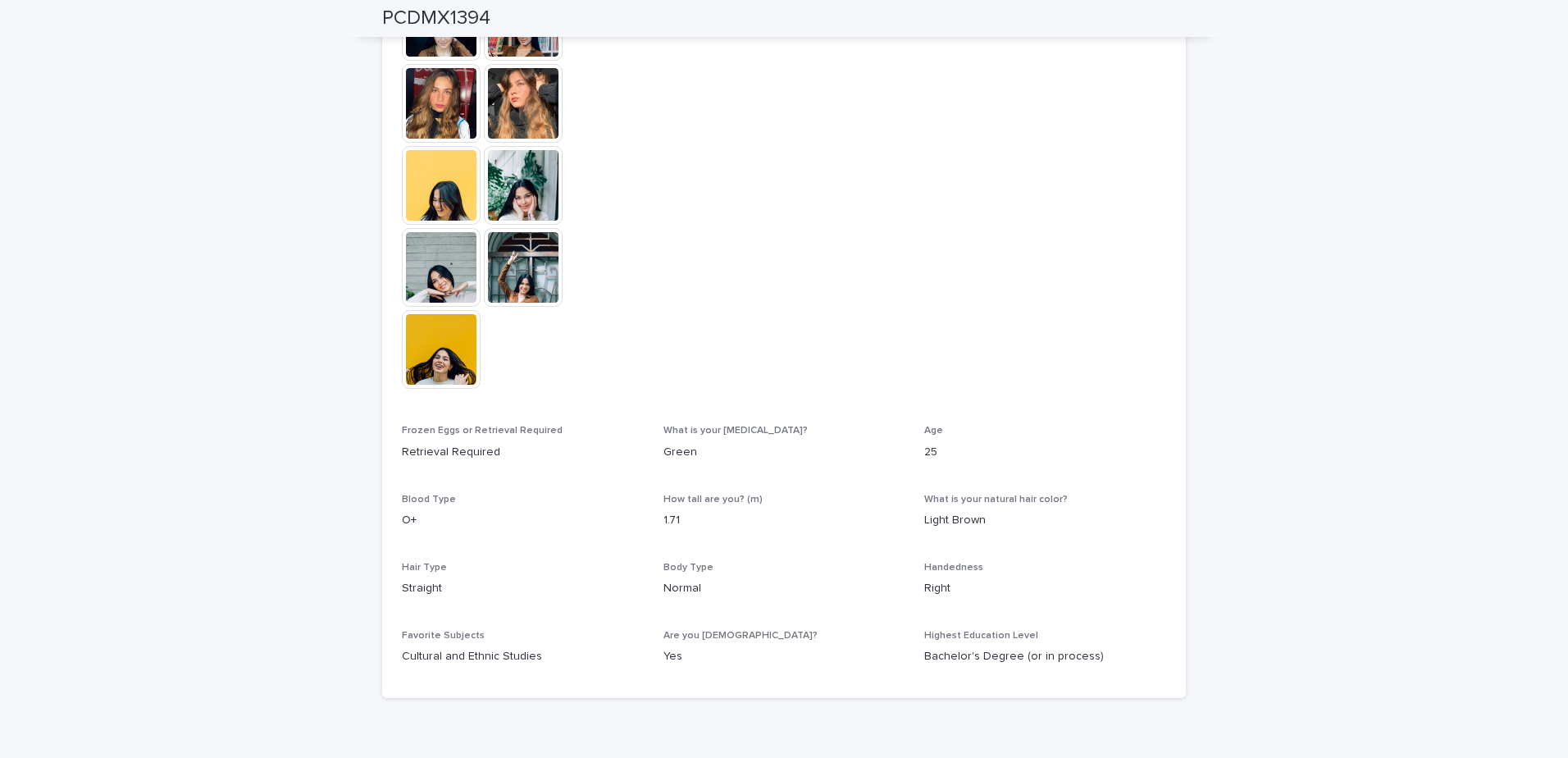
scroll to position [719, 0]
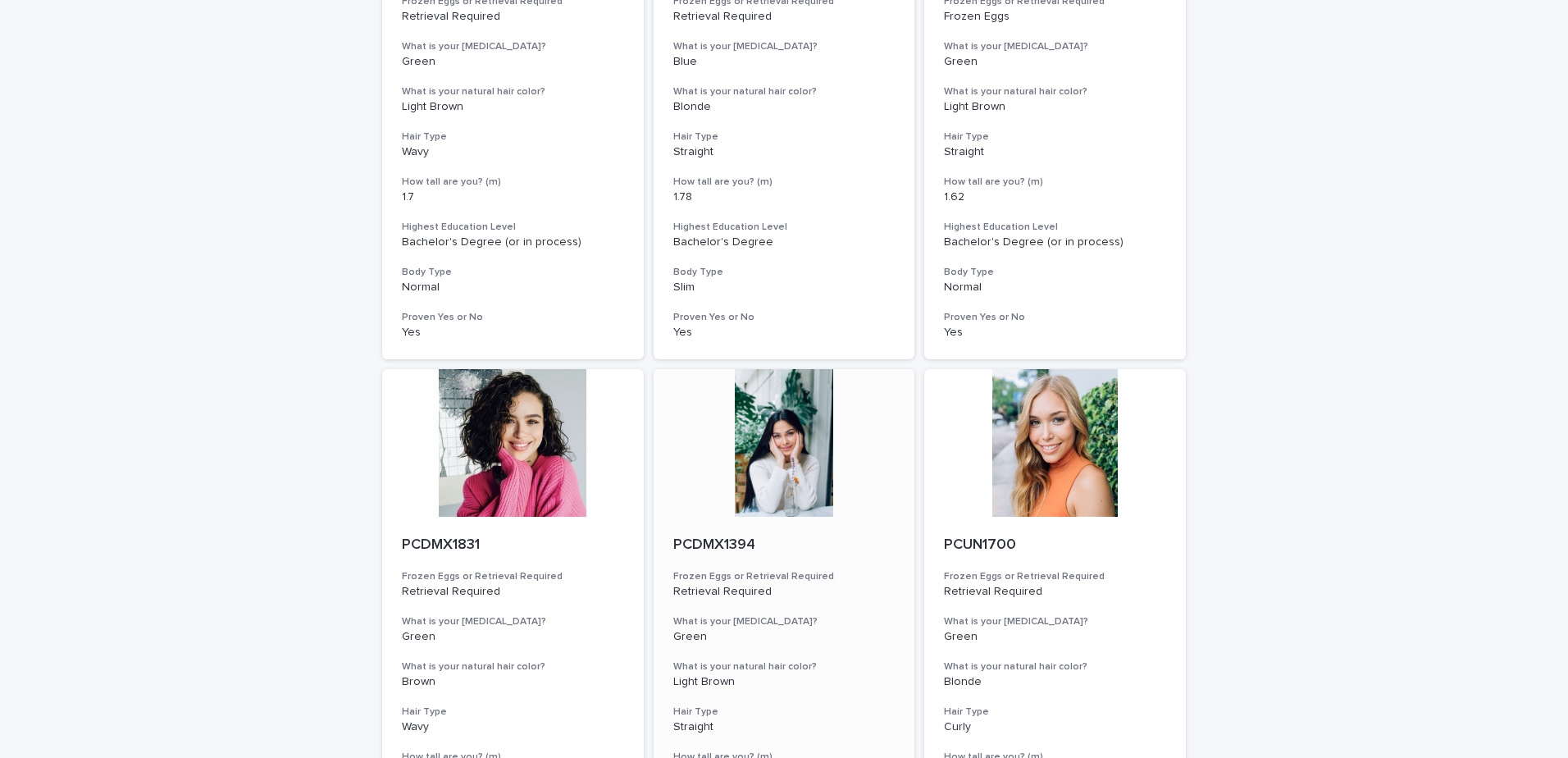
scroll to position [739, 0]
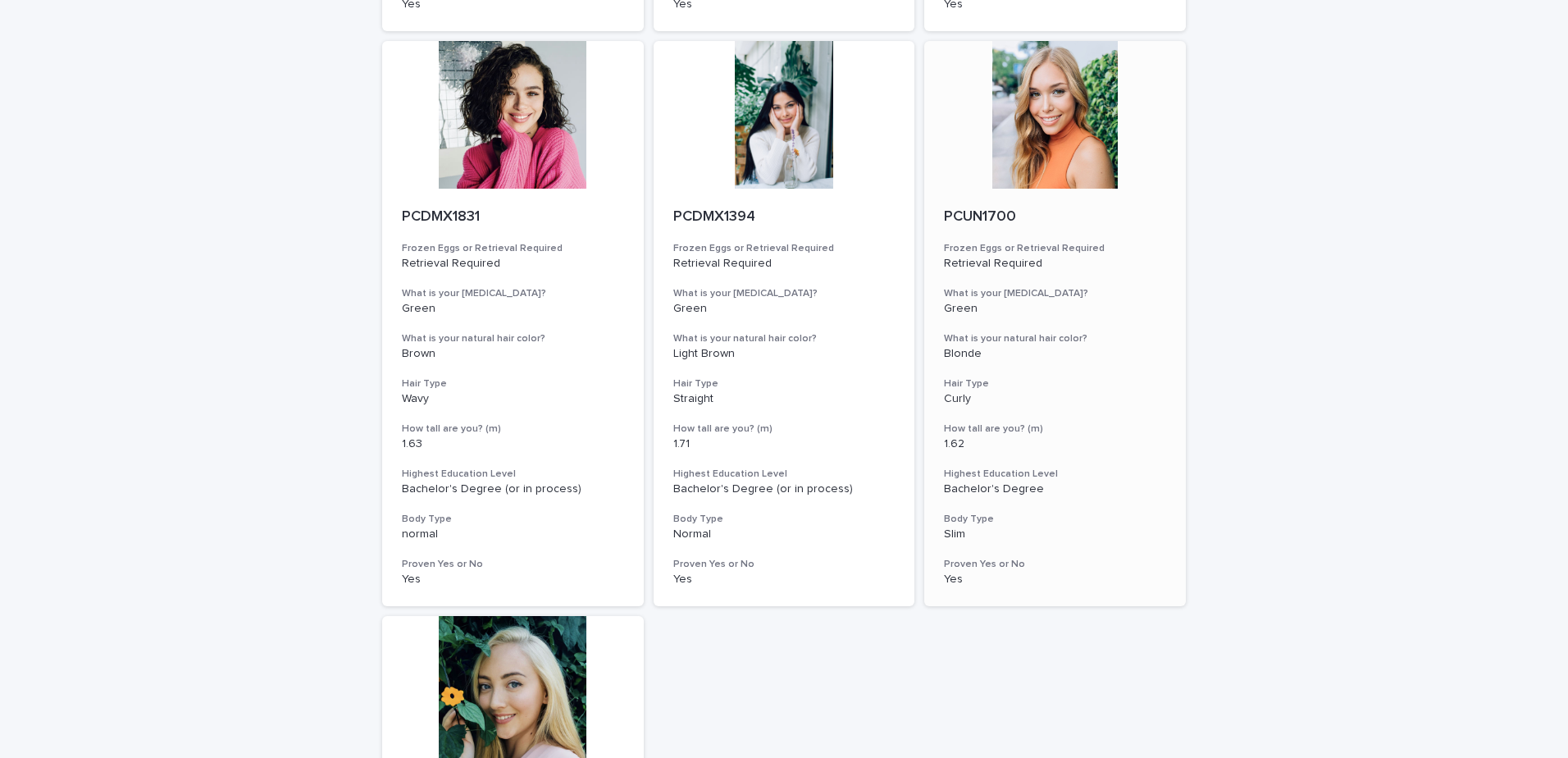
click at [1078, 137] on div at bounding box center [1055, 115] width 262 height 148
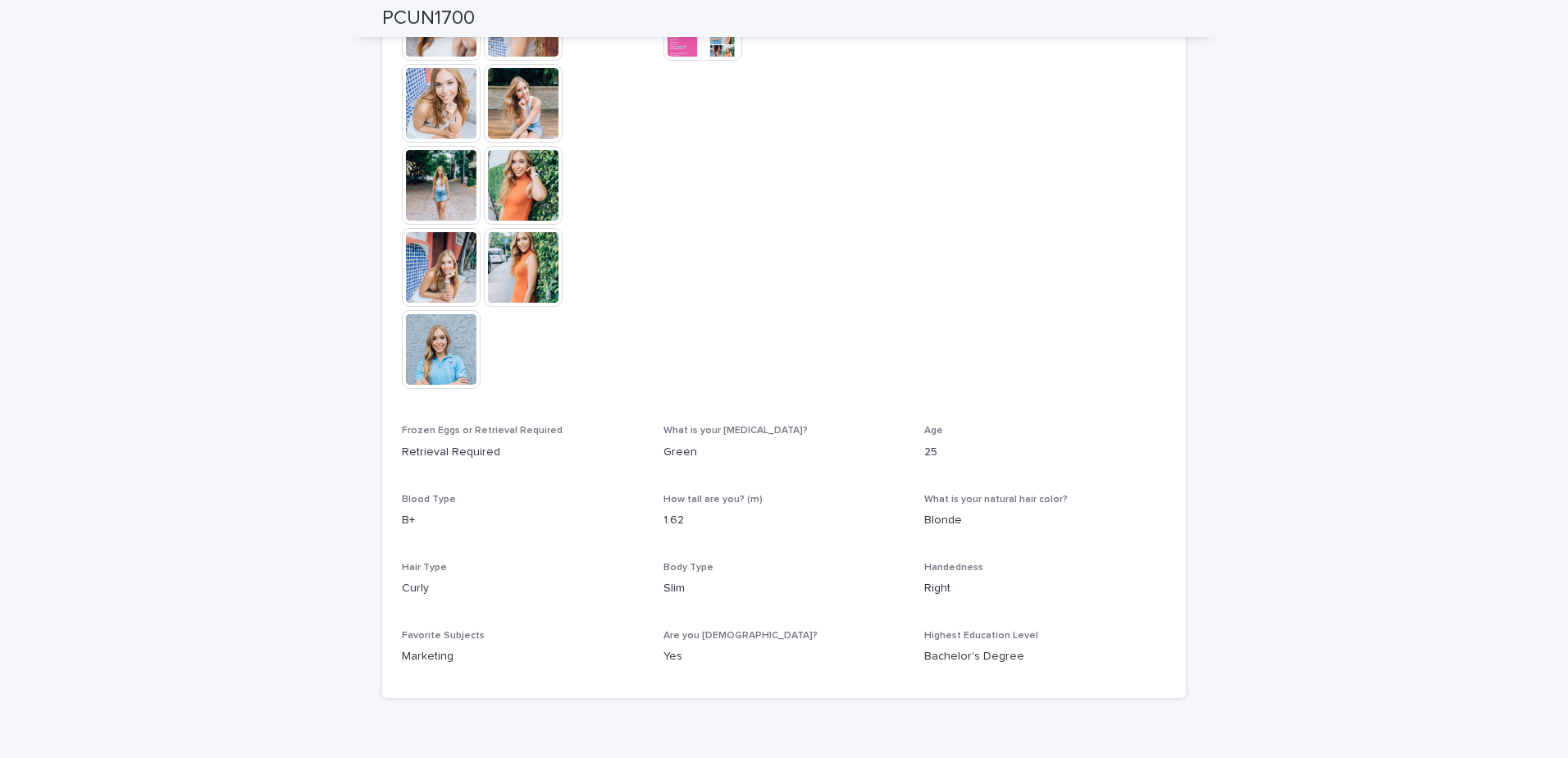
scroll to position [226, 0]
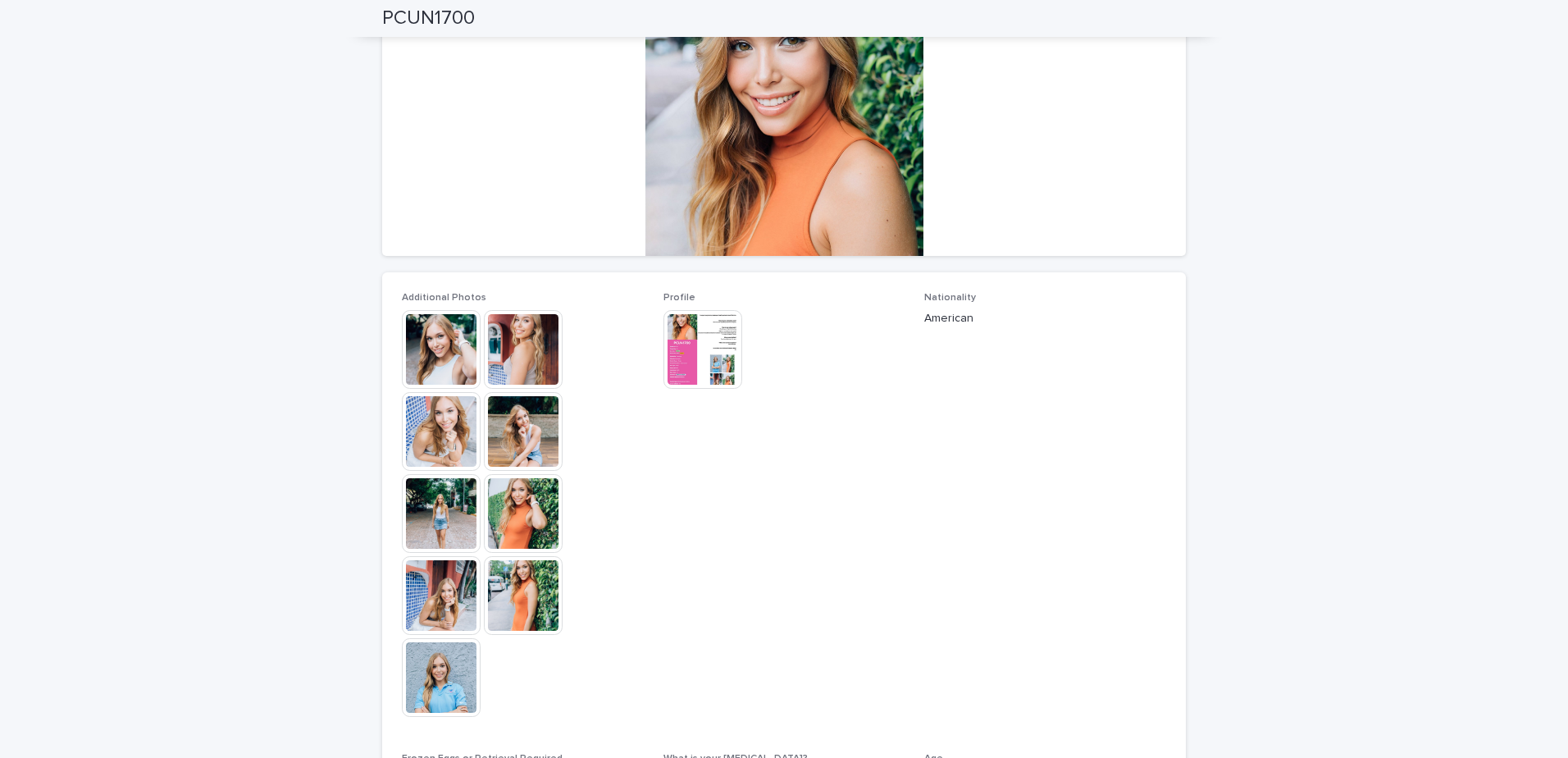
click at [418, 347] on img at bounding box center [441, 349] width 78 height 78
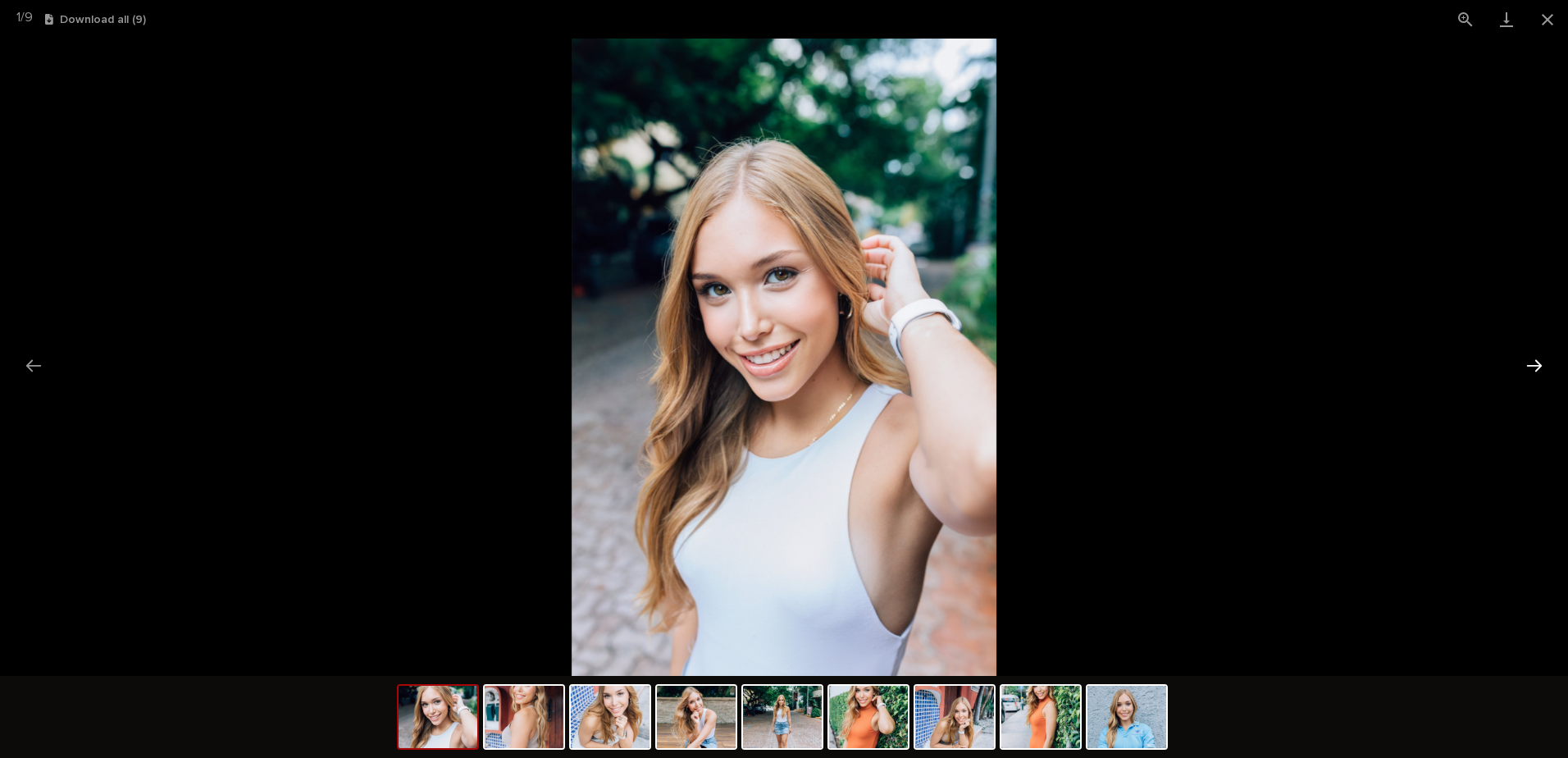
click at [1539, 364] on button "Next slide" at bounding box center [1534, 365] width 35 height 32
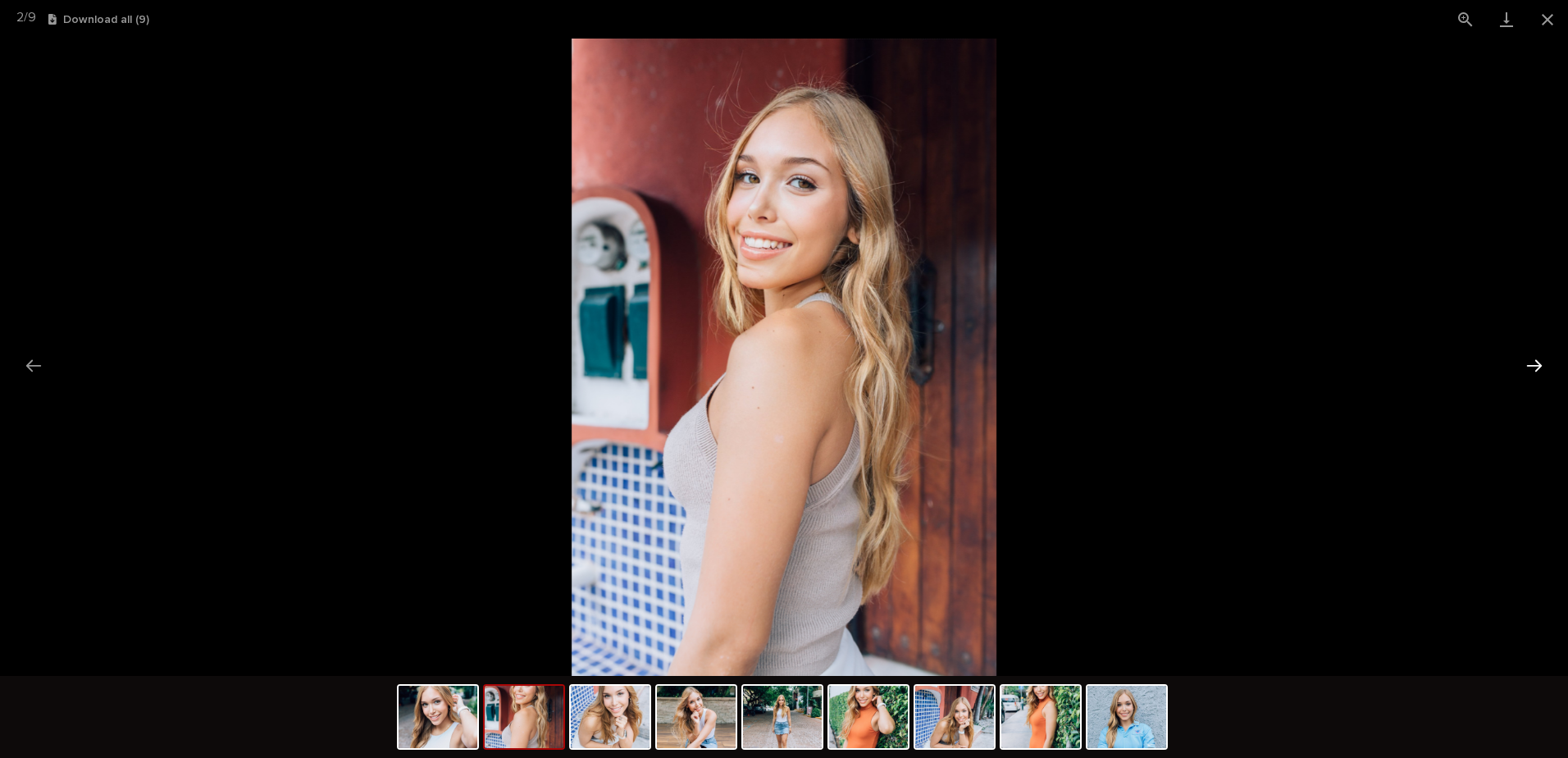
click at [1539, 364] on button "Next slide" at bounding box center [1534, 365] width 35 height 32
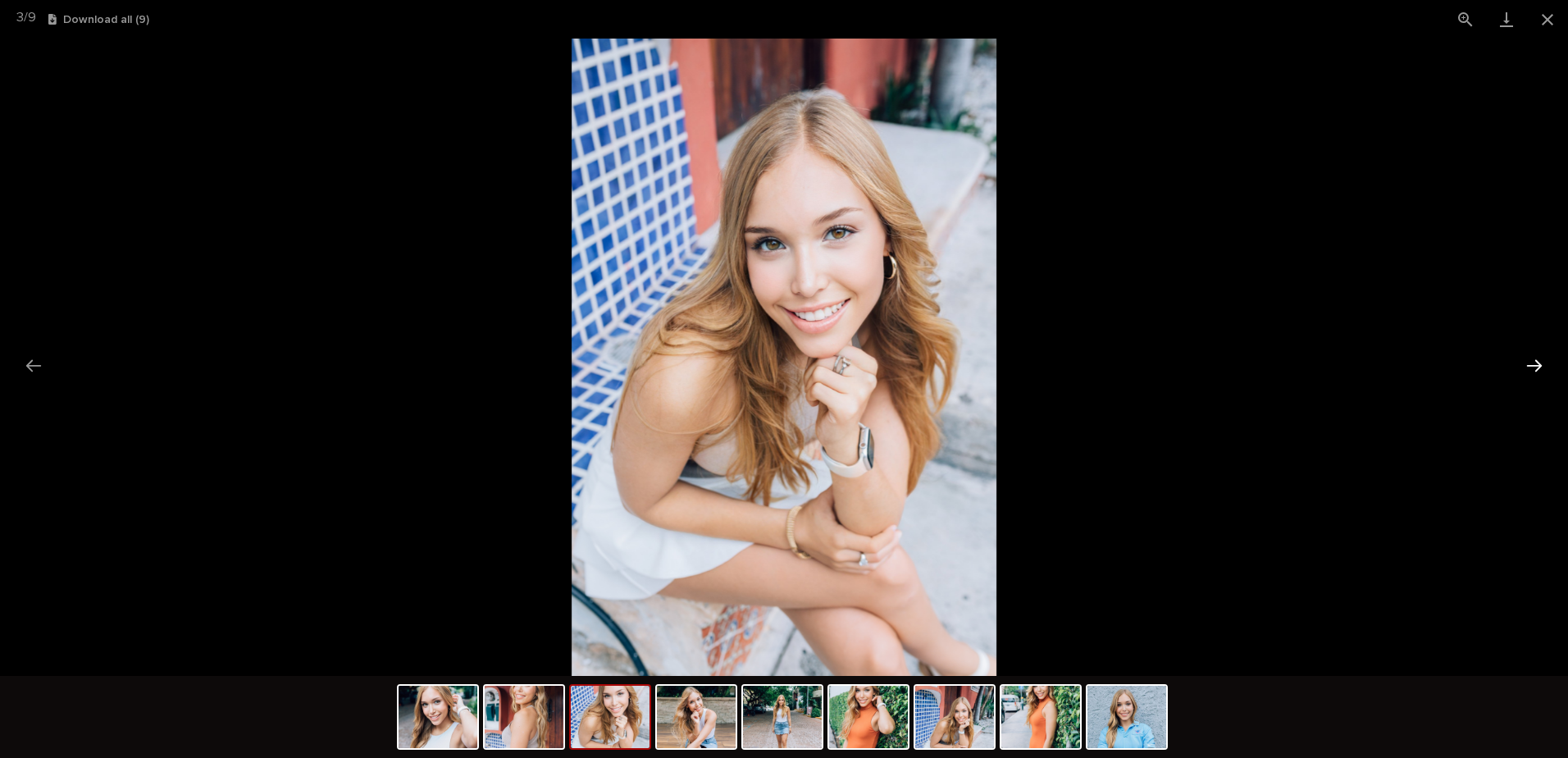
click at [1539, 364] on button "Next slide" at bounding box center [1534, 365] width 35 height 32
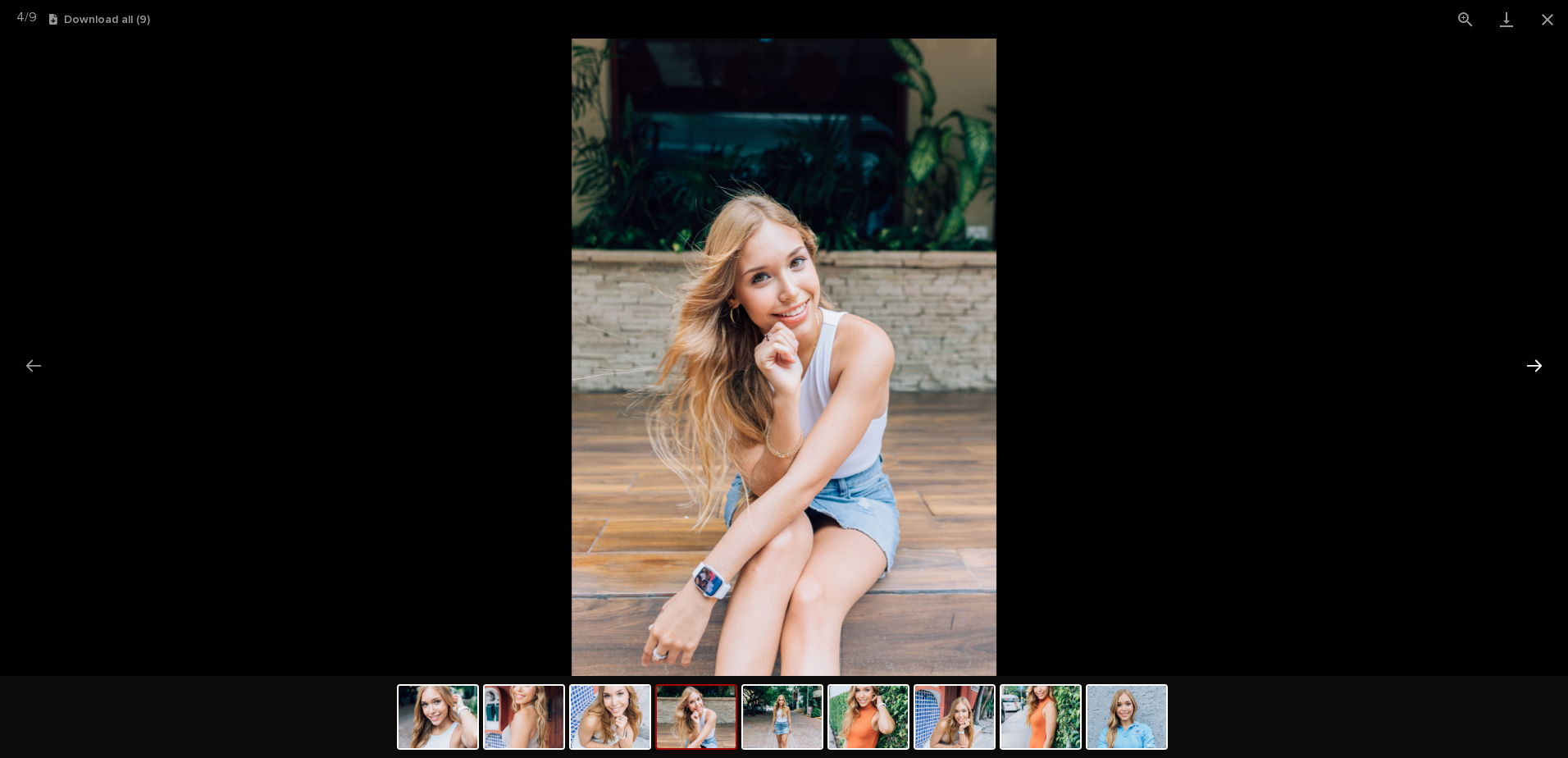
click at [1539, 364] on button "Next slide" at bounding box center [1534, 365] width 35 height 32
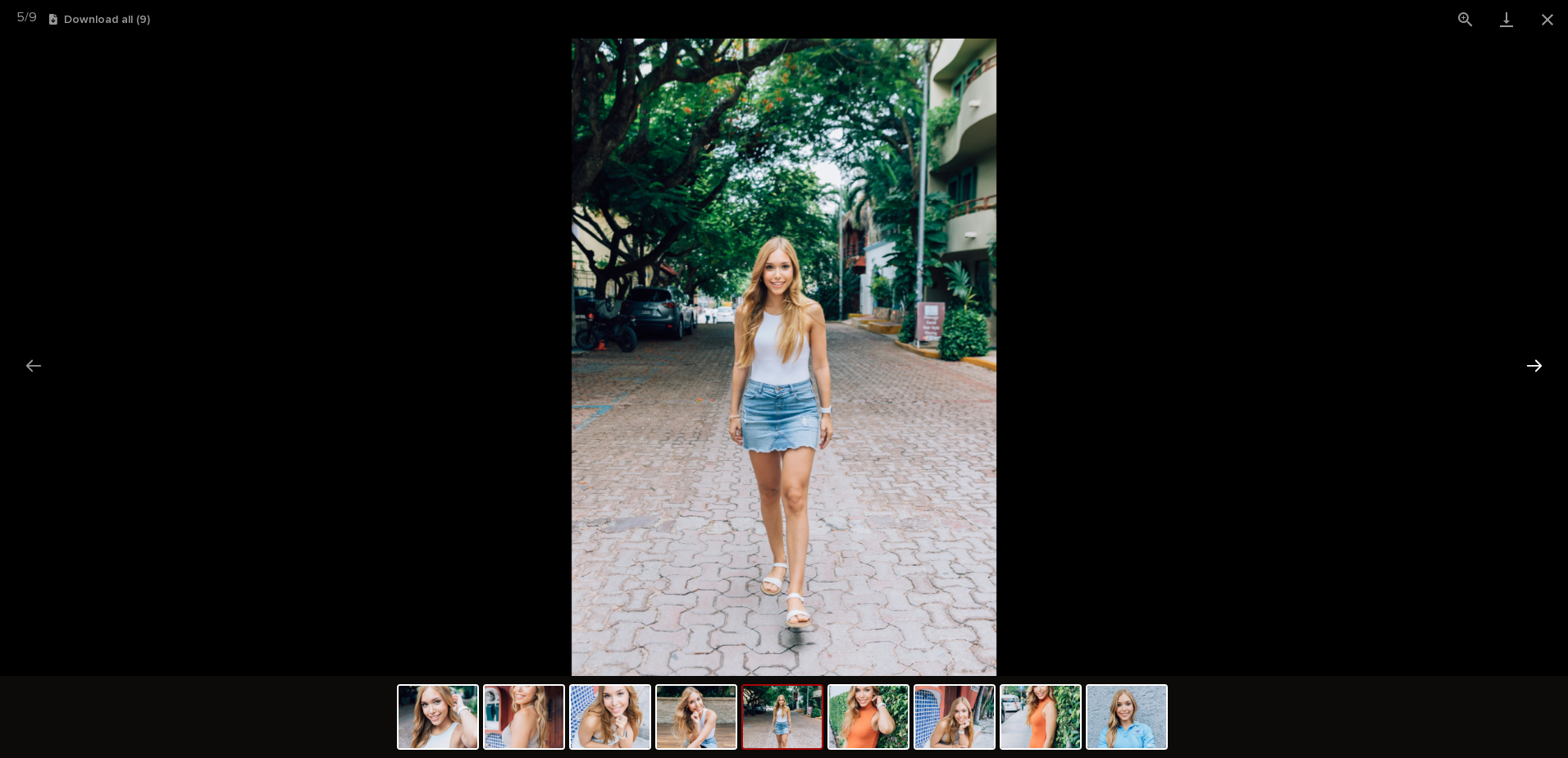
click at [1539, 364] on button "Next slide" at bounding box center [1534, 365] width 35 height 32
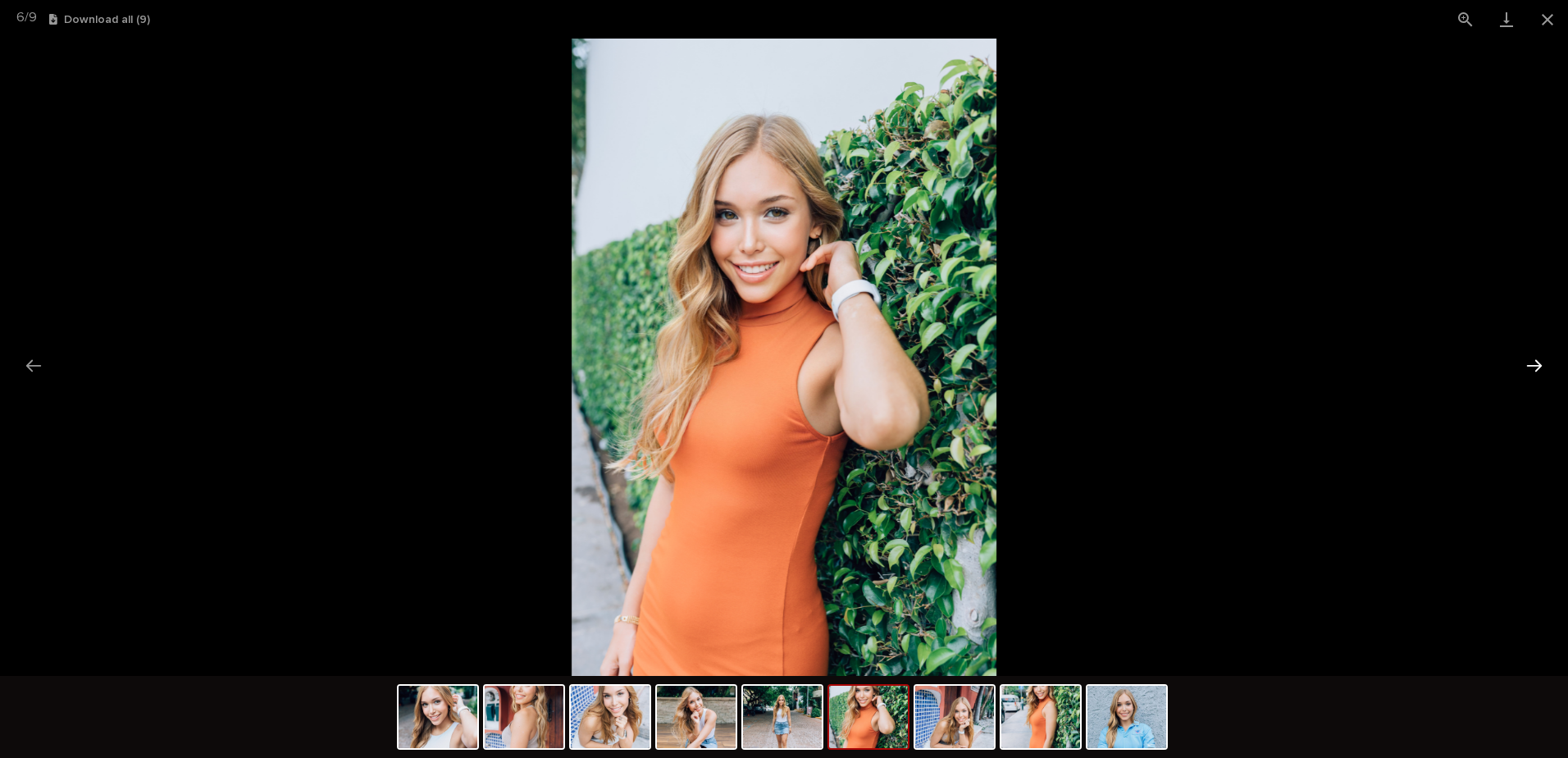
click at [1539, 364] on button "Next slide" at bounding box center [1534, 365] width 35 height 32
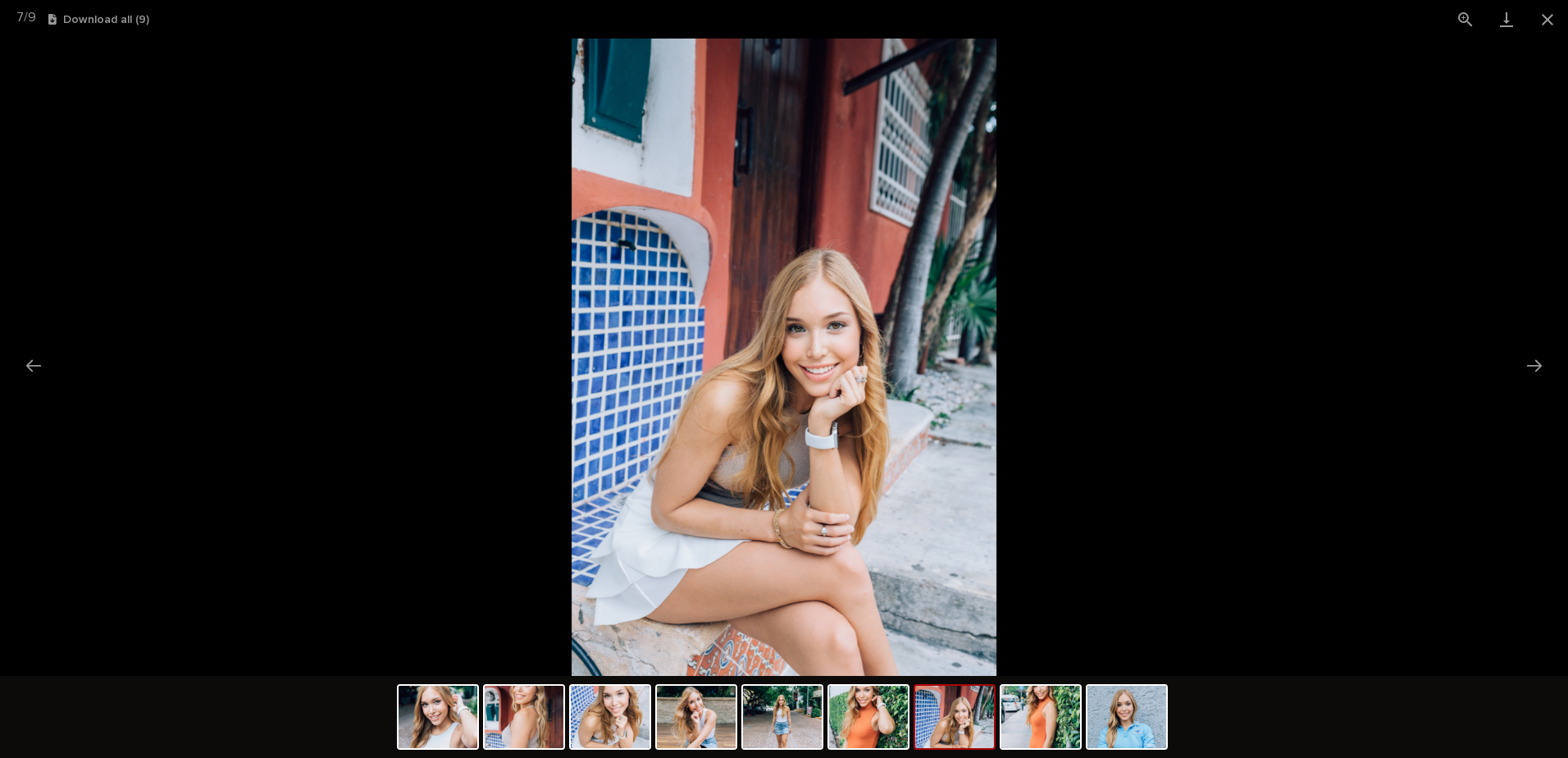
drag, startPoint x: 1539, startPoint y: 364, endPoint x: 139, endPoint y: 404, distance: 1400.6
click at [290, 406] on div at bounding box center [784, 357] width 1568 height 638
click at [13, 362] on picture at bounding box center [784, 357] width 1568 height 638
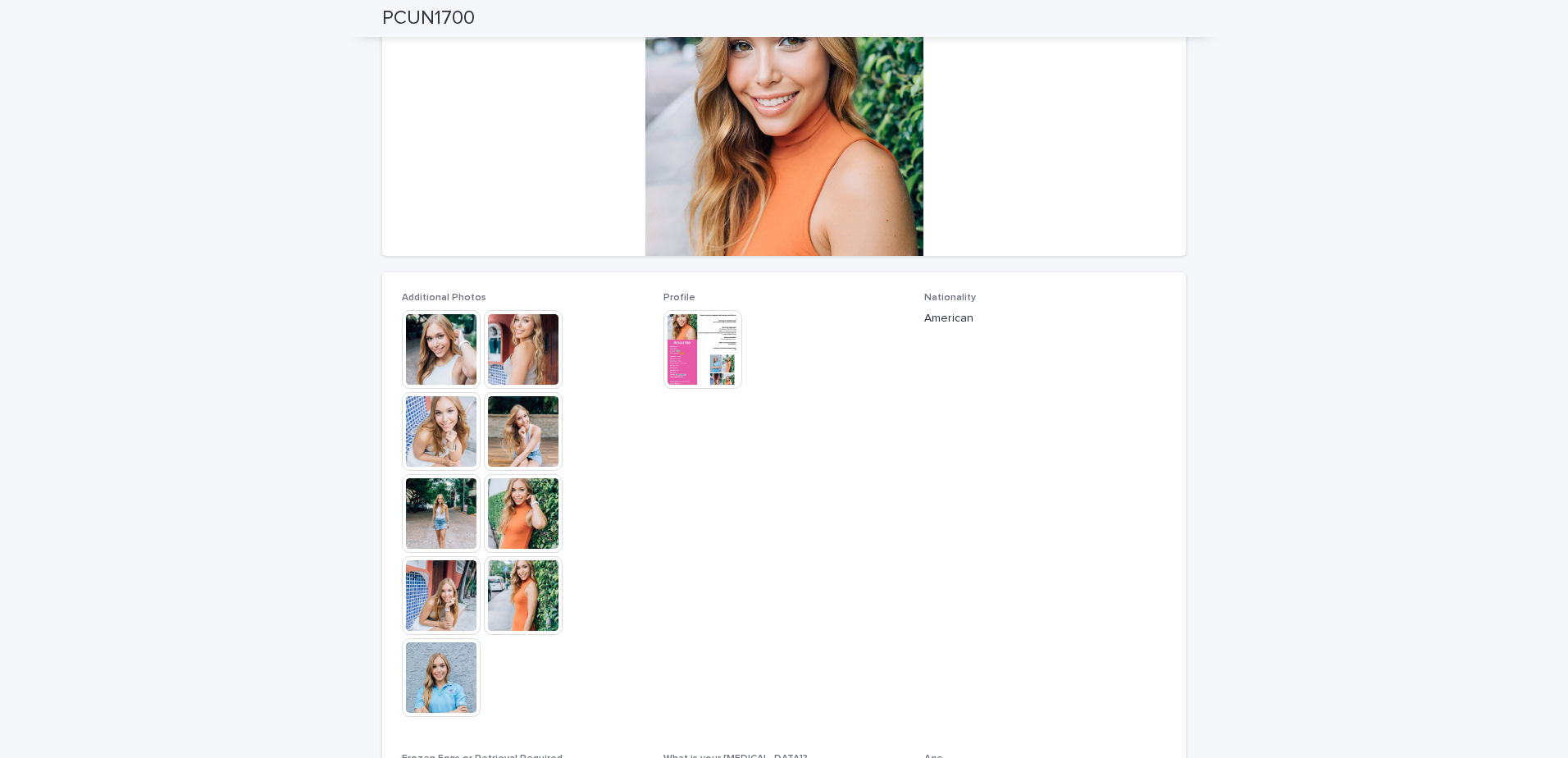
click at [532, 540] on img at bounding box center [523, 514] width 78 height 78
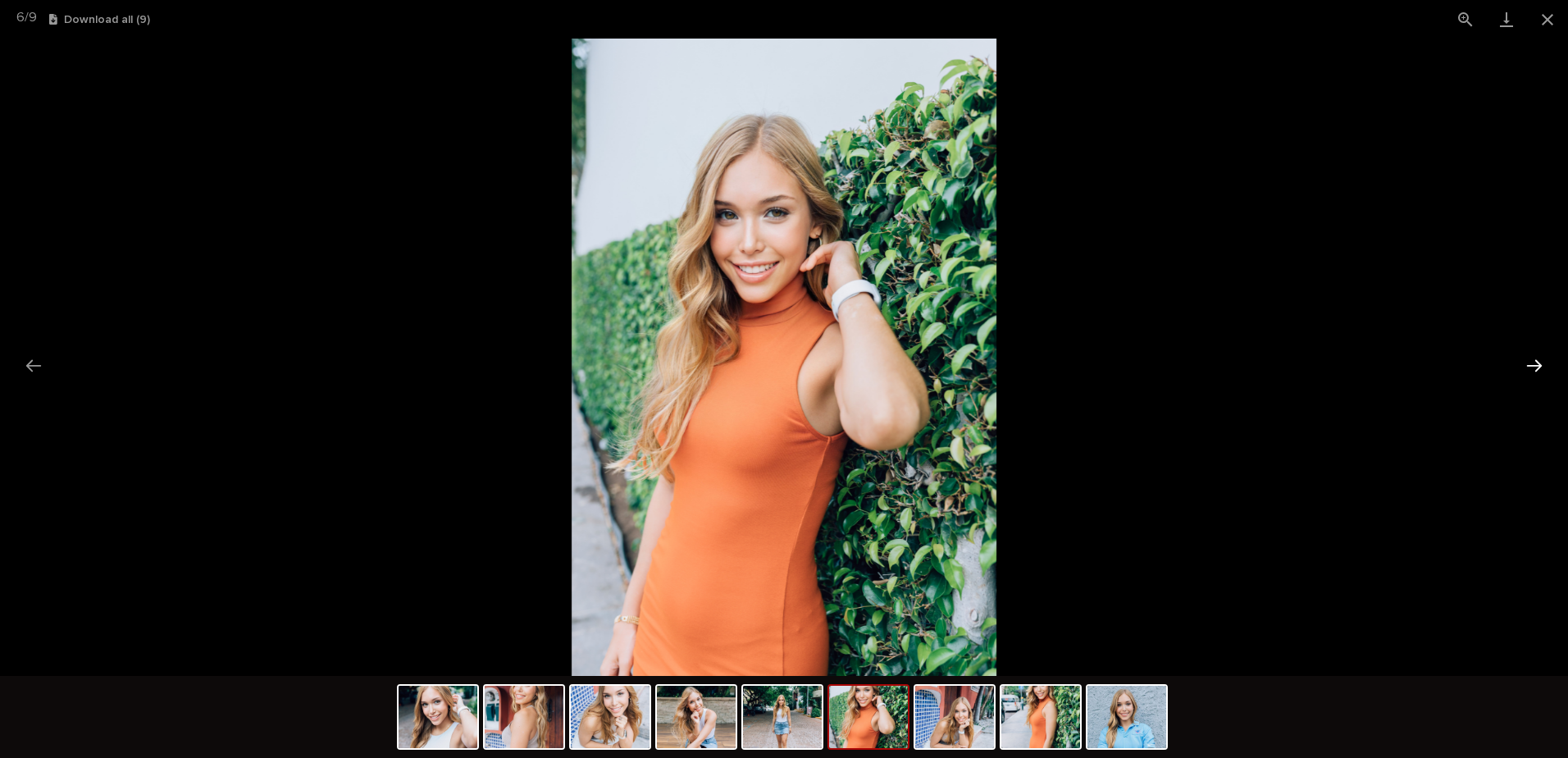
click at [1537, 351] on button "Next slide" at bounding box center [1534, 365] width 35 height 32
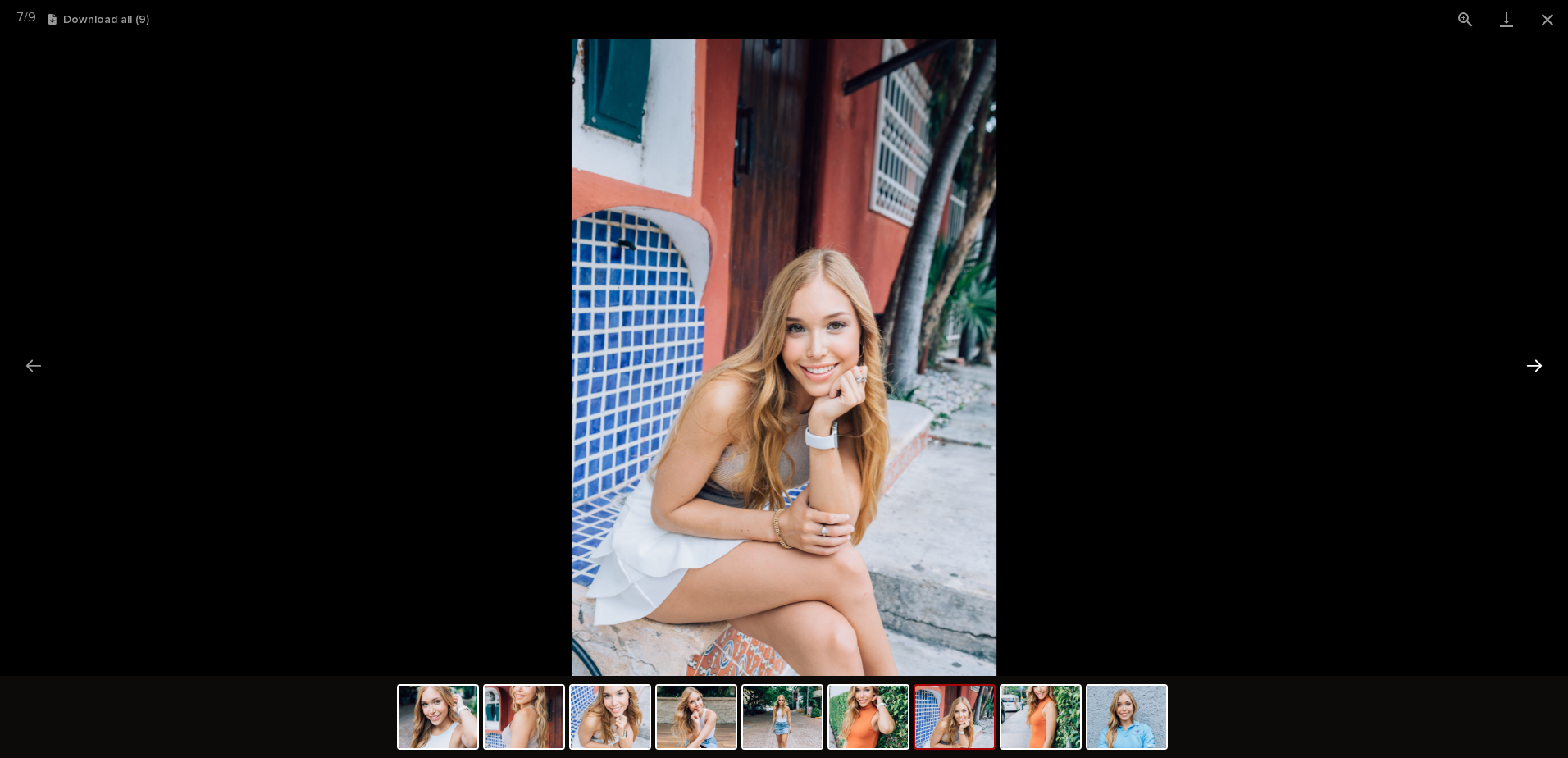
click at [1537, 351] on button "Next slide" at bounding box center [1534, 365] width 35 height 32
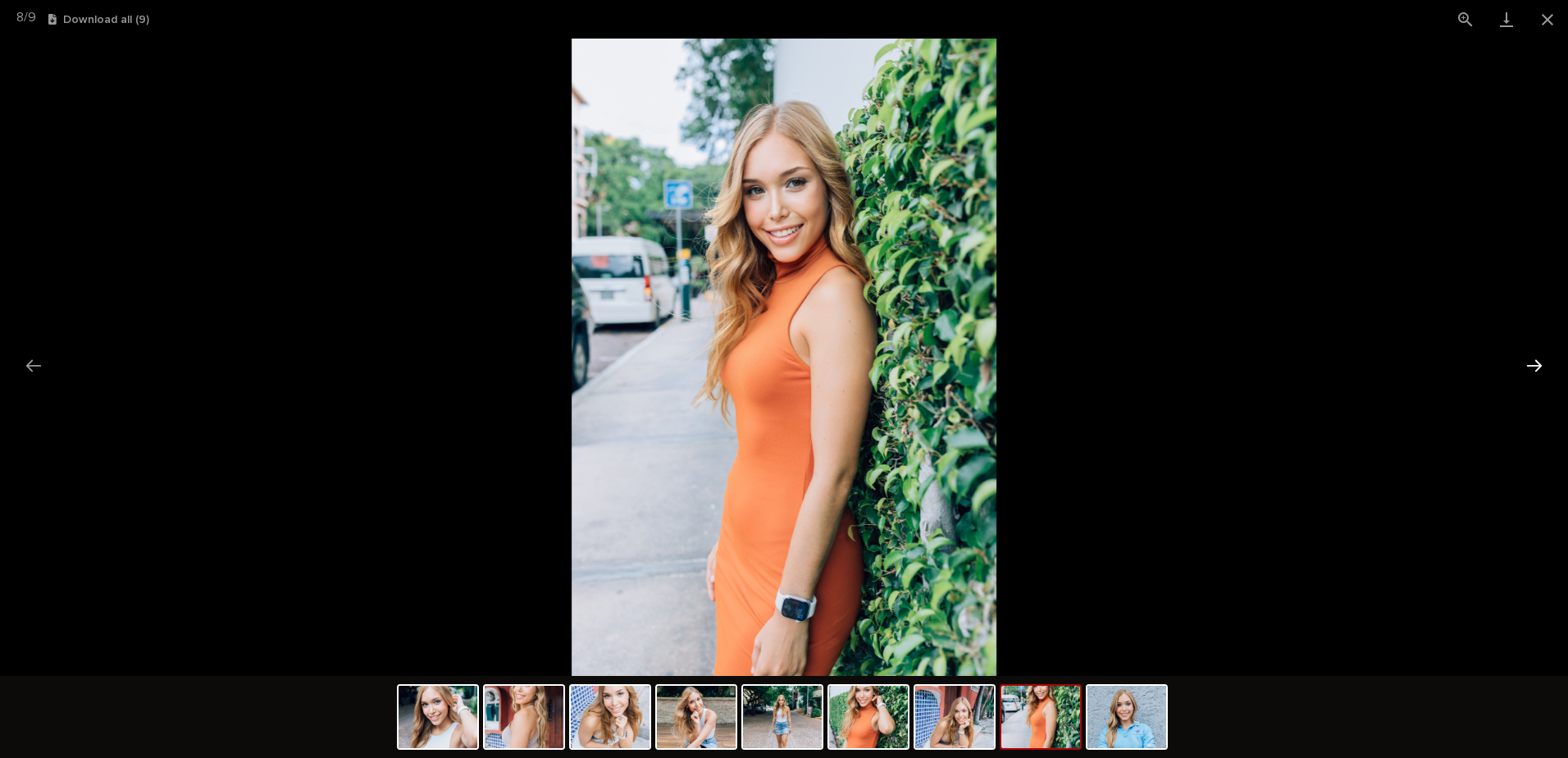
click at [1537, 351] on button "Next slide" at bounding box center [1534, 365] width 35 height 32
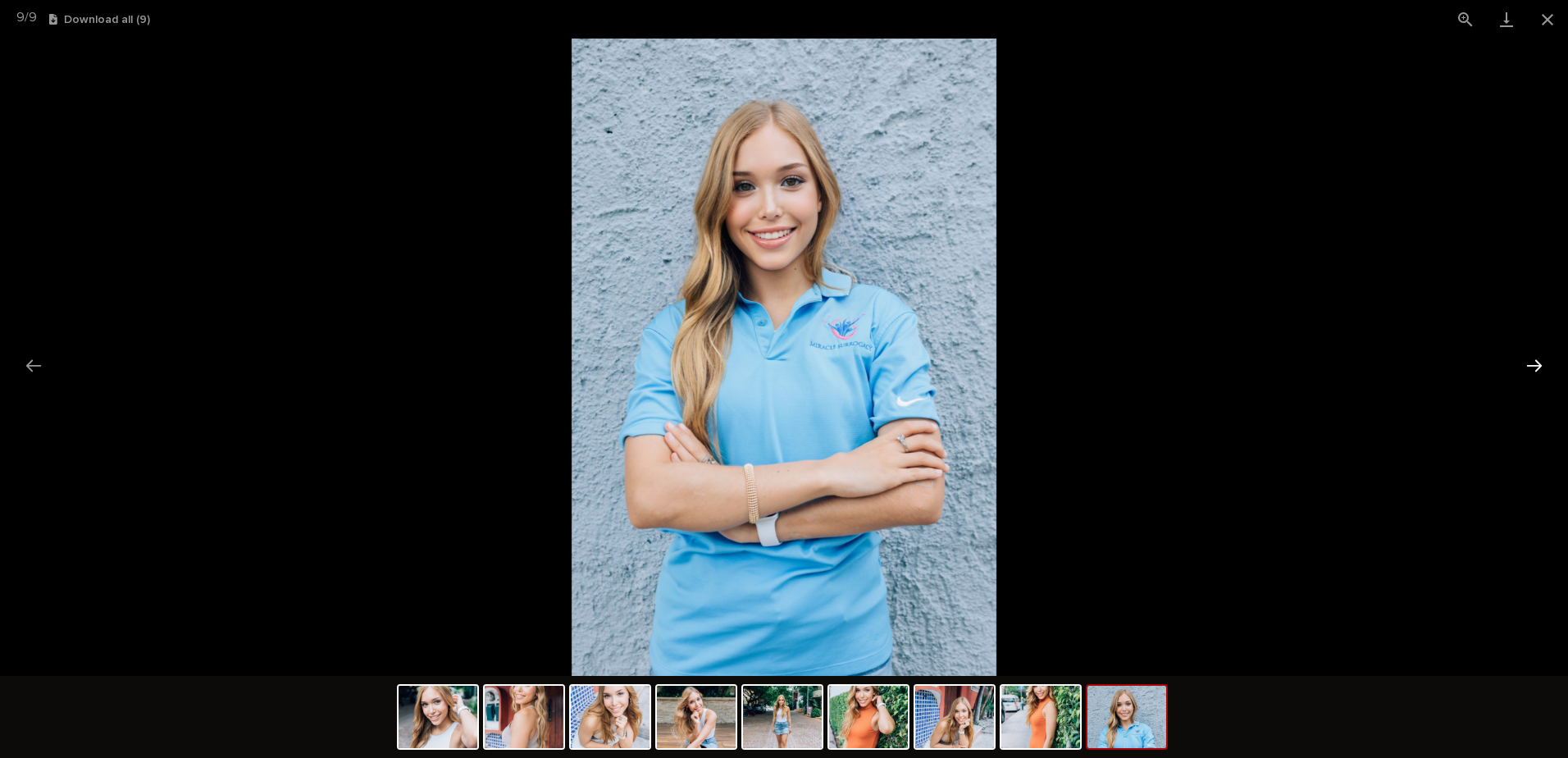
click at [1537, 351] on button "Next slide" at bounding box center [1534, 365] width 35 height 32
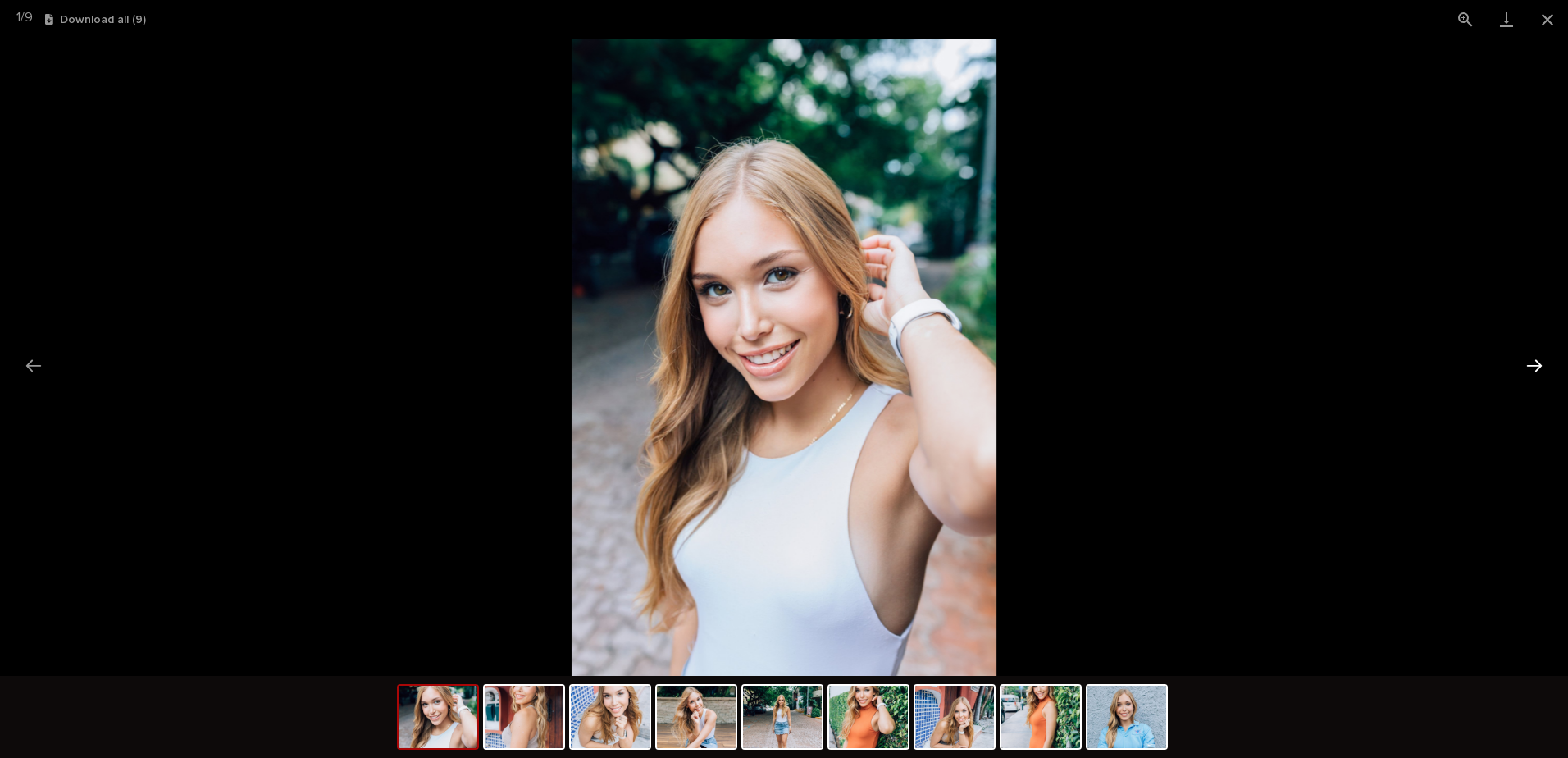
click at [1537, 351] on button "Next slide" at bounding box center [1534, 365] width 35 height 32
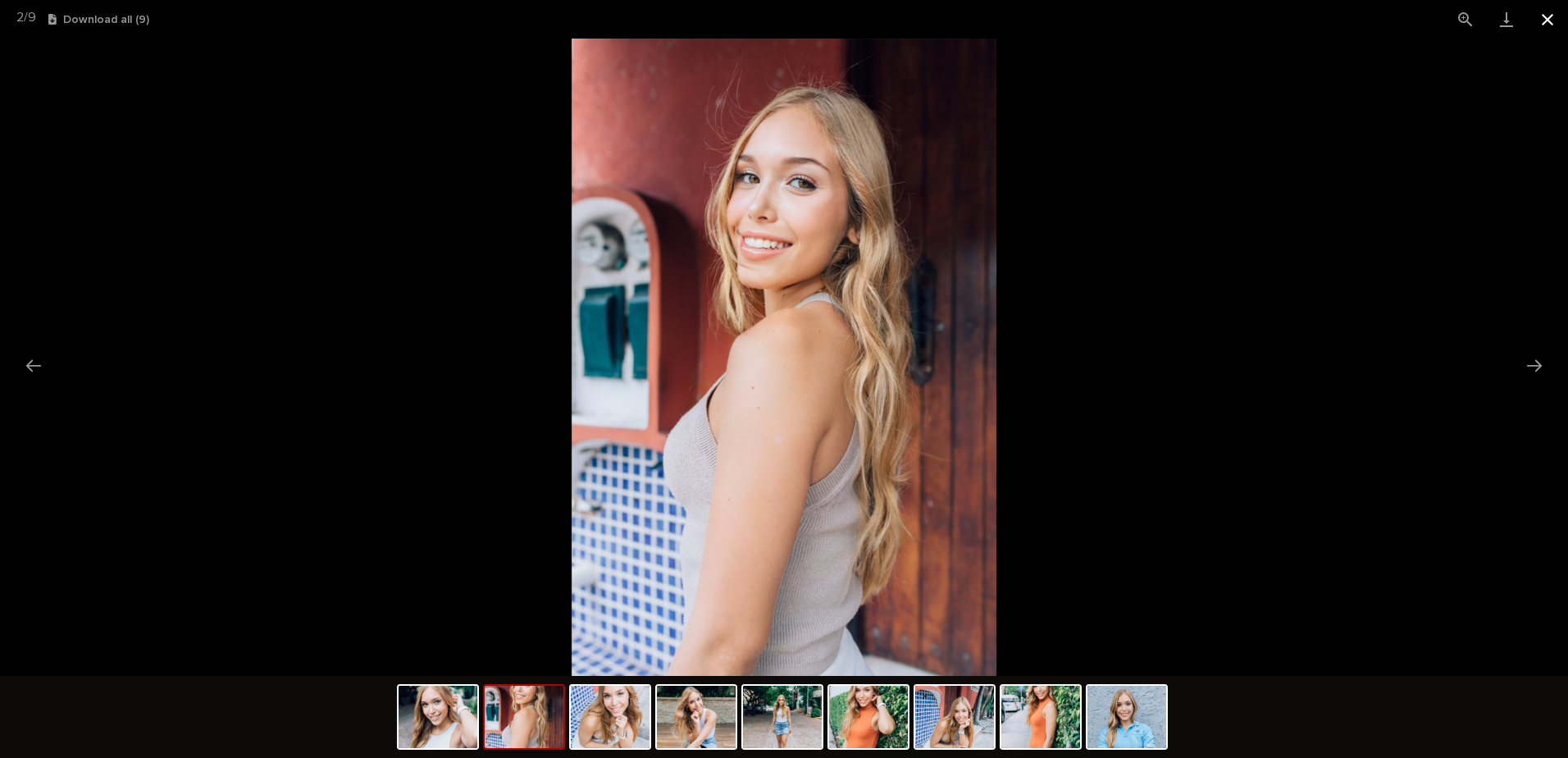
click at [1553, 21] on button "Close gallery" at bounding box center [1547, 19] width 41 height 38
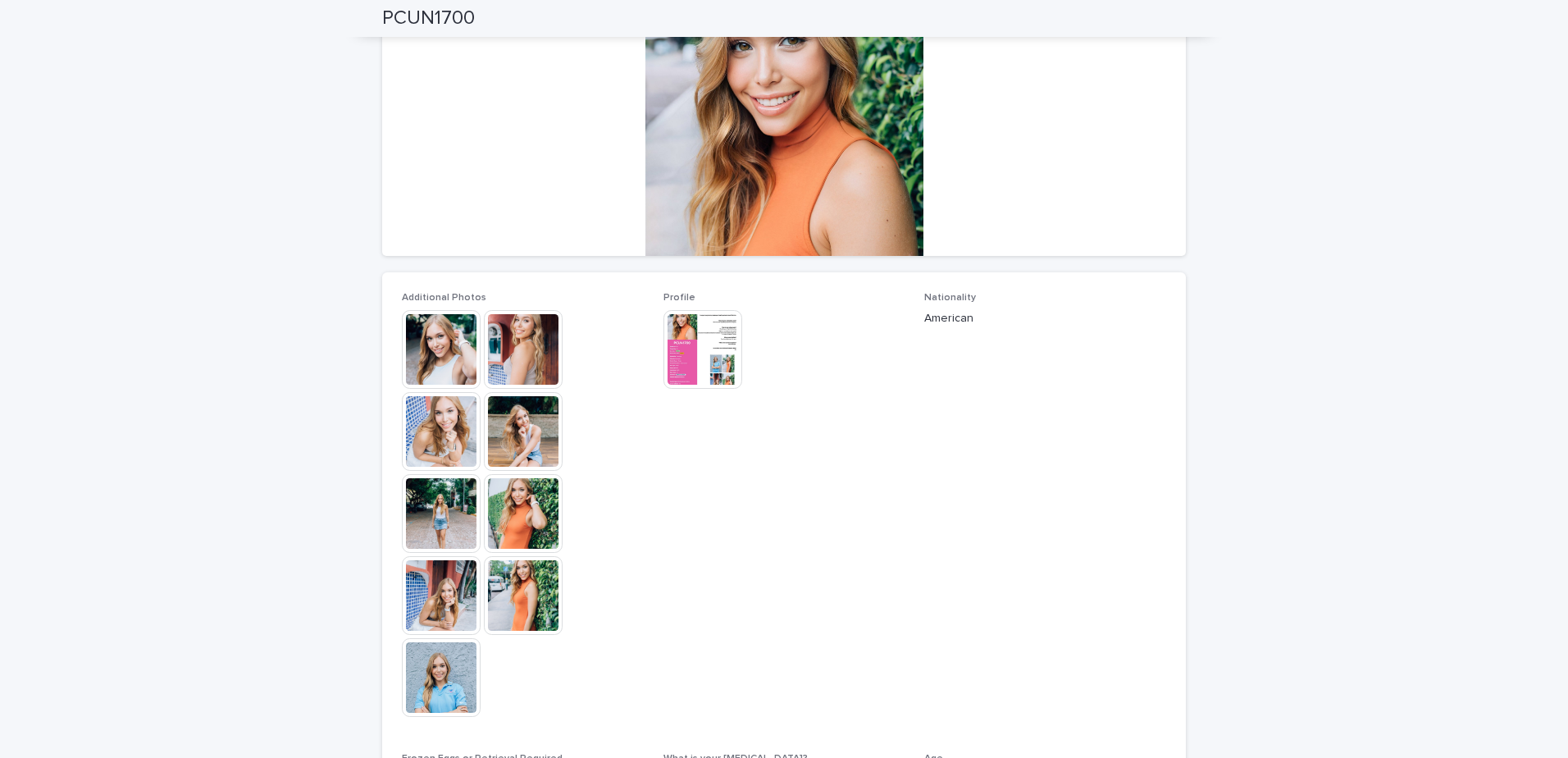
scroll to position [637, 0]
